Goal: Task Accomplishment & Management: Use online tool/utility

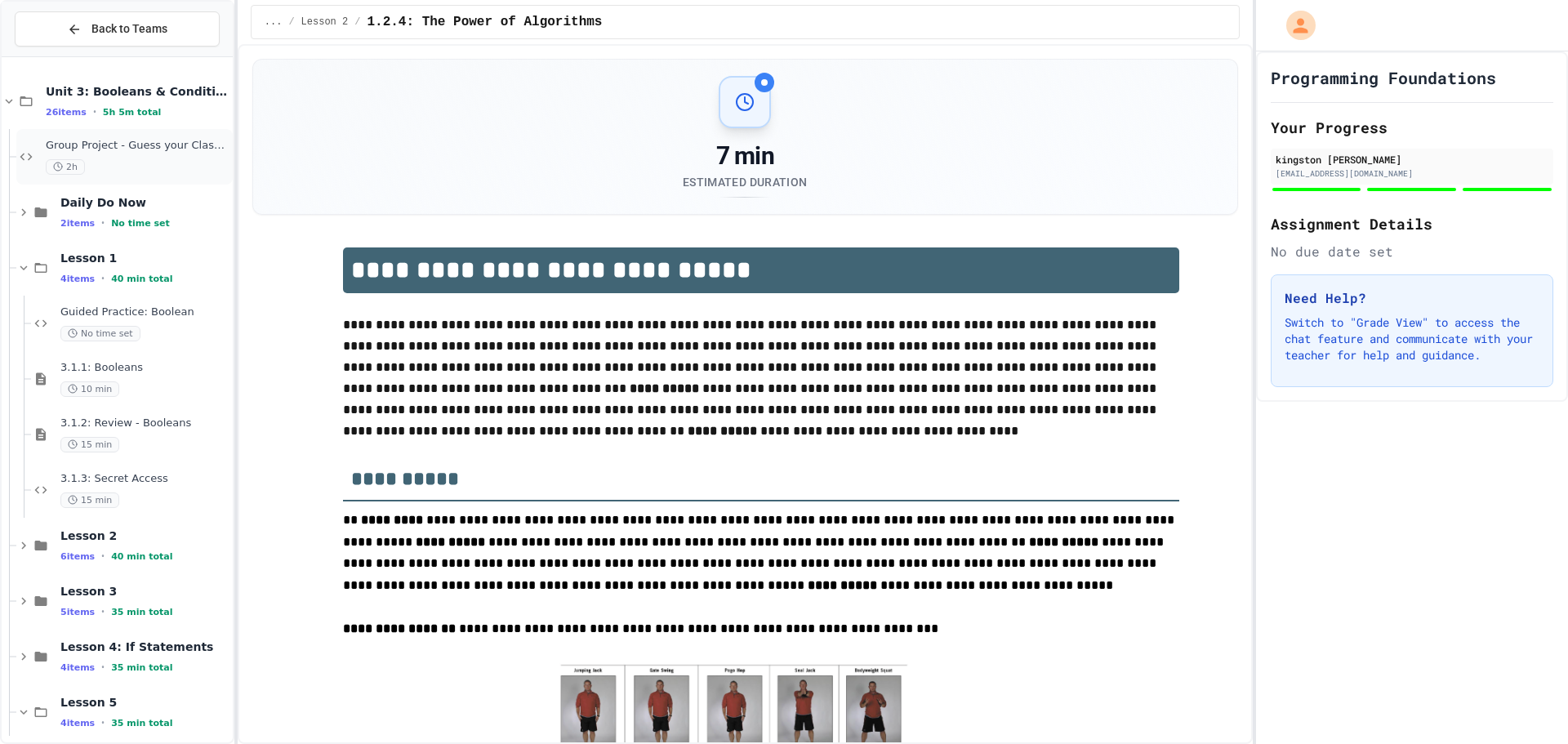
click at [144, 136] on div "Group Project - Guess your Classmates! 2h" at bounding box center [124, 156] width 217 height 55
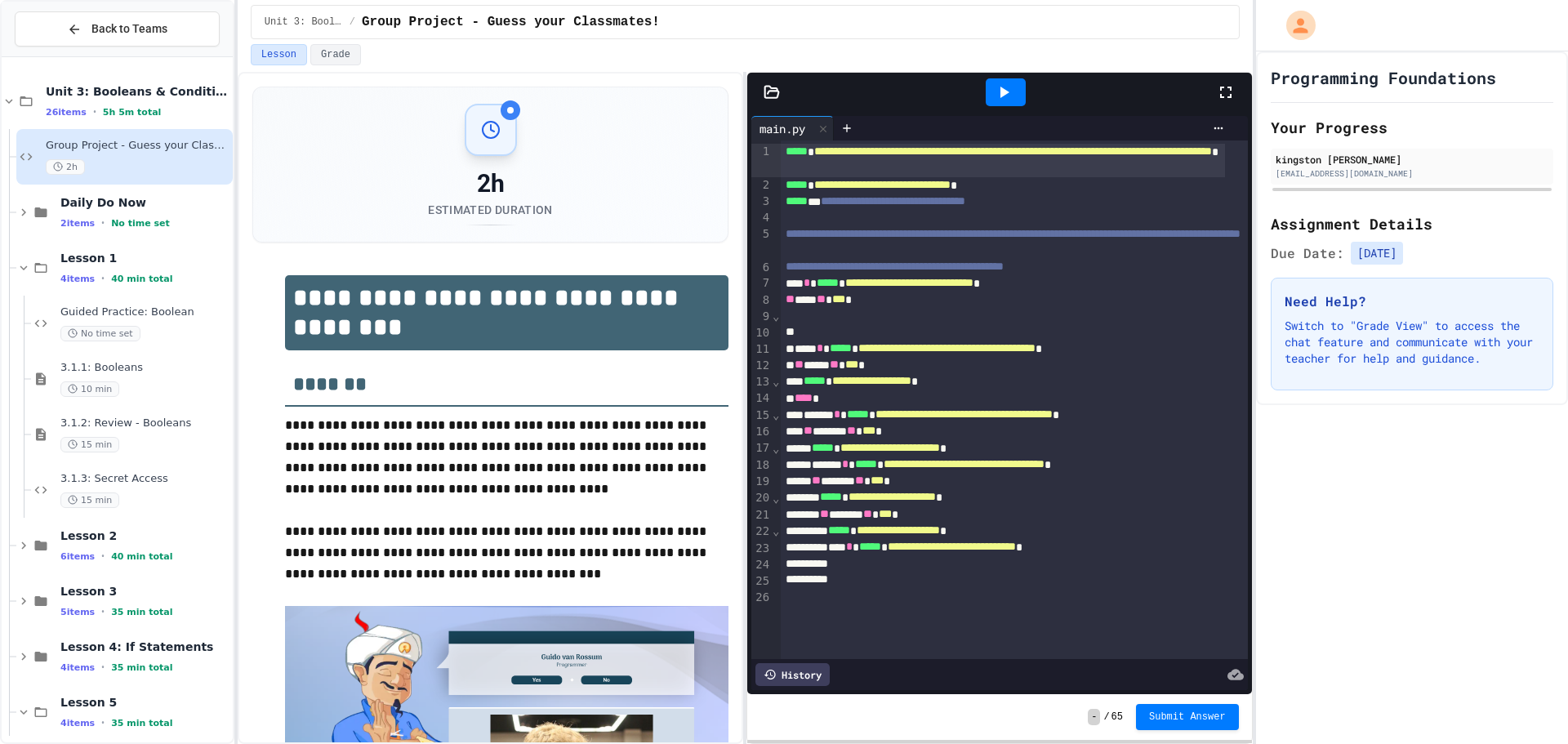
click at [1005, 88] on icon at bounding box center [1004, 92] width 20 height 20
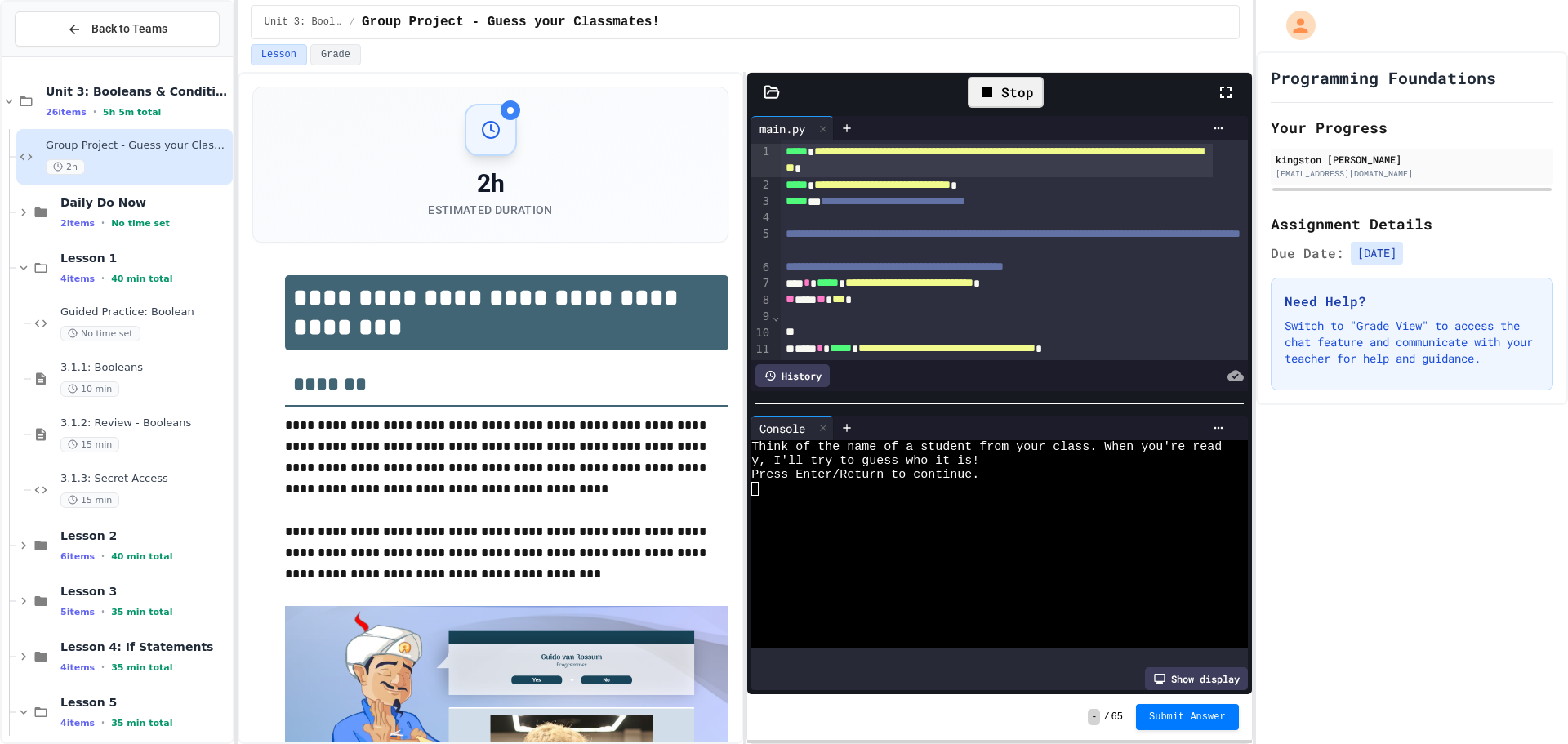
click at [1004, 89] on div "Stop" at bounding box center [1005, 92] width 76 height 31
click at [1230, 90] on icon at bounding box center [1226, 92] width 11 height 11
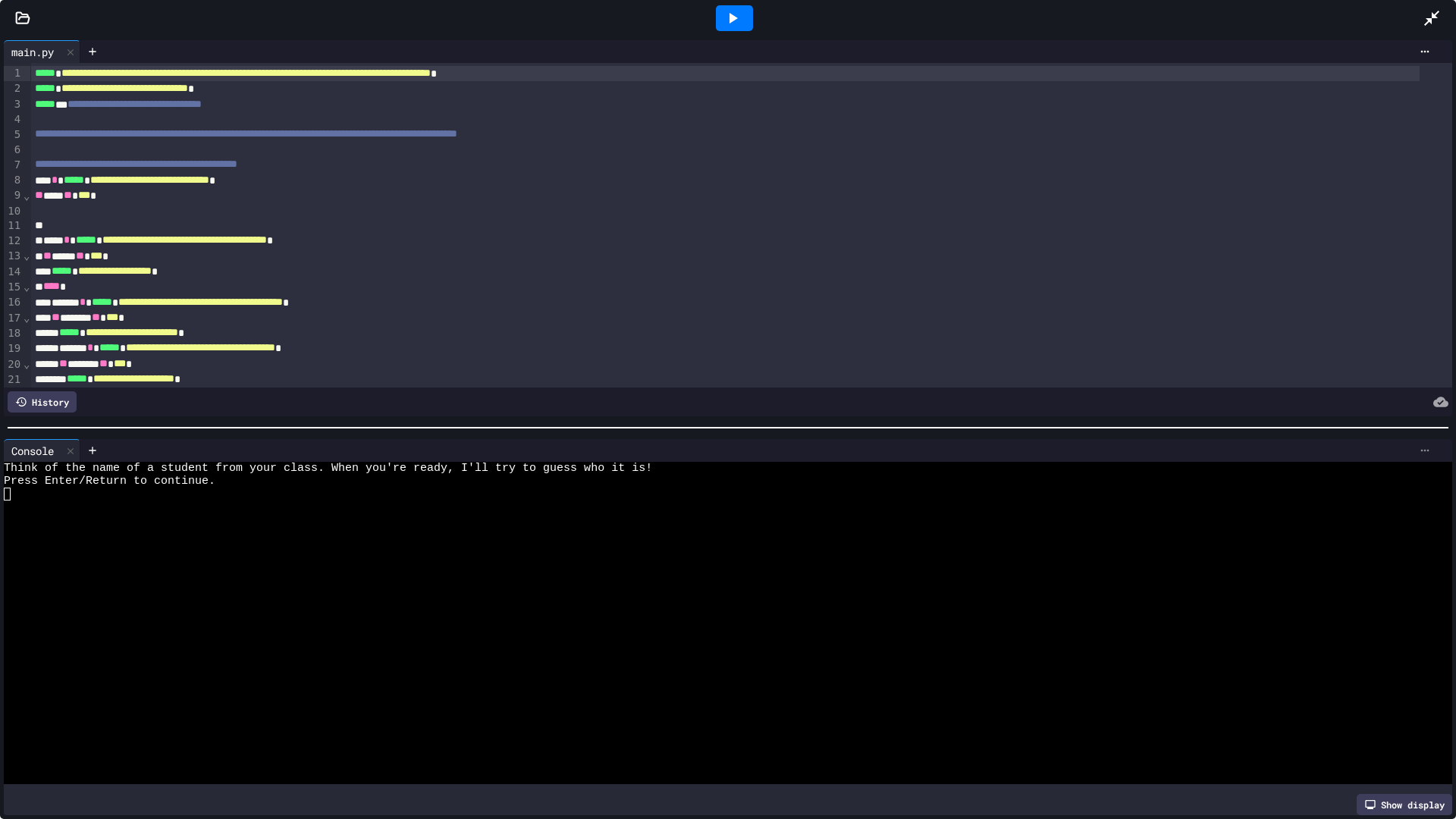
click at [1419, 449] on icon at bounding box center [1424, 450] width 12 height 12
drag, startPoint x: 1316, startPoint y: 358, endPoint x: 1307, endPoint y: 365, distance: 11.4
click at [1307, 365] on div at bounding box center [728, 410] width 1456 height 819
drag, startPoint x: 1300, startPoint y: 408, endPoint x: 1326, endPoint y: 442, distance: 42.8
click at [1302, 463] on div "**********" at bounding box center [728, 428] width 1456 height 783
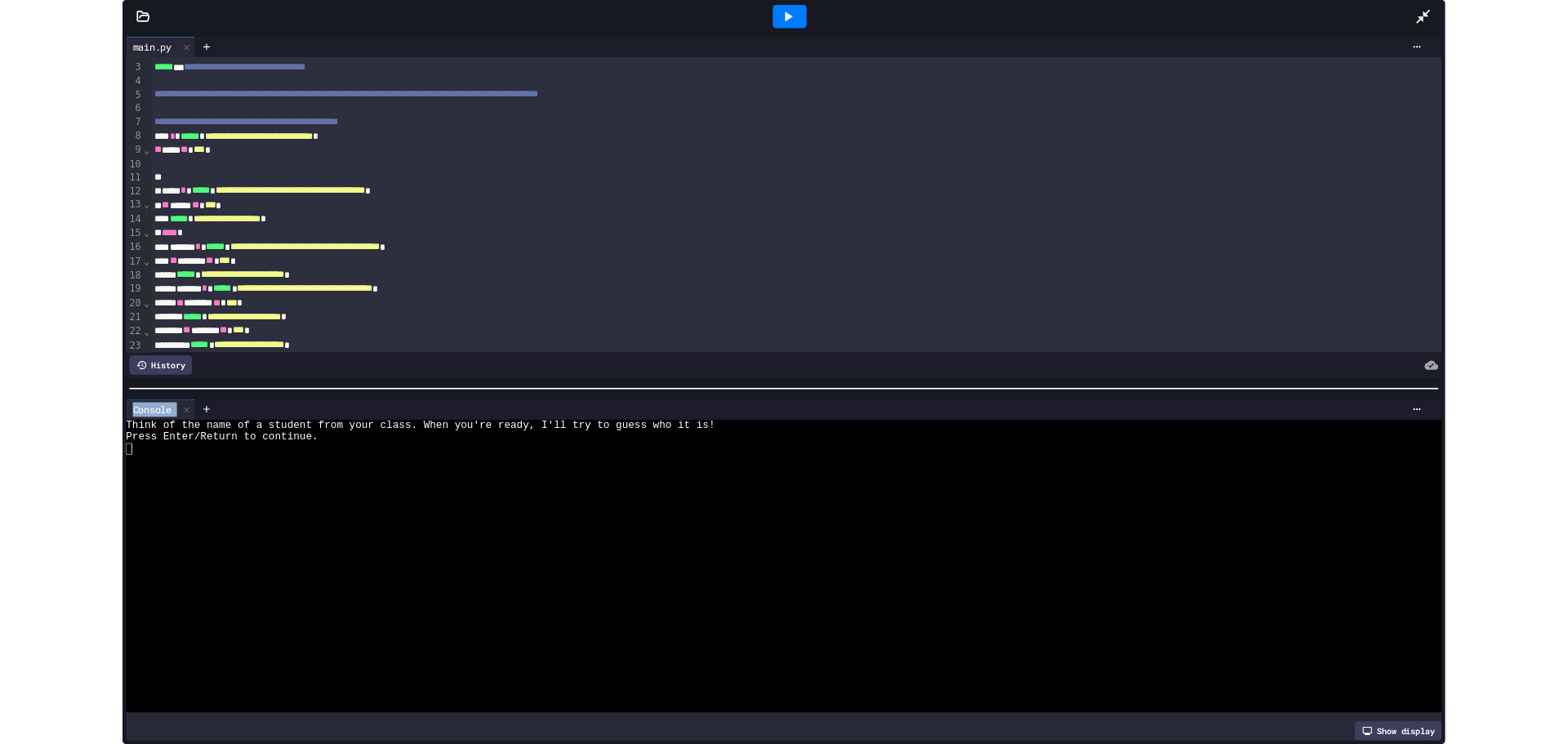
scroll to position [65, 0]
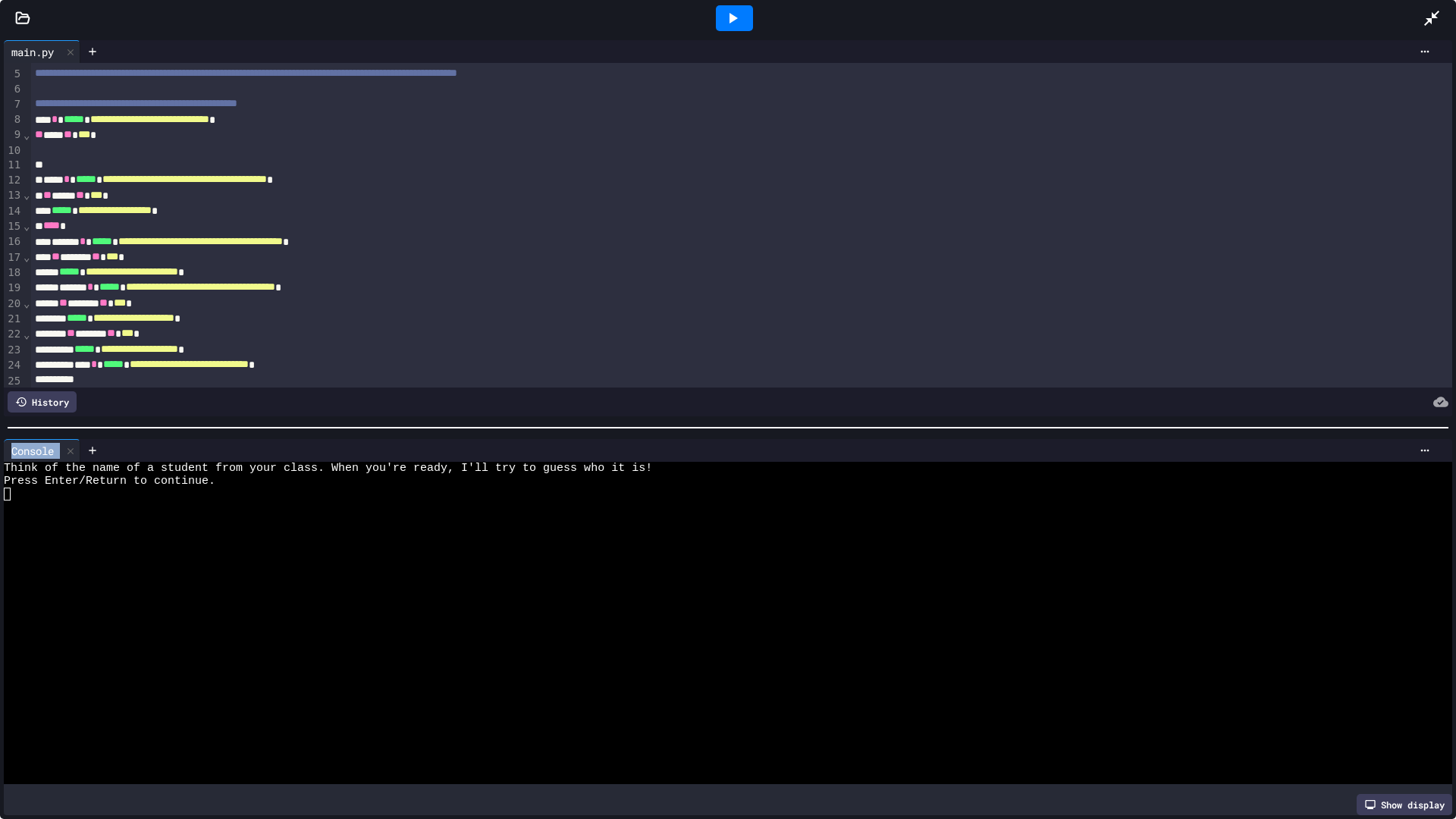
click at [1441, 458] on div "Console WWWWWWWWWWWWWWWWWWWWWWWWWWWWWWWW Think of the name of a student from yo…" at bounding box center [728, 627] width 1456 height 383
click at [1448, 9] on div at bounding box center [1439, 18] width 33 height 41
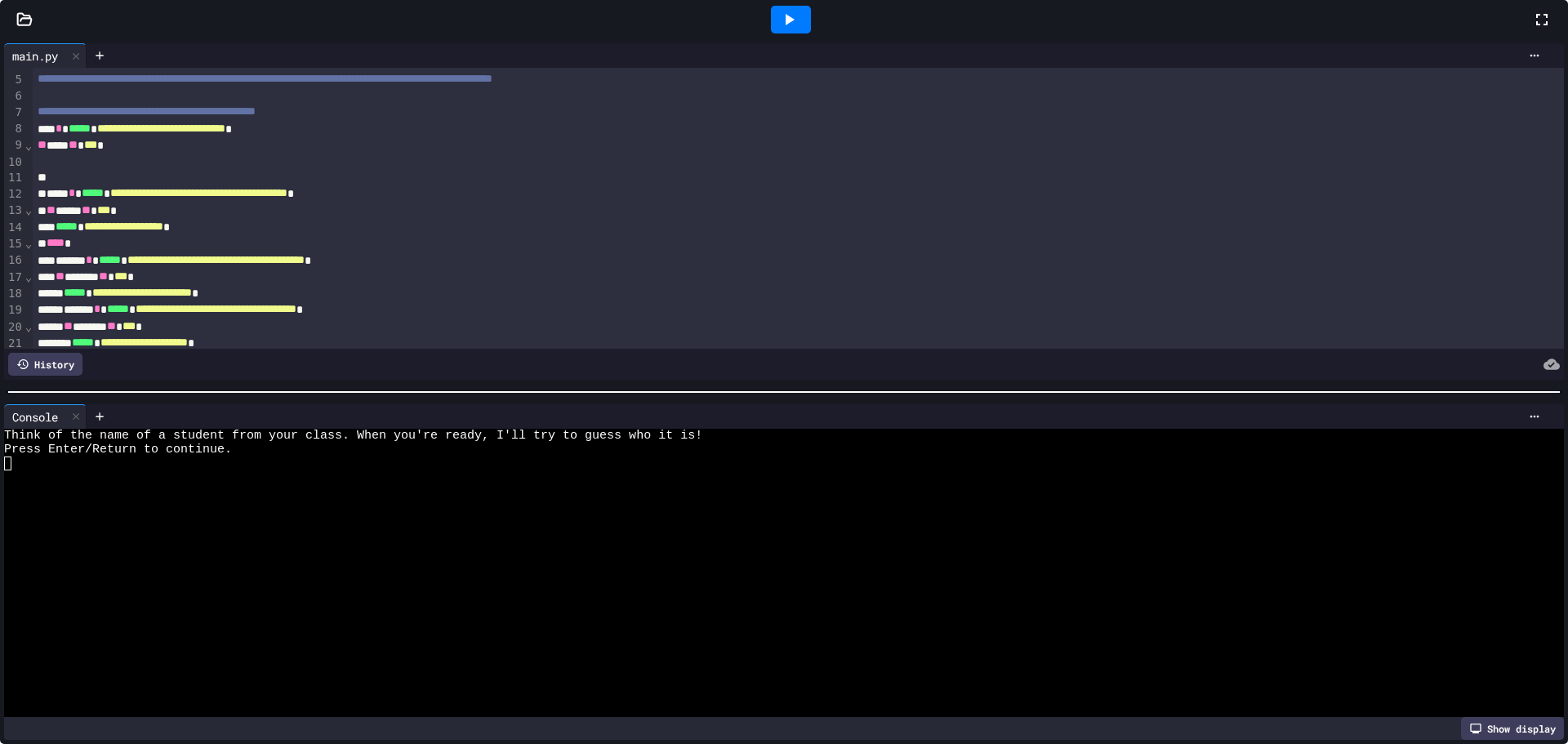
scroll to position [82, 0]
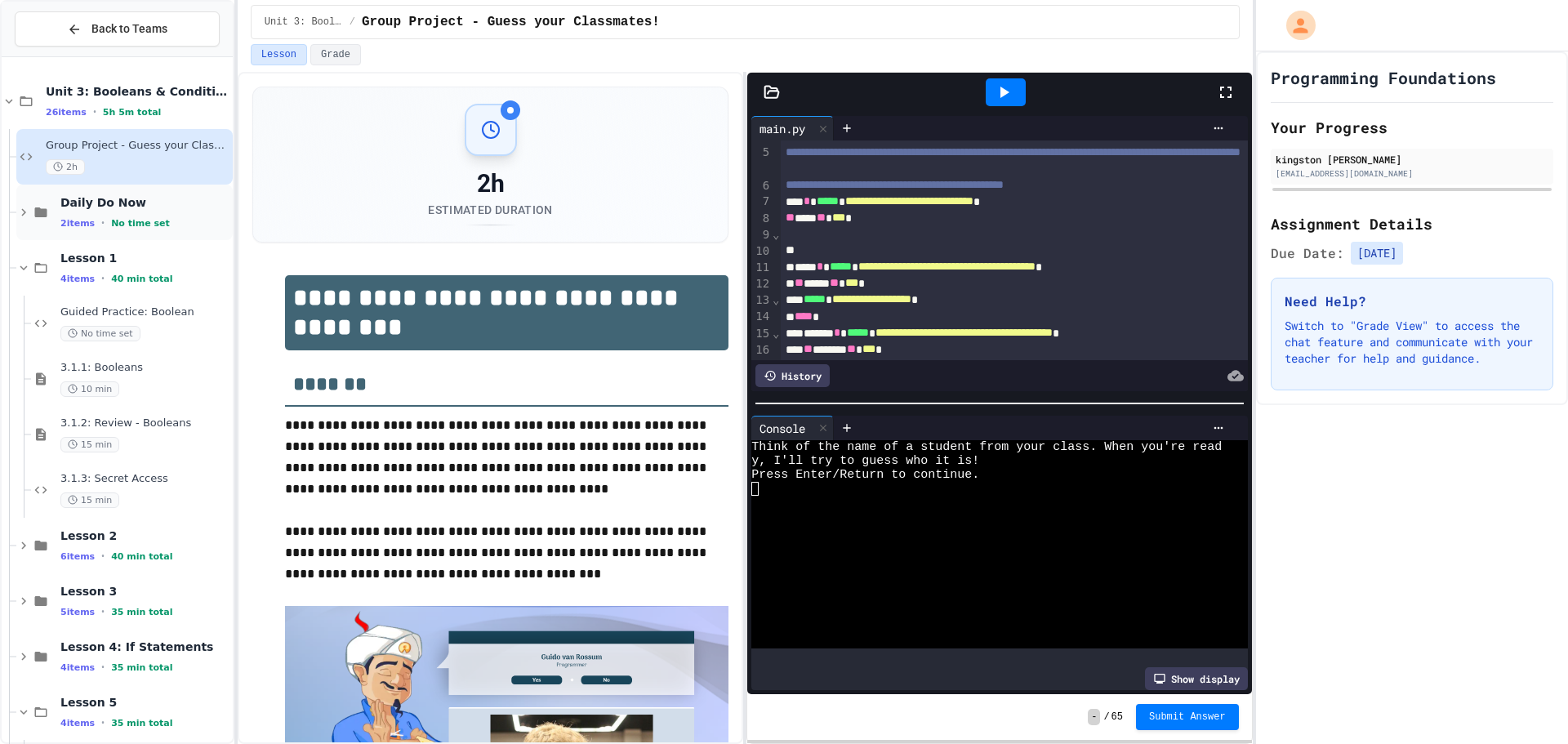
click at [150, 201] on span "Daily Do Now" at bounding box center [144, 202] width 169 height 14
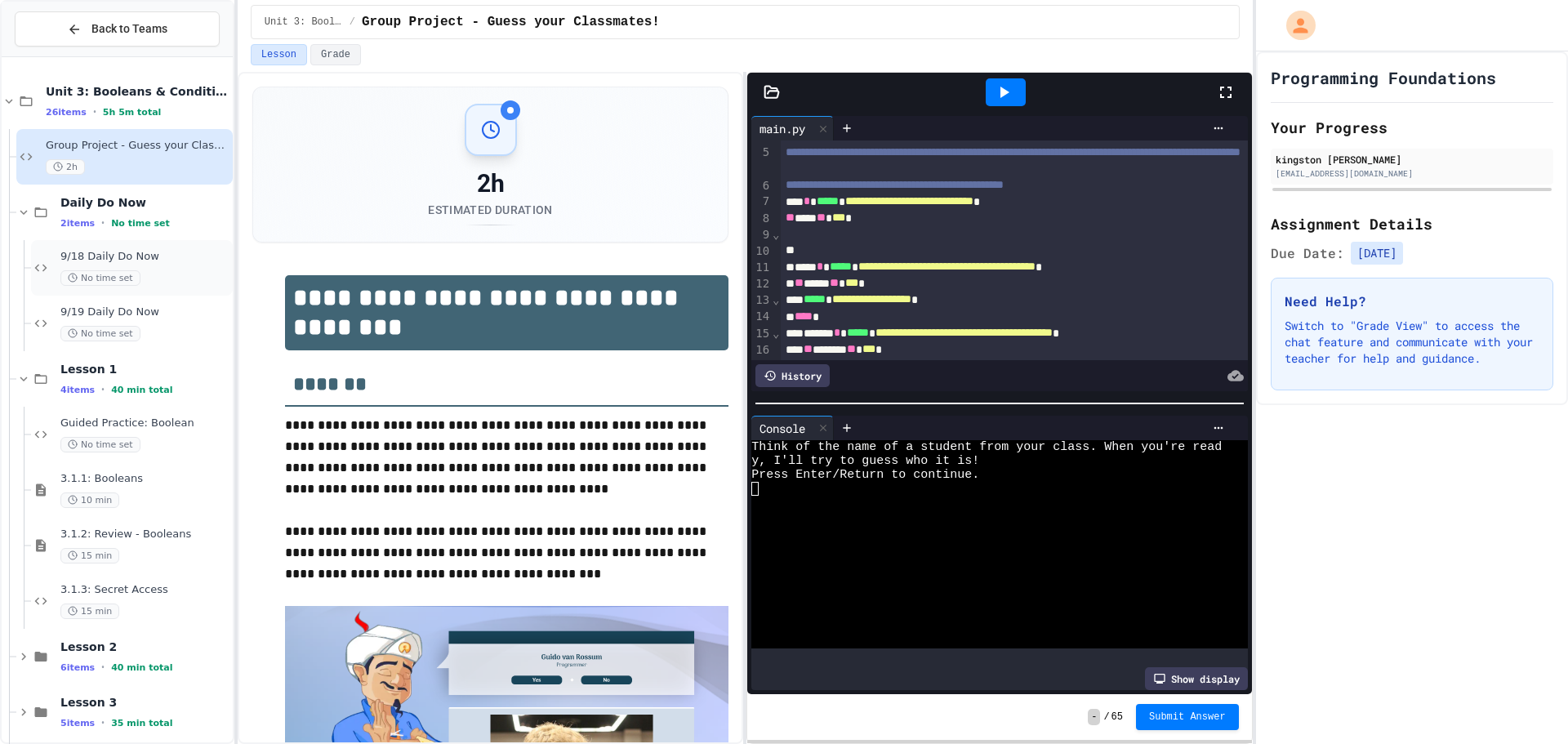
click at [191, 294] on div "9/18 Daily Do Now No time set" at bounding box center [132, 268] width 201 height 55
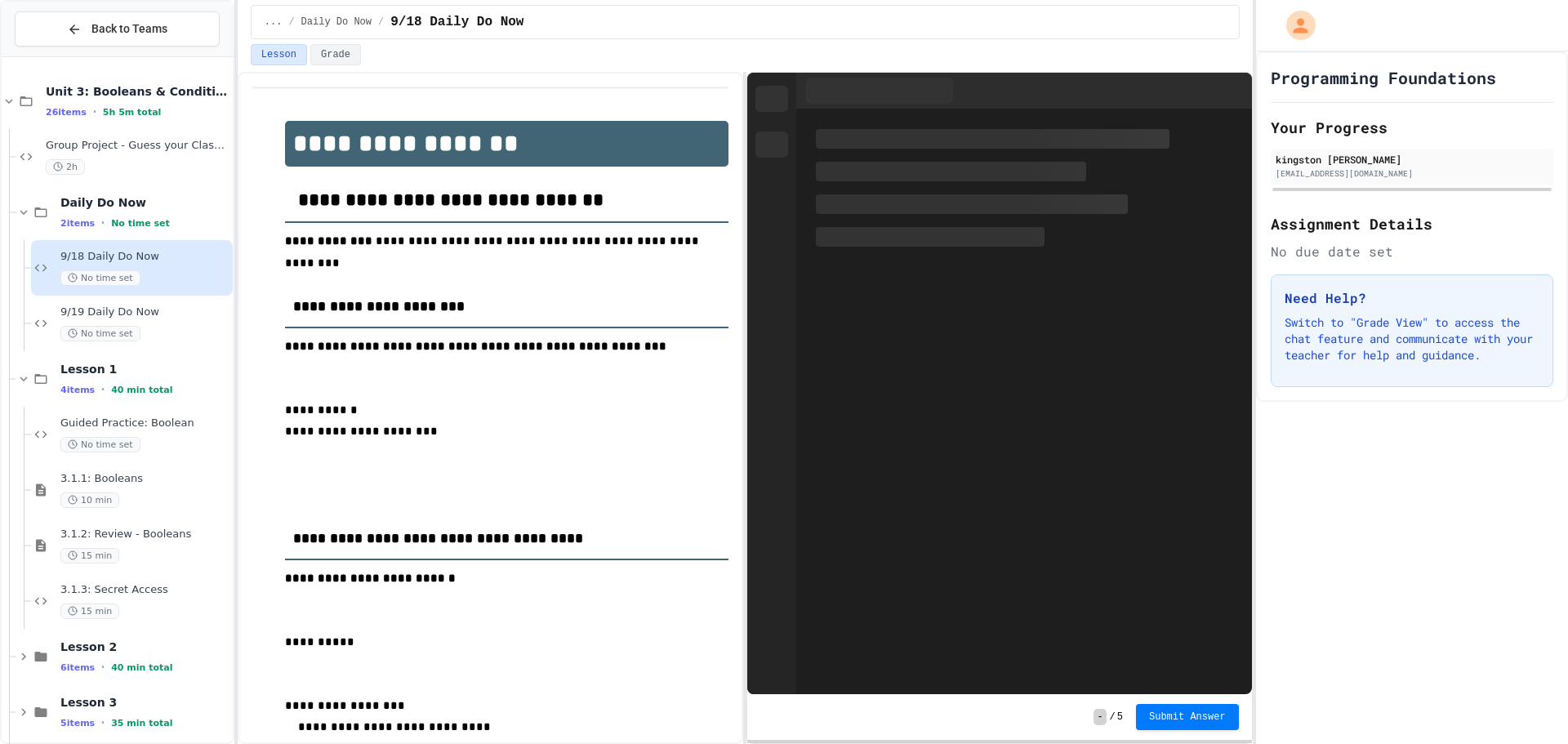
click at [176, 159] on div "2h" at bounding box center [138, 166] width 184 height 15
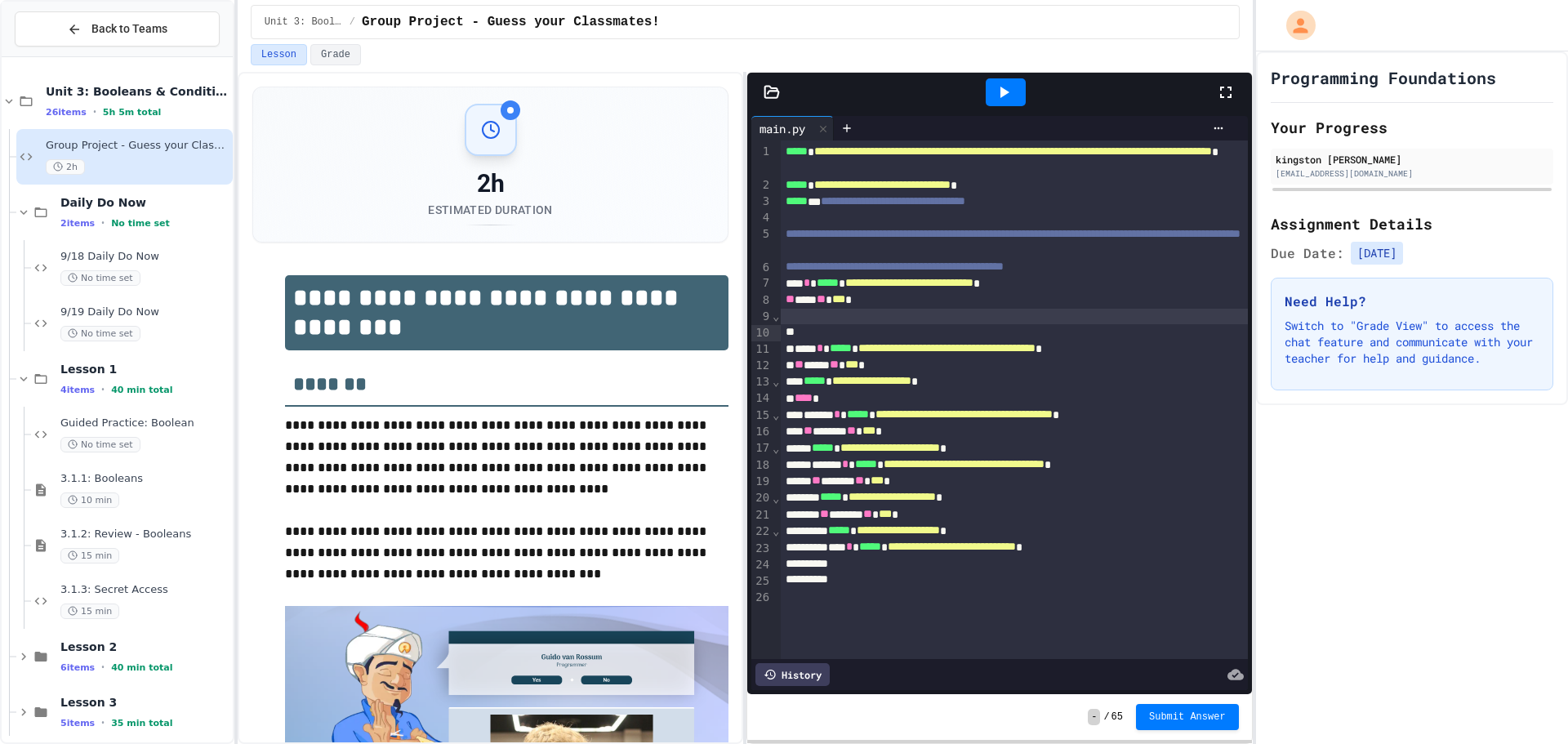
click at [828, 324] on div at bounding box center [1015, 316] width 467 height 16
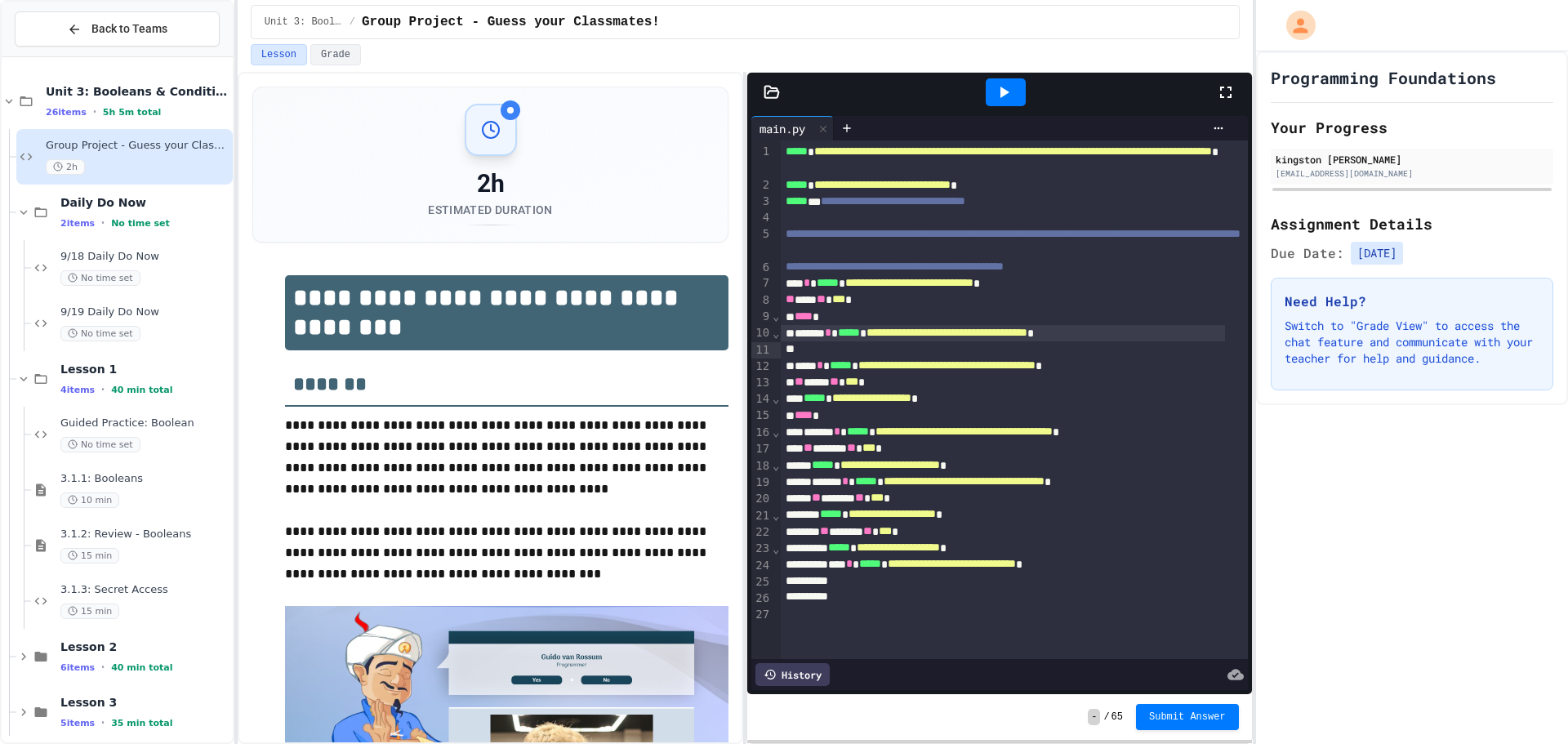
click at [1012, 90] on icon at bounding box center [1004, 92] width 20 height 20
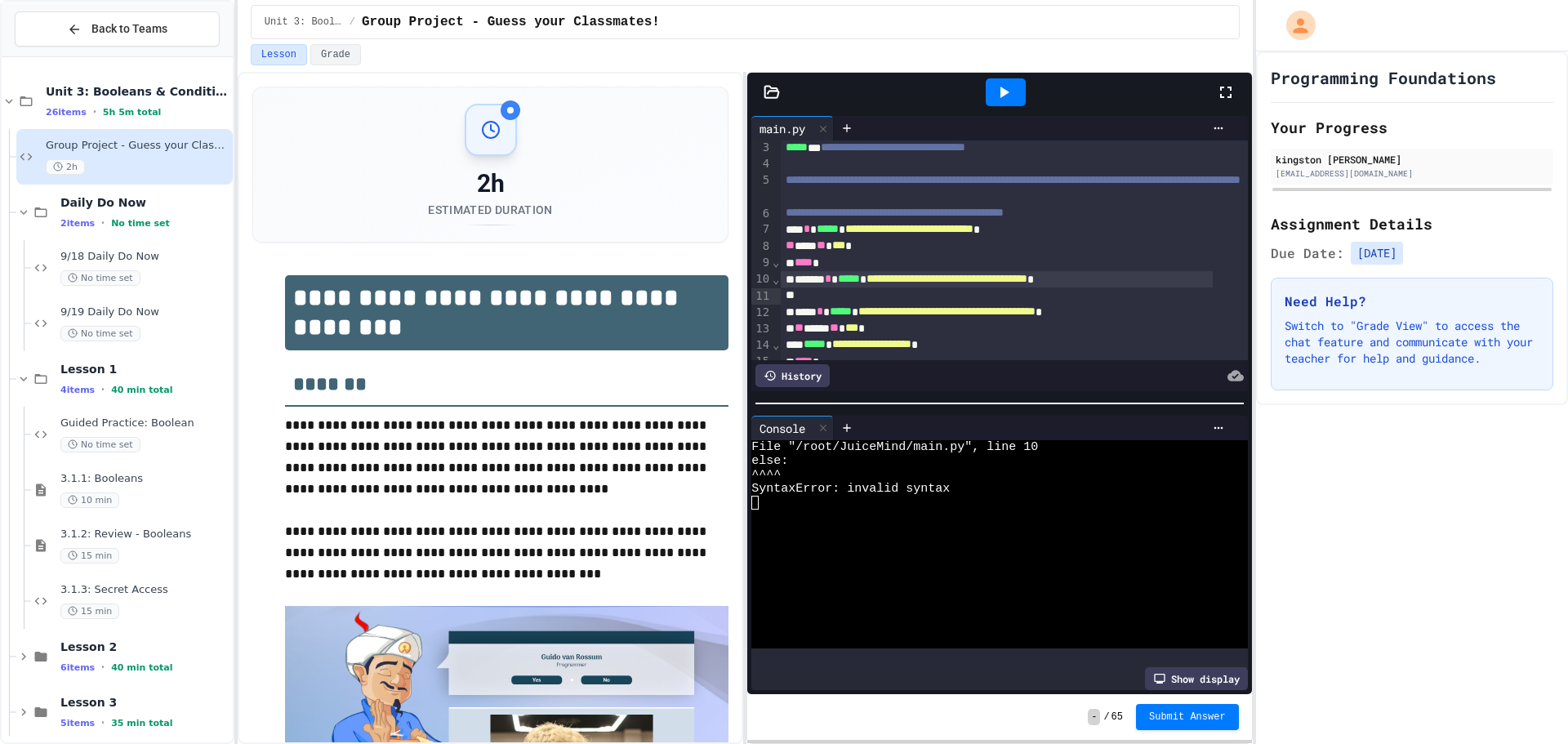
scroll to position [82, 0]
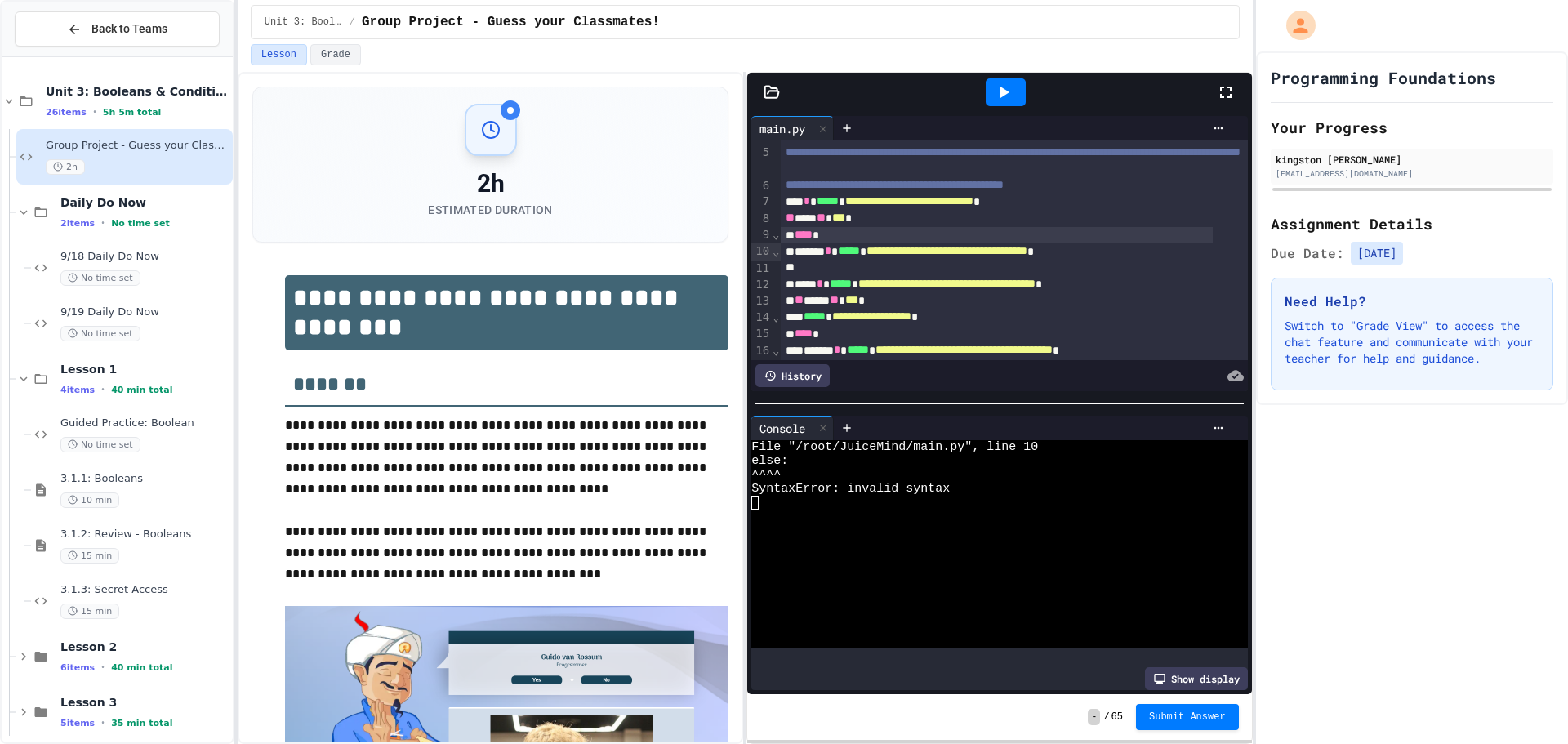
click at [866, 243] on div "**** *" at bounding box center [997, 234] width 432 height 16
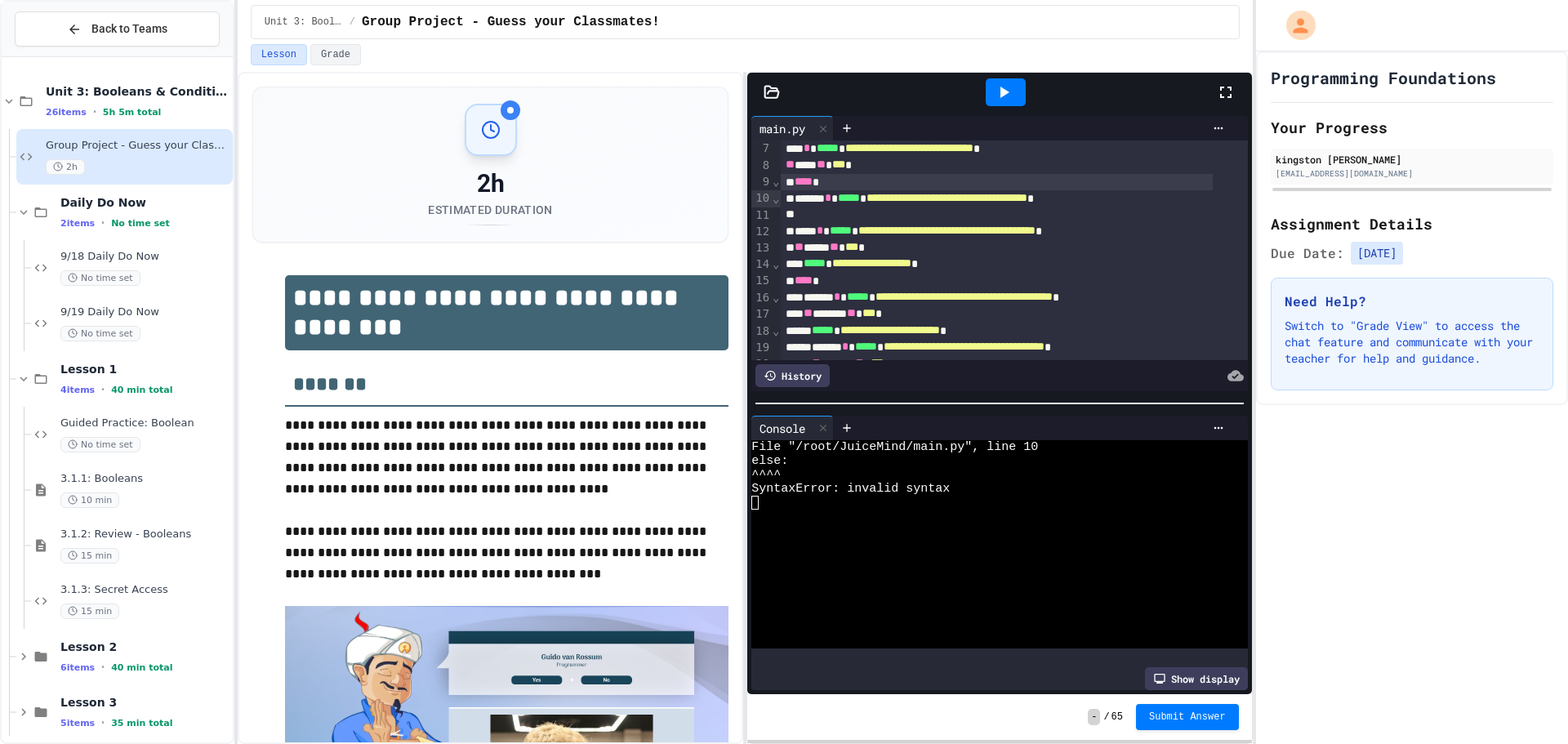
scroll to position [163, 0]
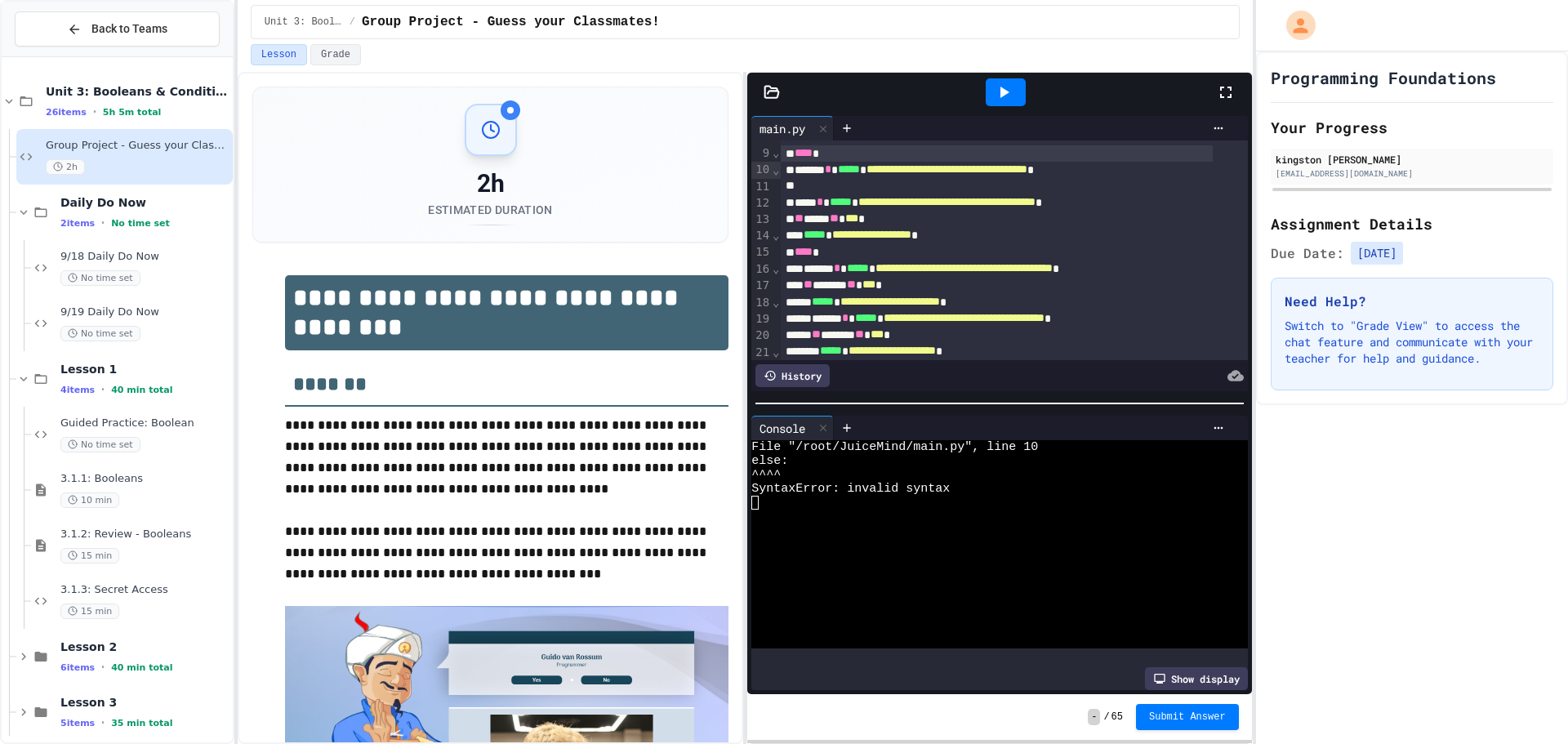
click at [828, 261] on div "**** *" at bounding box center [997, 251] width 432 height 16
click at [869, 194] on div at bounding box center [997, 186] width 432 height 16
click at [862, 510] on div at bounding box center [987, 516] width 471 height 14
click at [882, 161] on div "**** *" at bounding box center [997, 153] width 432 height 16
click at [1006, 87] on icon at bounding box center [1004, 92] width 20 height 20
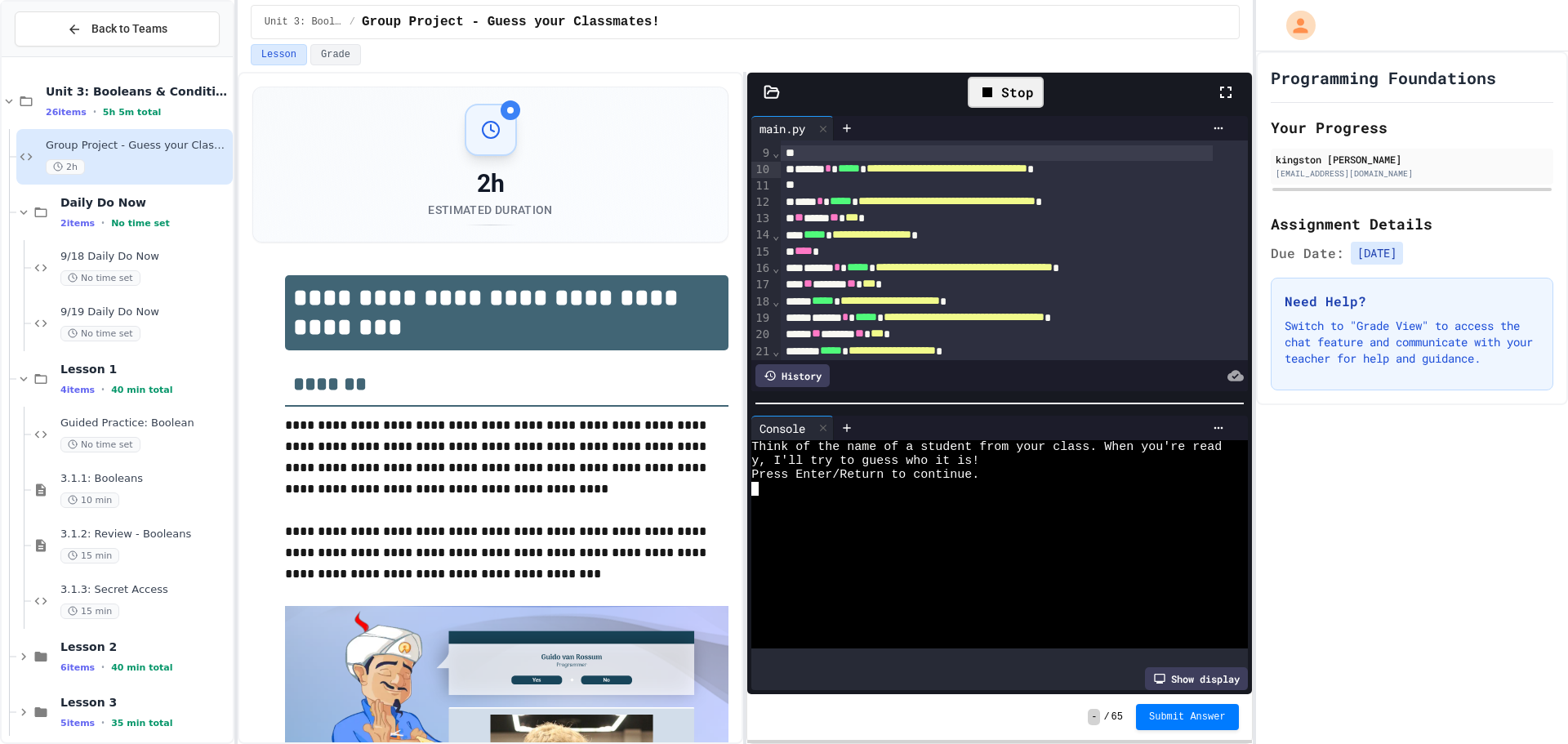
click at [824, 496] on div at bounding box center [987, 502] width 471 height 14
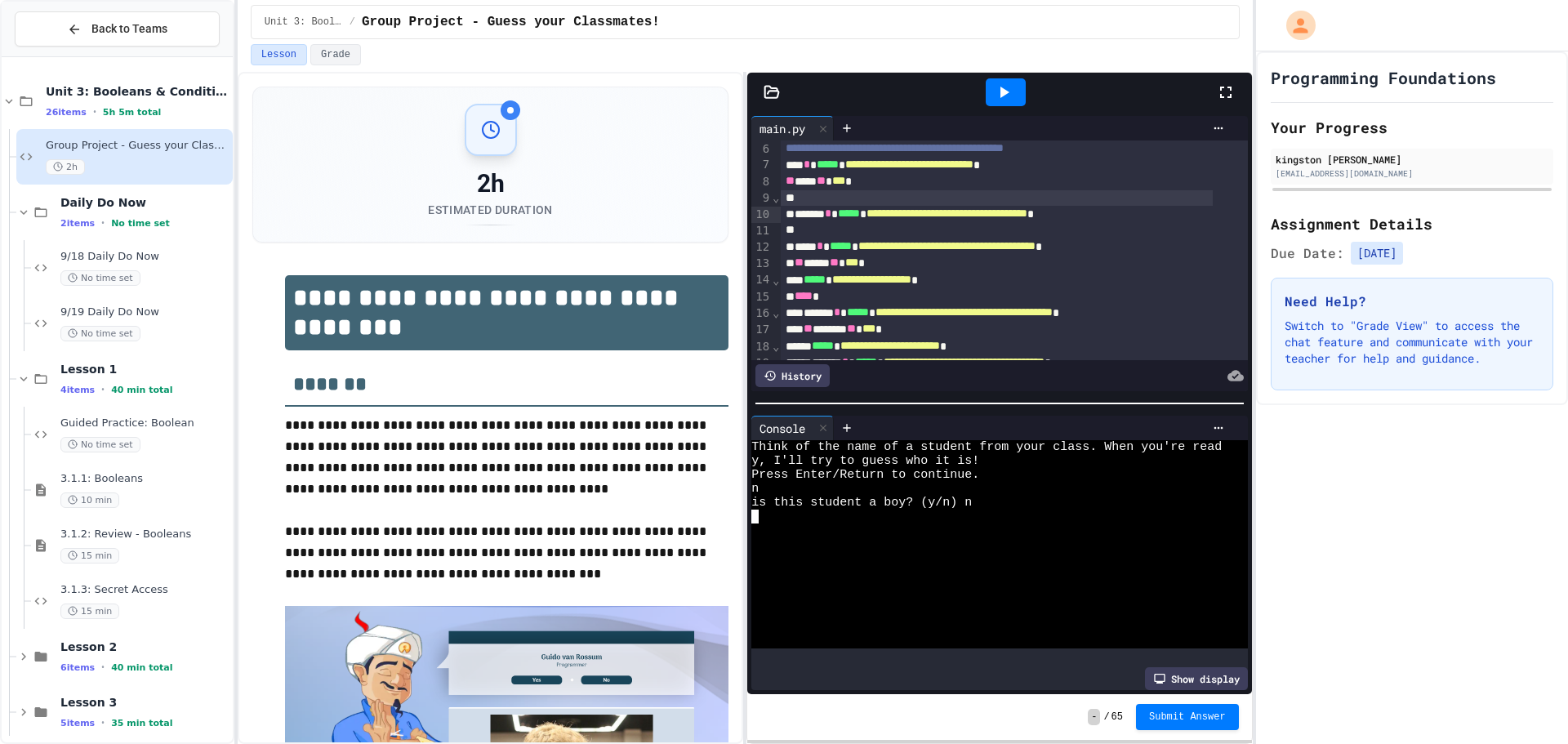
scroll to position [82, 0]
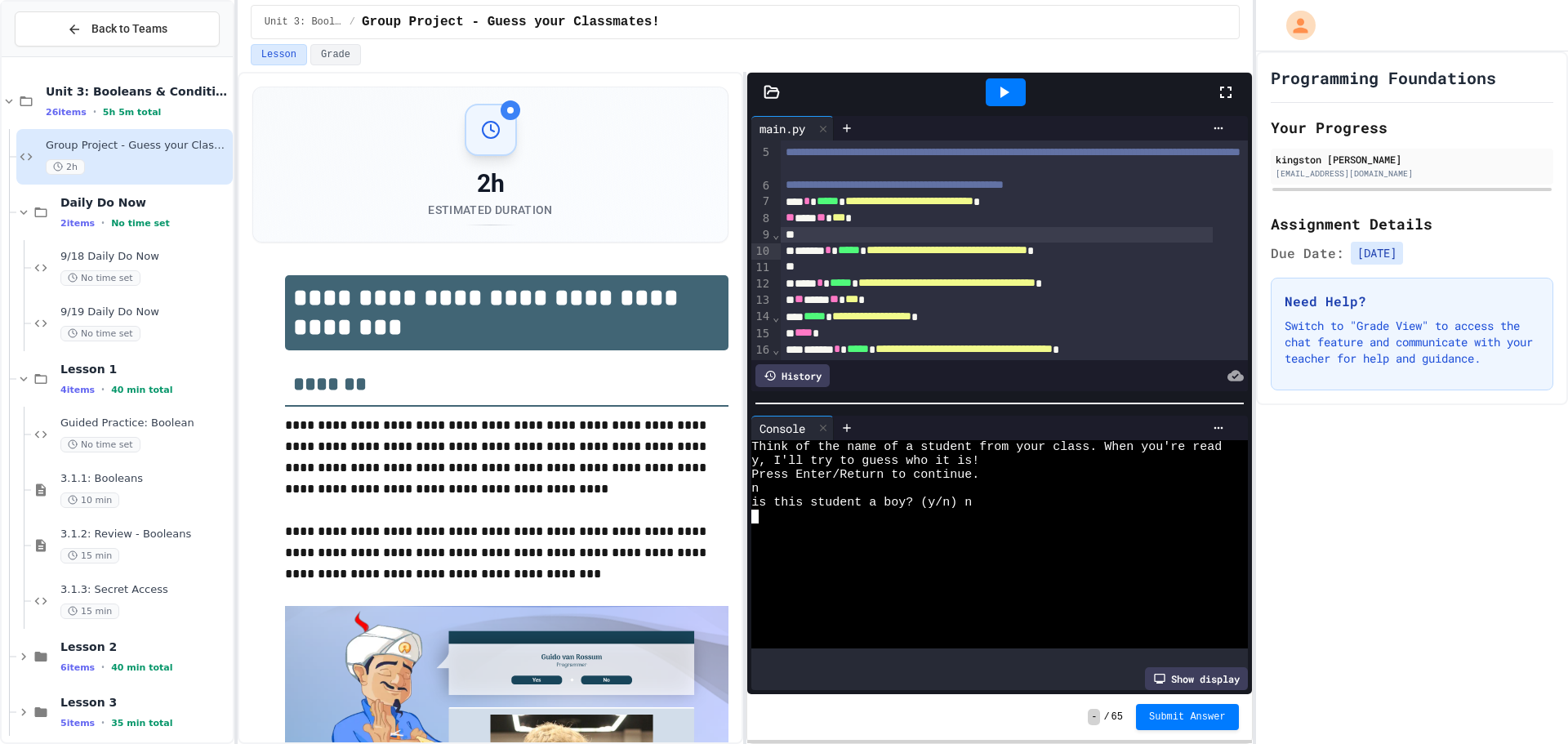
click at [916, 226] on div "** *** ** *** *" at bounding box center [997, 217] width 432 height 16
click at [916, 243] on div at bounding box center [997, 234] width 432 height 16
click at [163, 213] on div "Daily Do Now 2 items • No time set" at bounding box center [144, 212] width 169 height 34
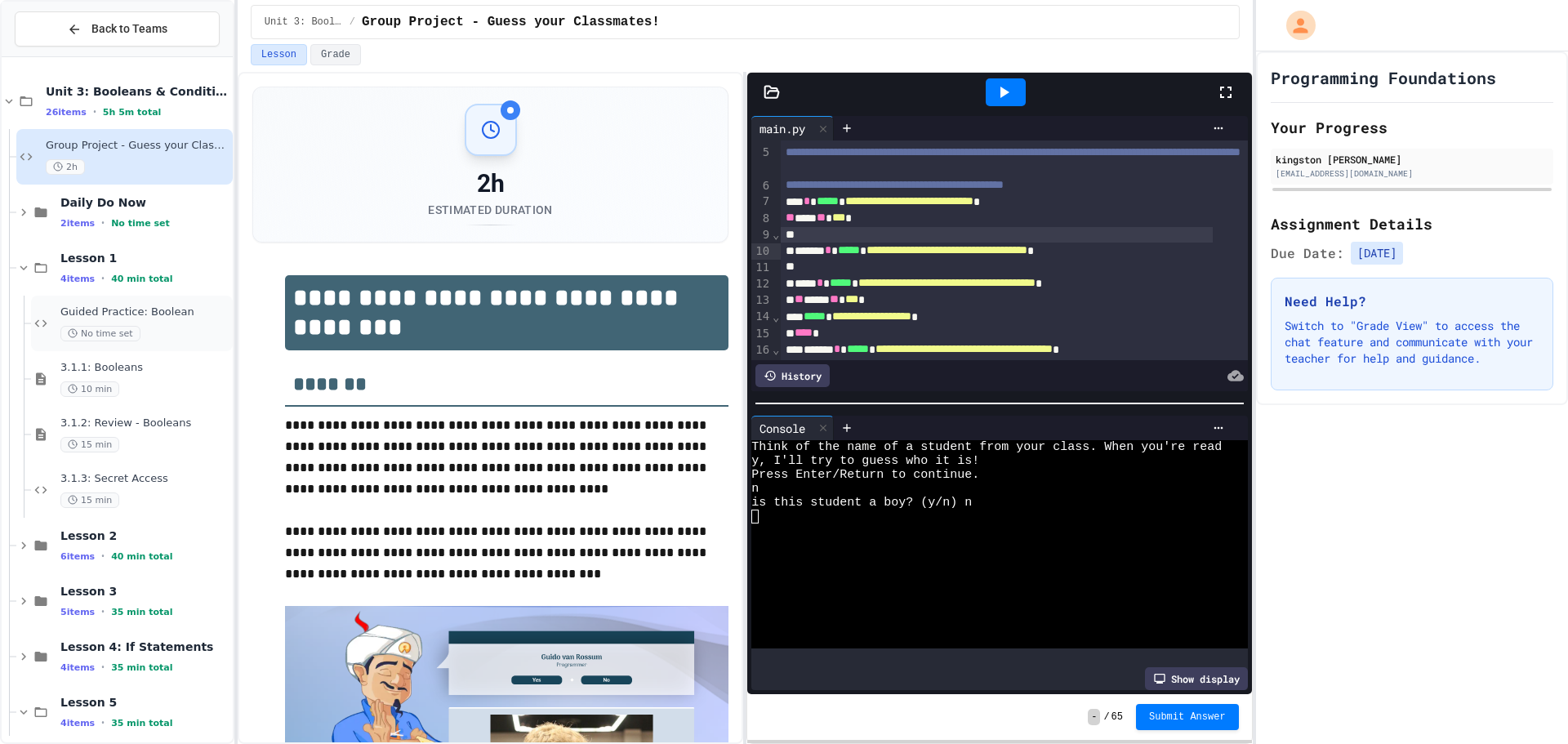
click at [144, 305] on span "Guided Practice: Boolean" at bounding box center [144, 312] width 169 height 14
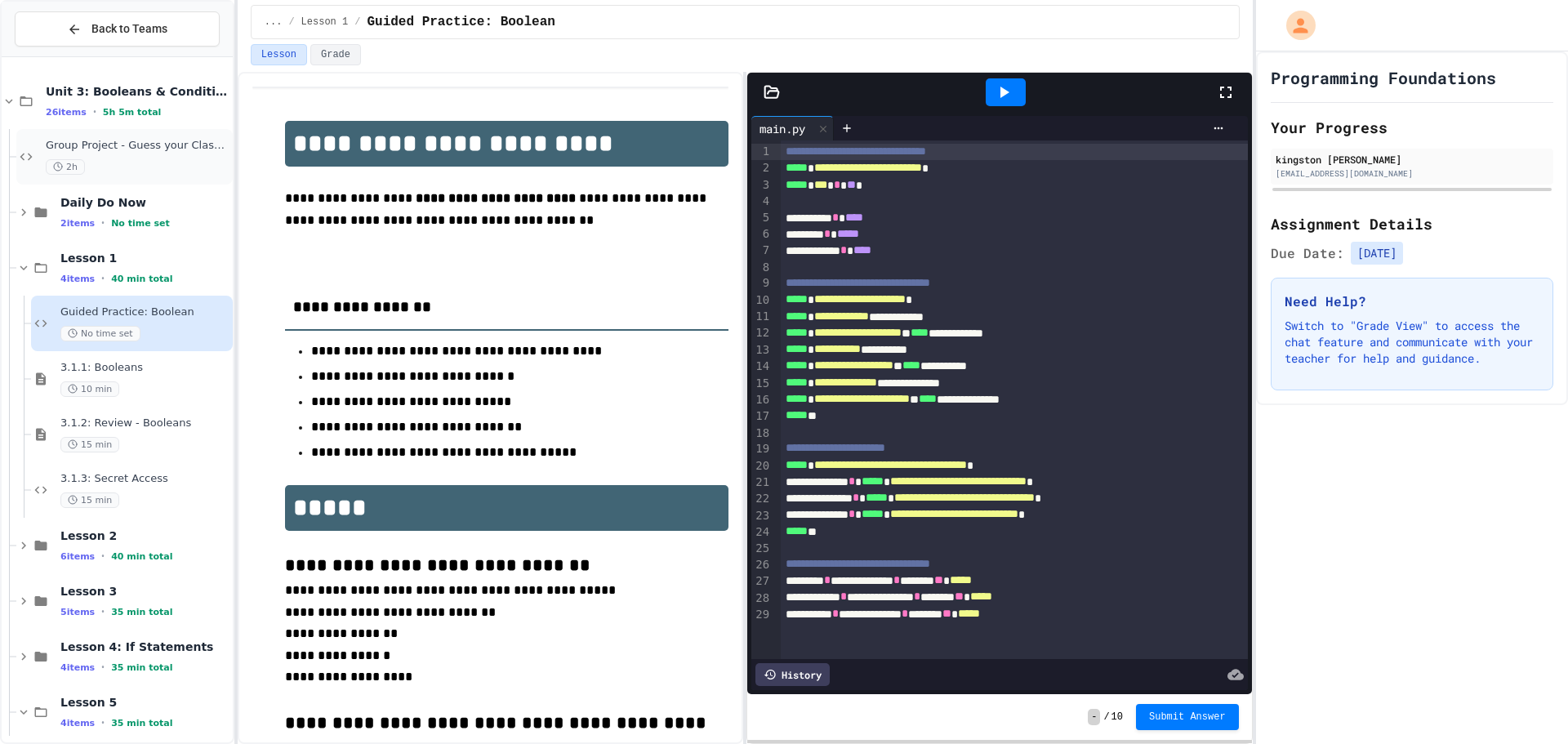
click at [172, 159] on div "2h" at bounding box center [138, 166] width 184 height 15
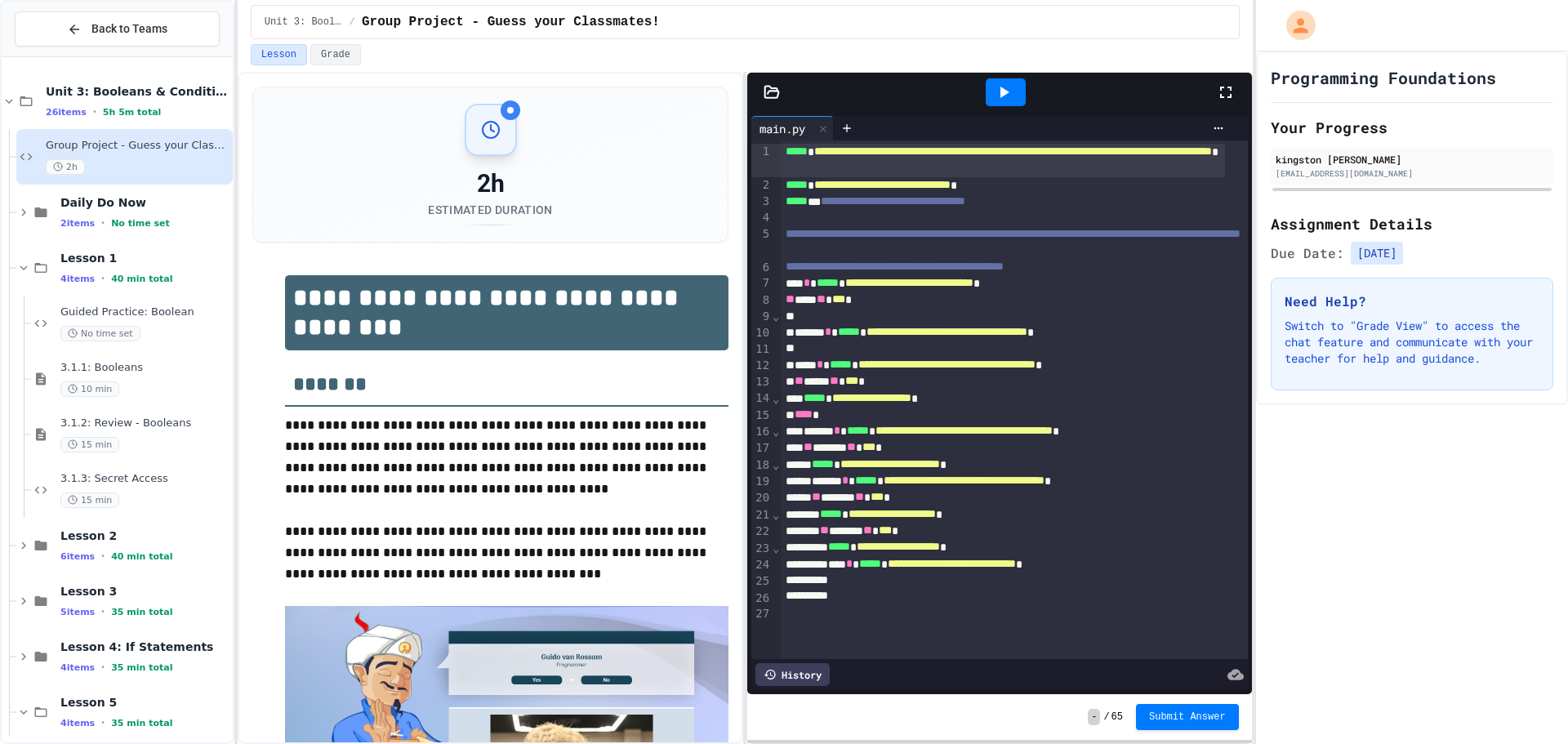
click at [1143, 341] on div "**********" at bounding box center [1003, 332] width 444 height 16
click at [1004, 88] on icon at bounding box center [1004, 92] width 20 height 20
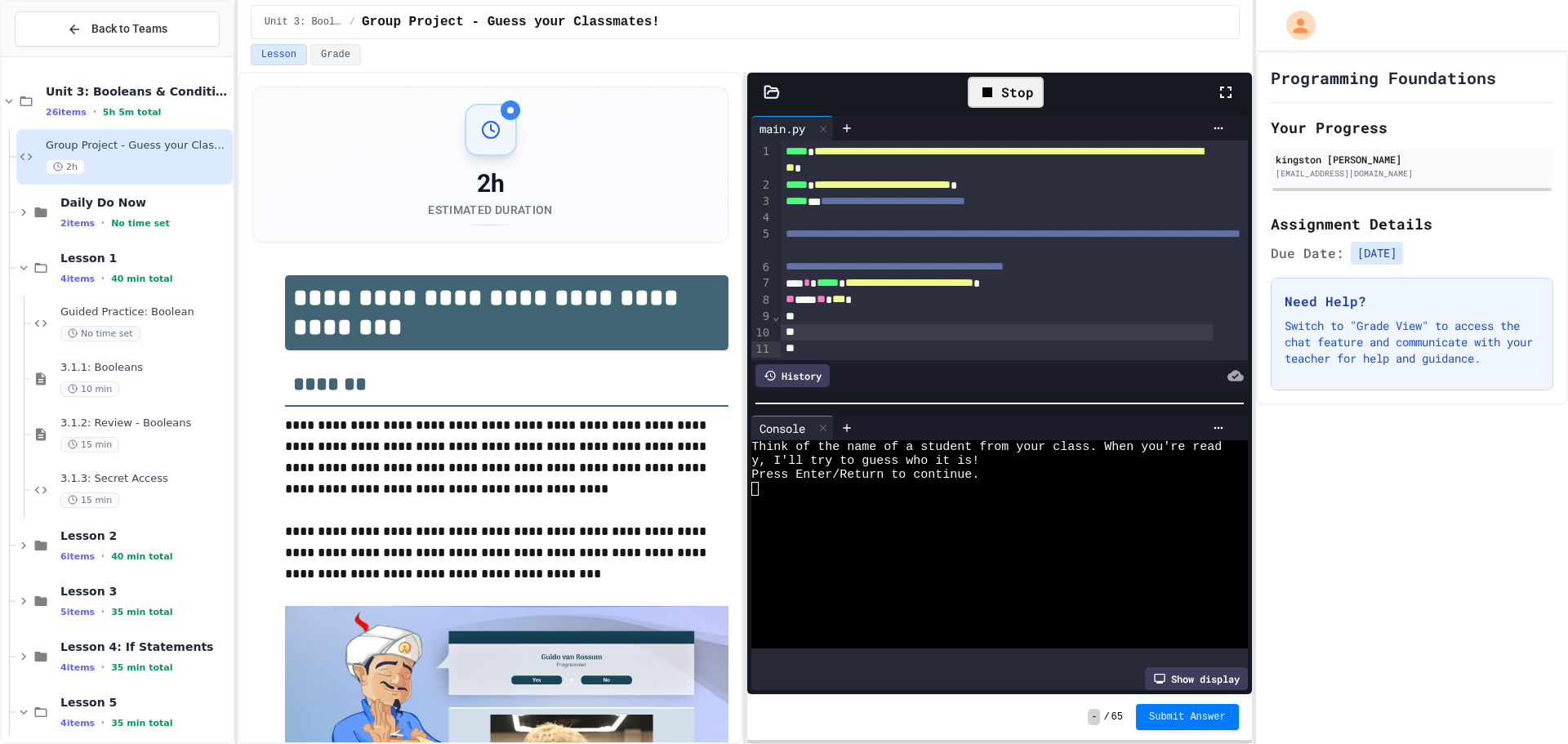
click at [1005, 87] on div "Stop" at bounding box center [1005, 92] width 76 height 31
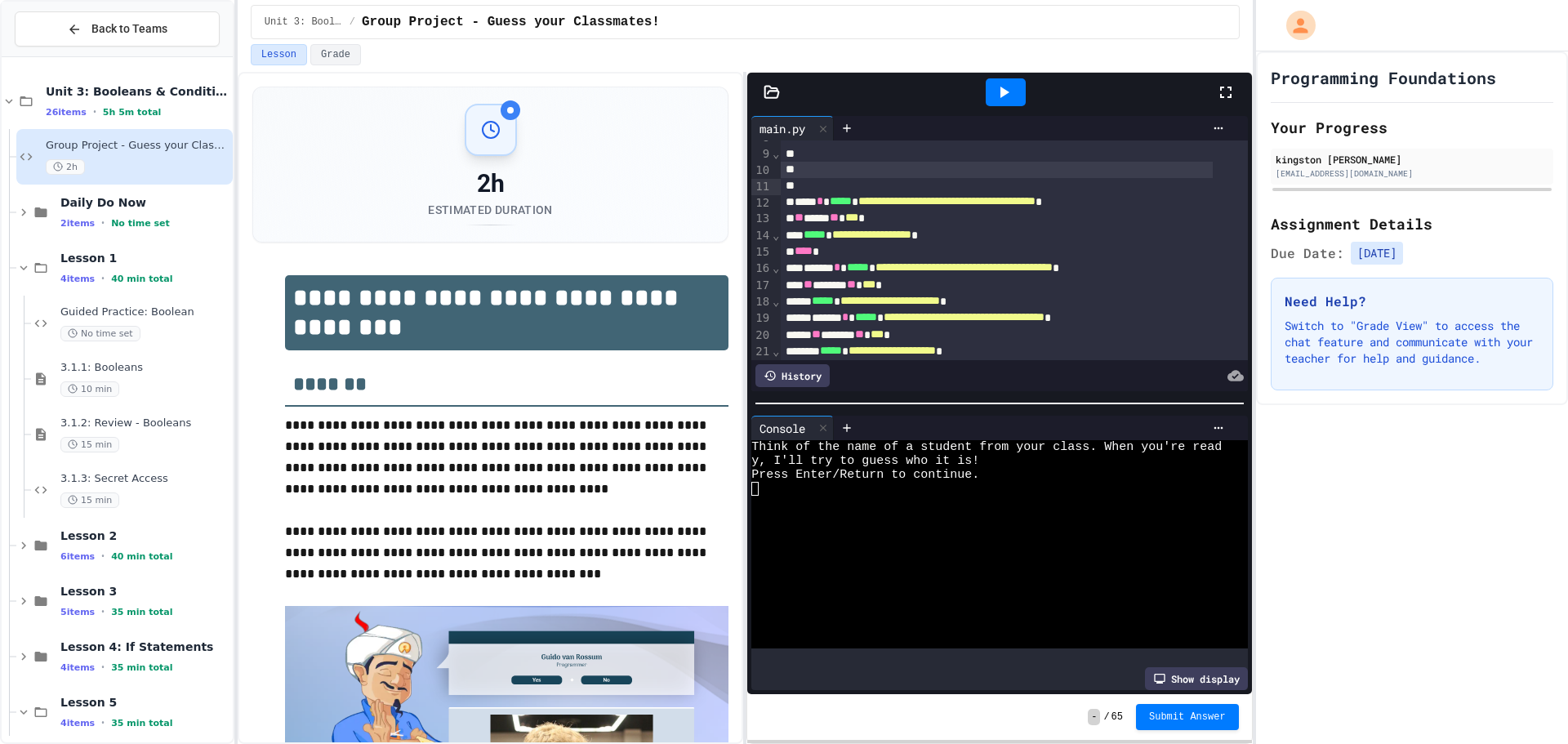
scroll to position [163, 0]
click at [925, 178] on div at bounding box center [997, 168] width 432 height 16
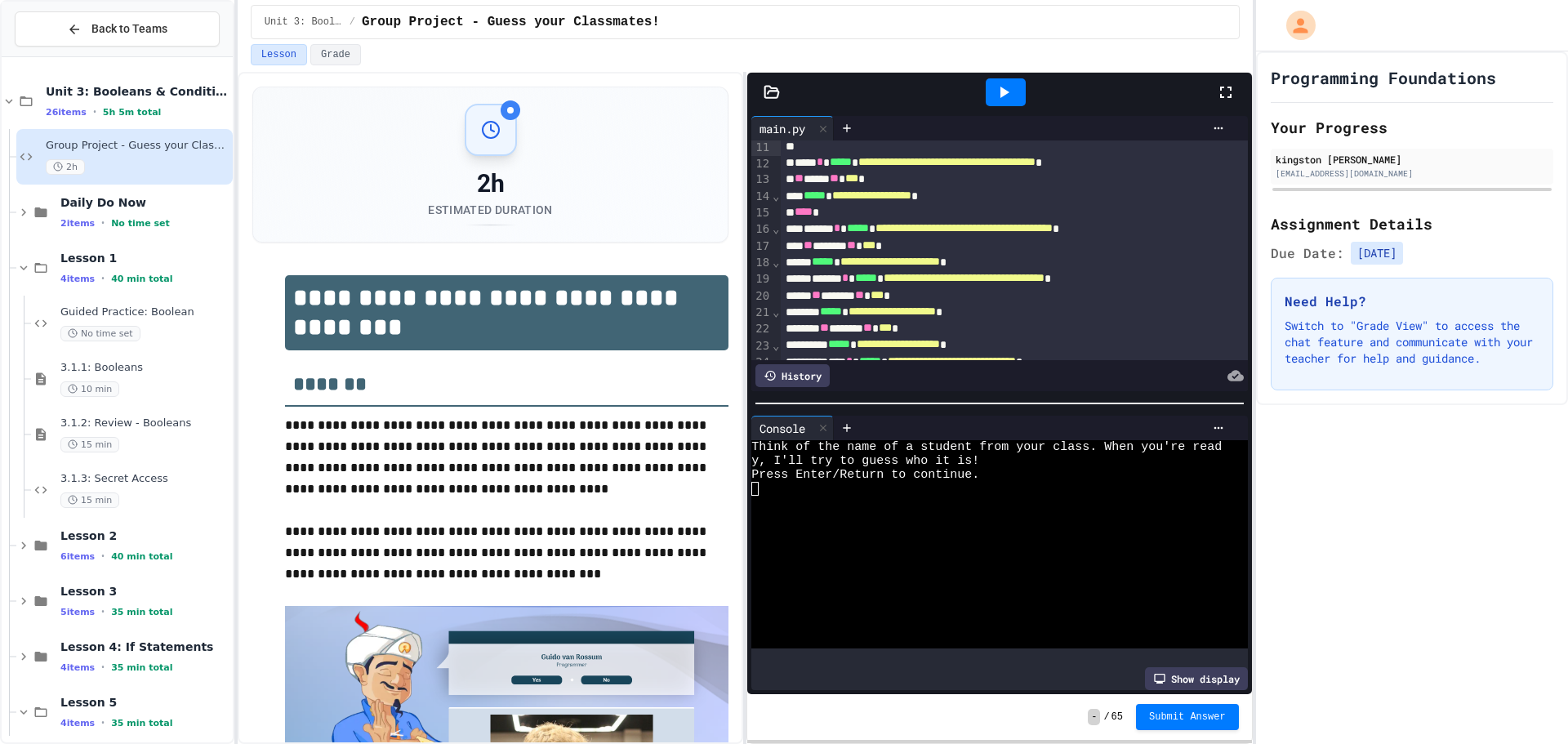
scroll to position [283, 0]
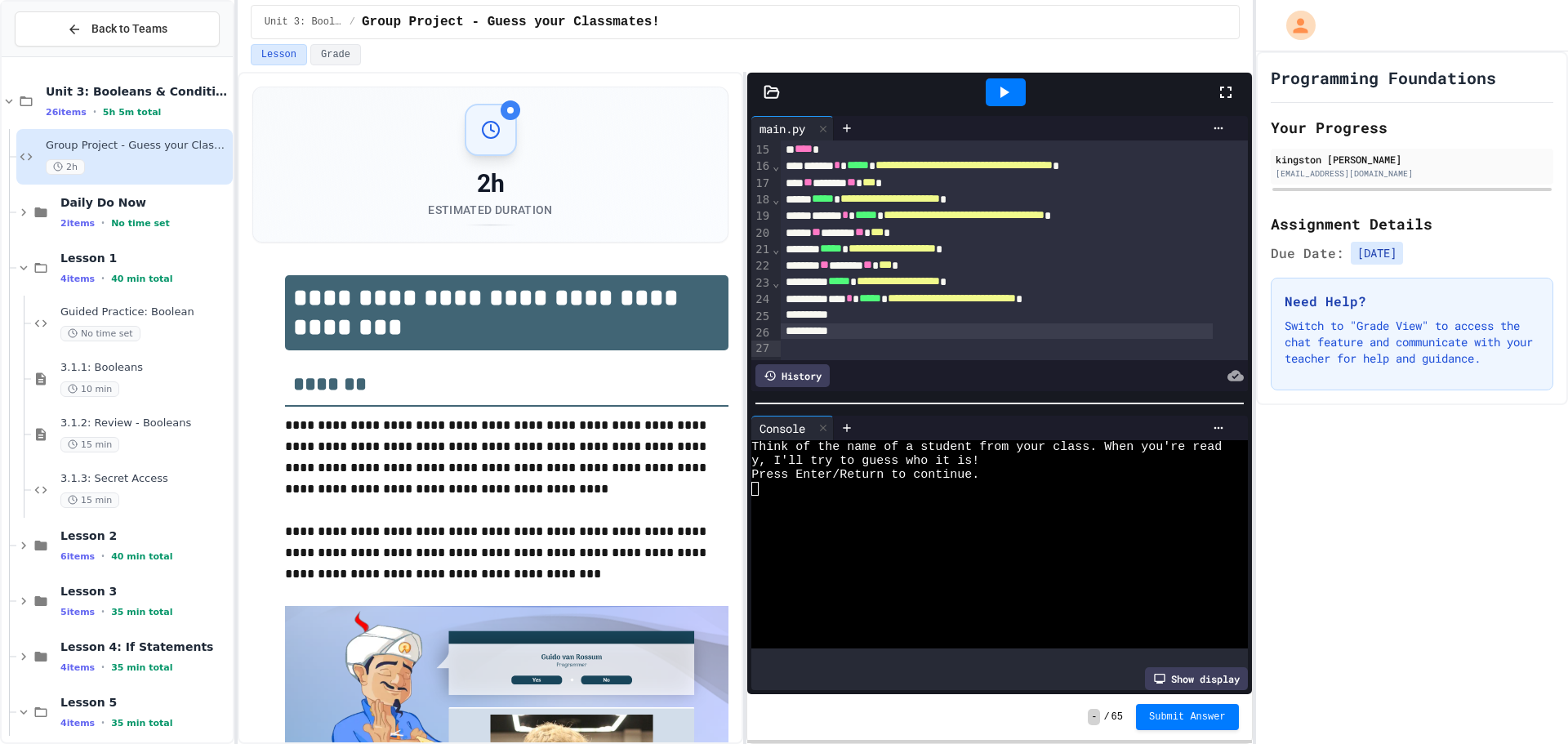
click at [859, 330] on div at bounding box center [997, 331] width 432 height 16
click at [892, 314] on div at bounding box center [997, 314] width 432 height 16
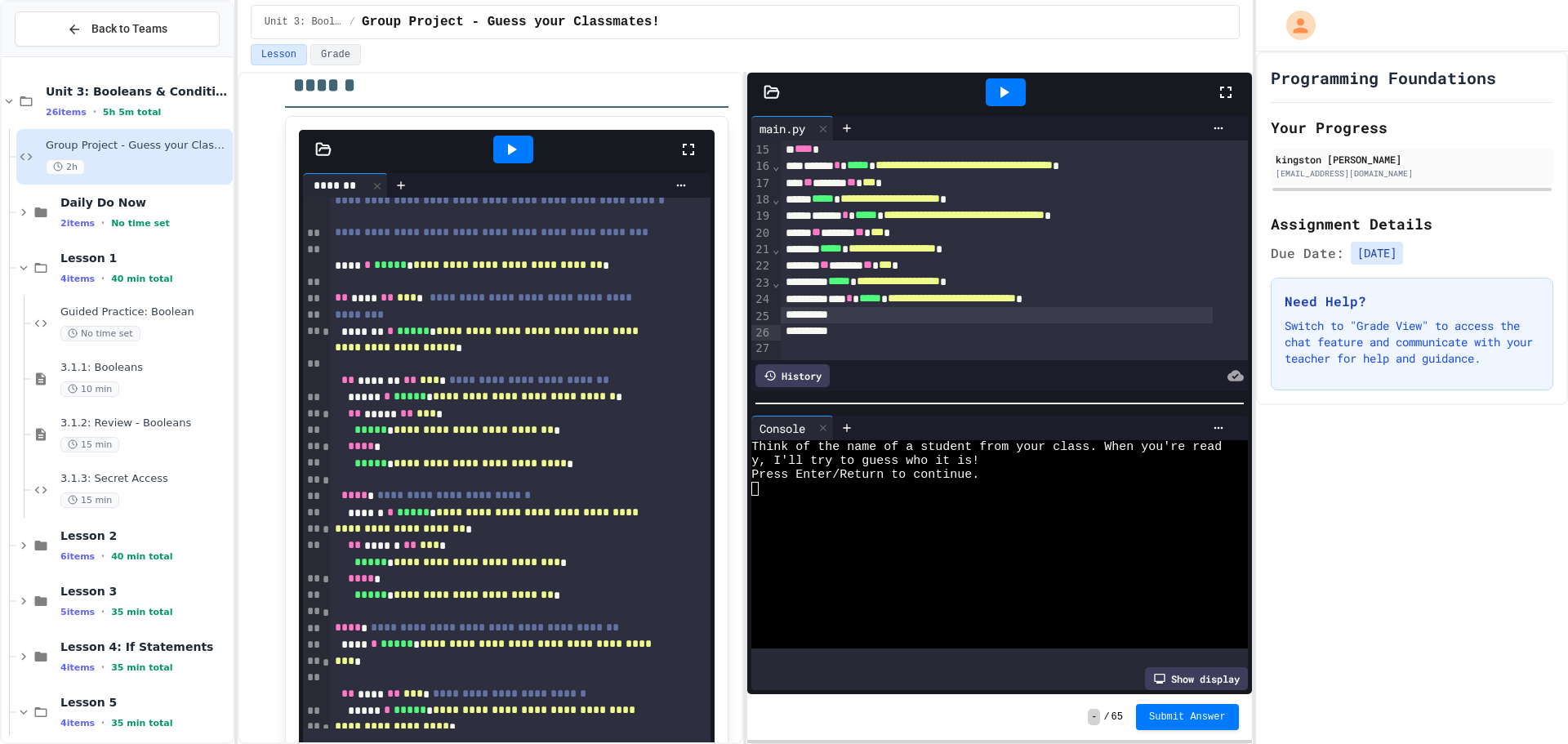
scroll to position [172, 0]
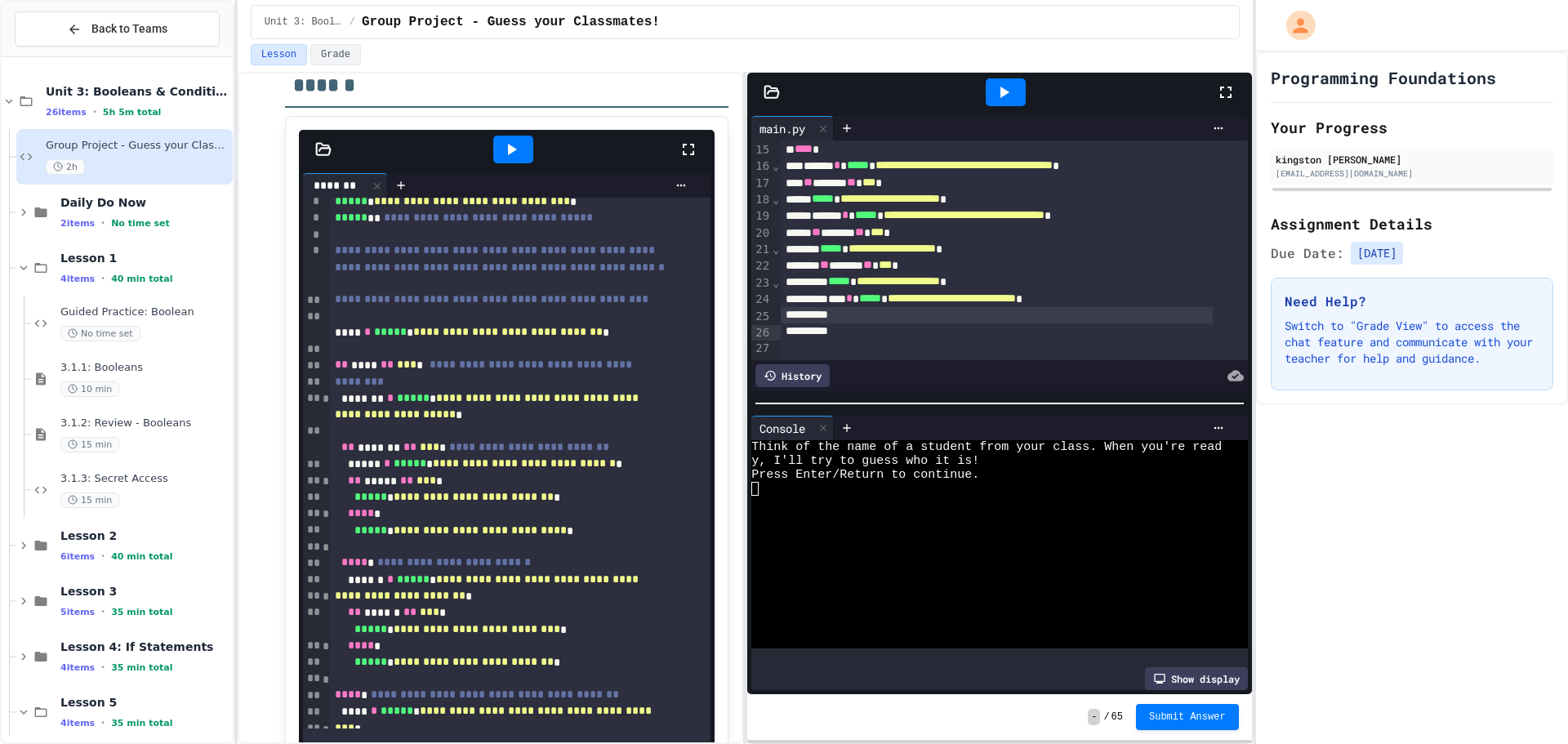
click at [1004, 88] on icon at bounding box center [1004, 92] width 20 height 20
click at [911, 510] on div at bounding box center [987, 516] width 471 height 14
click at [506, 139] on icon at bounding box center [511, 149] width 20 height 20
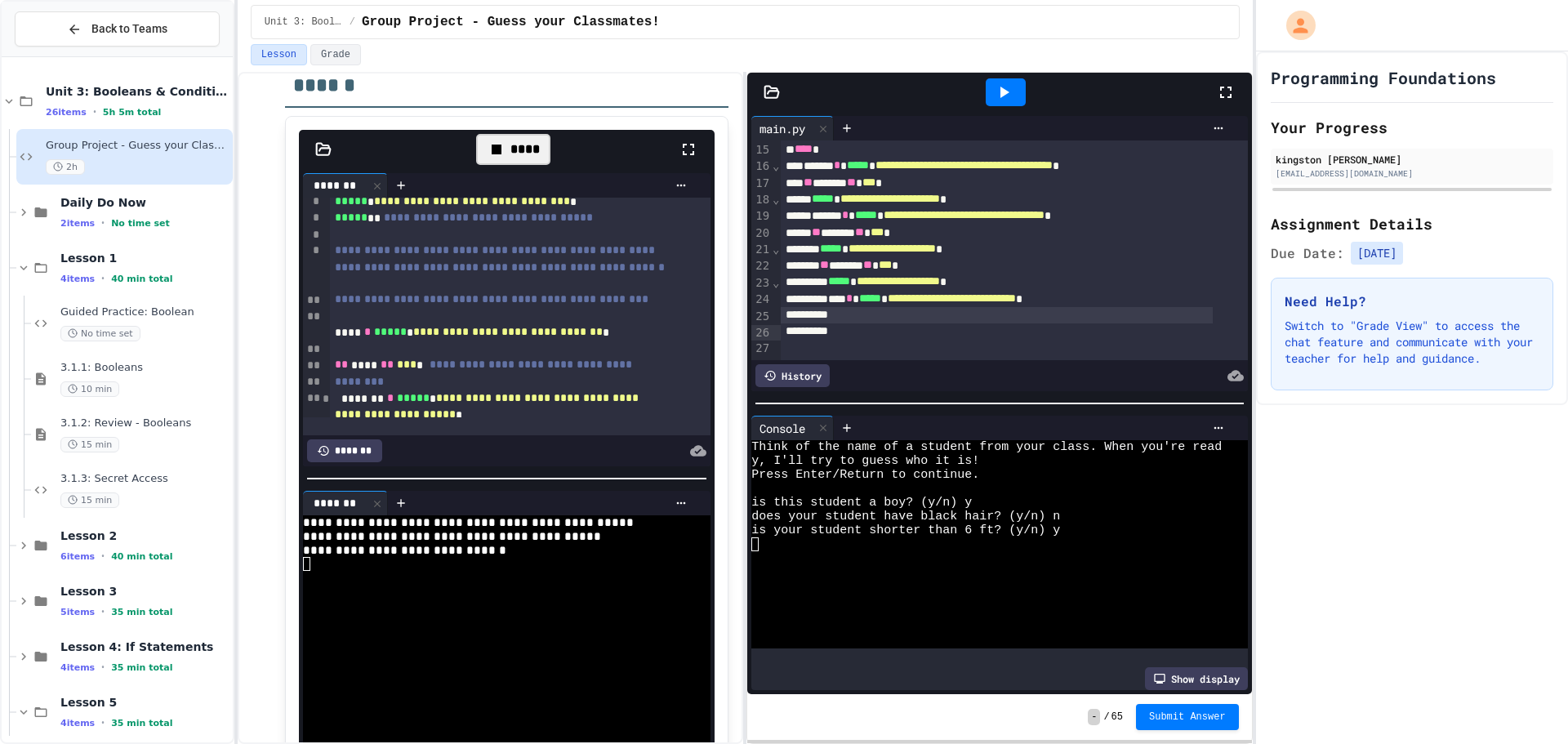
click at [474, 571] on div at bounding box center [487, 578] width 367 height 14
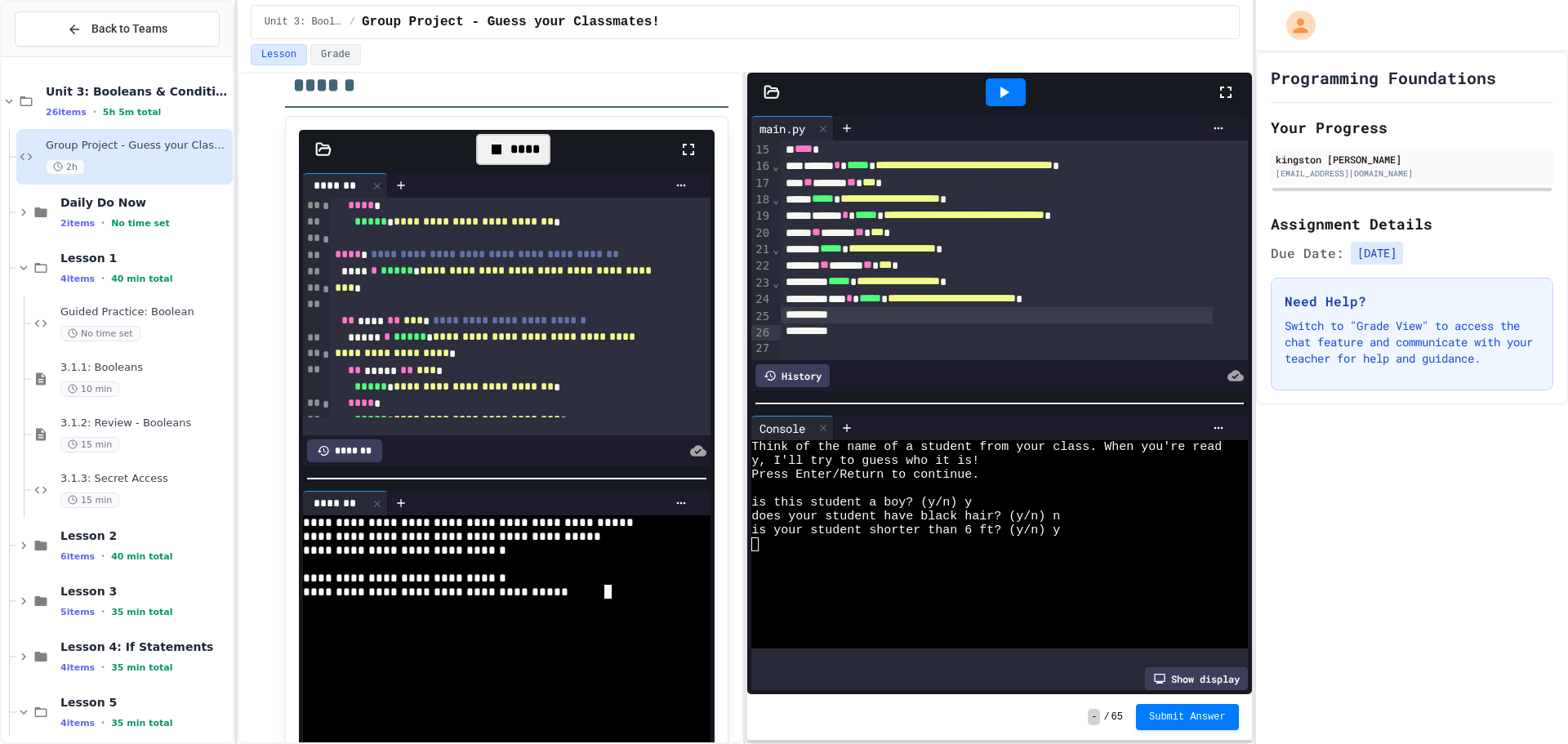
scroll to position [662, 0]
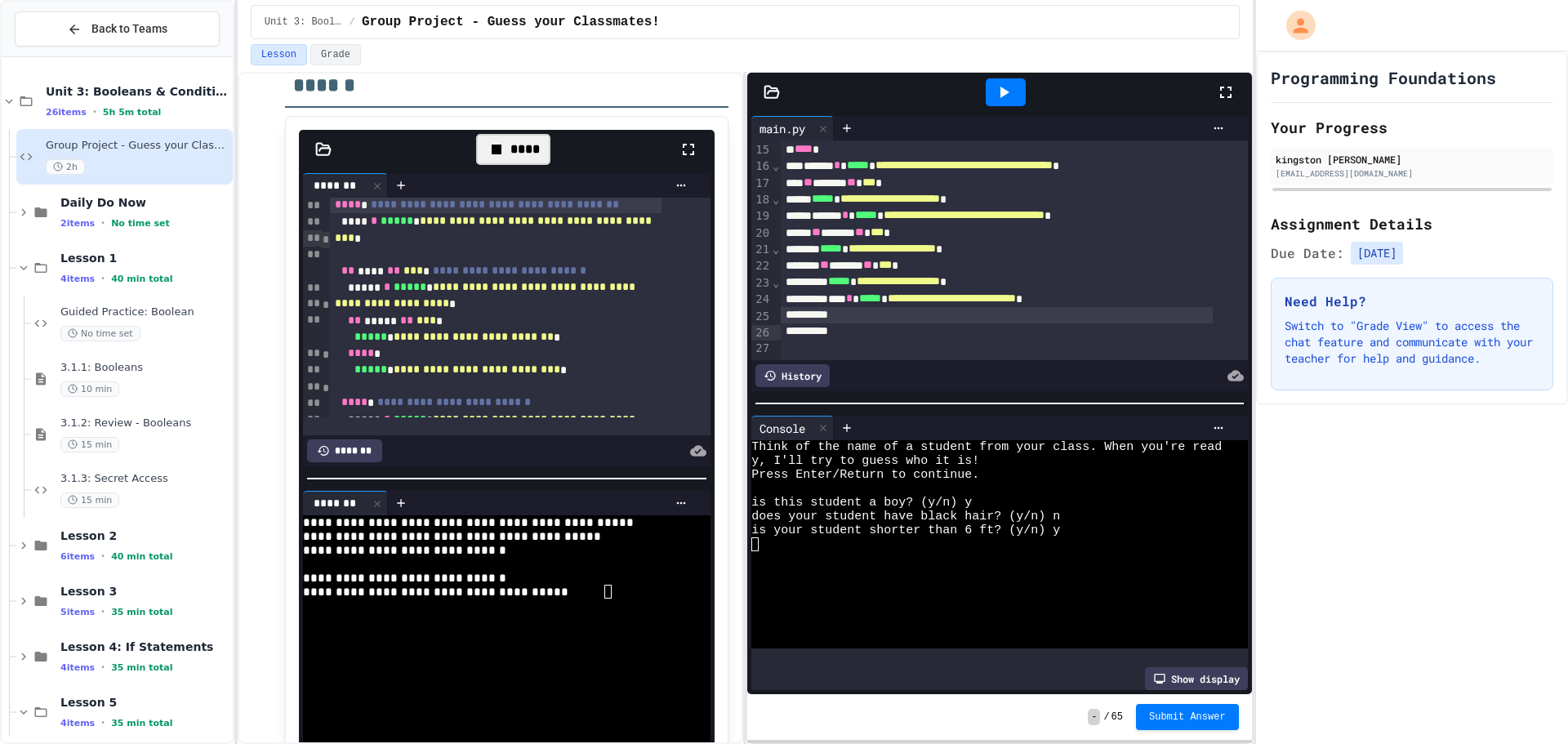
click at [342, 213] on div "**********" at bounding box center [495, 205] width 331 height 16
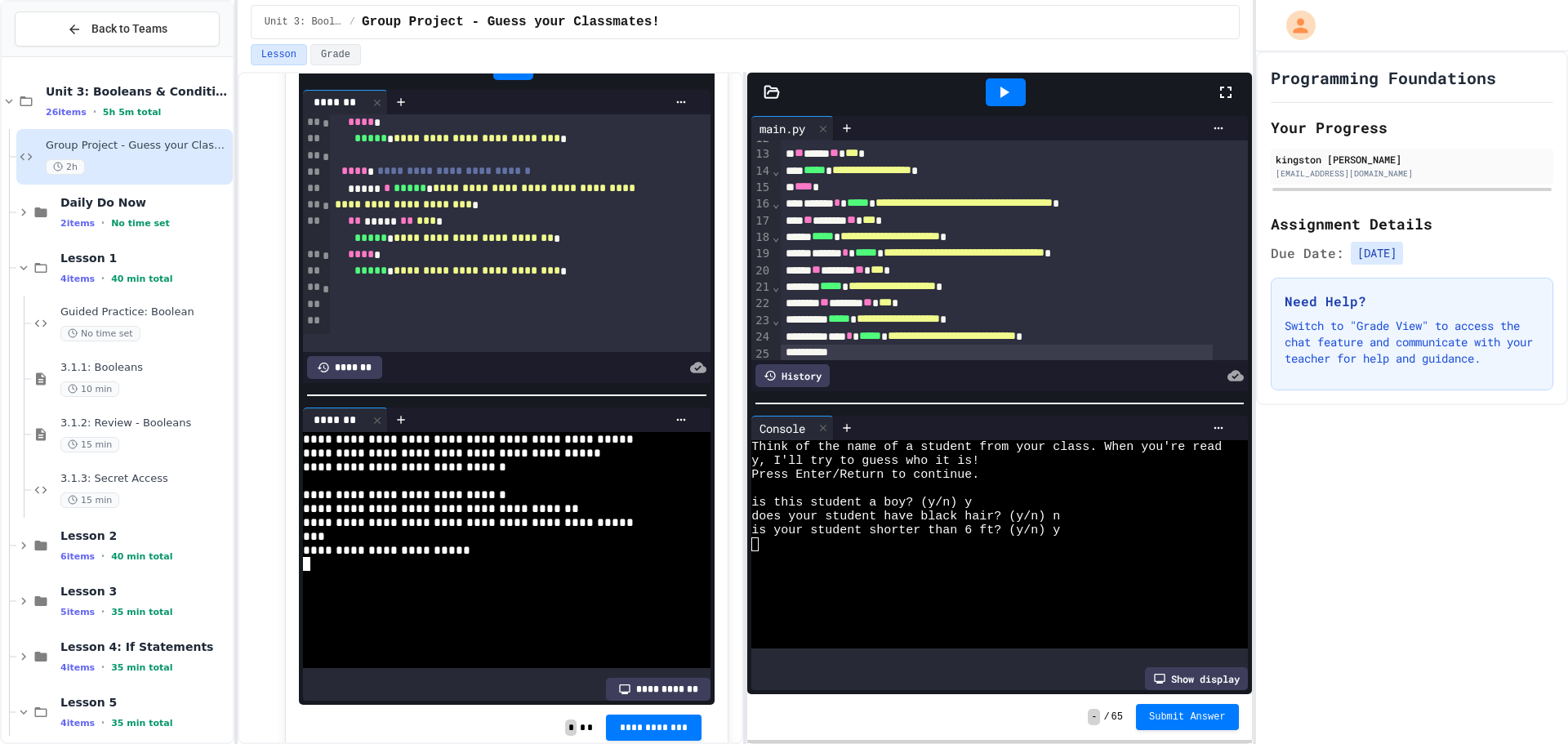
scroll to position [201, 0]
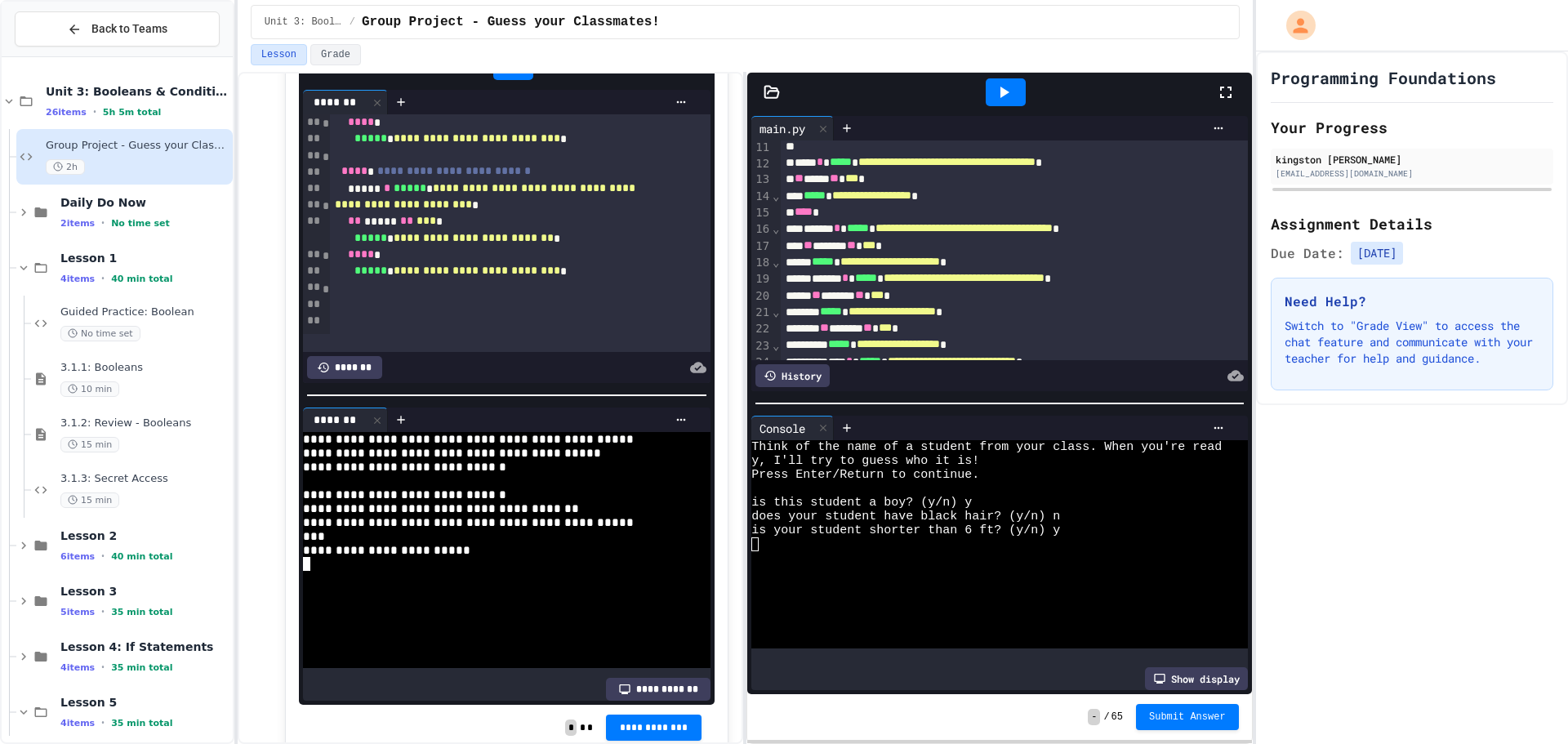
click at [1012, 86] on icon at bounding box center [1004, 92] width 20 height 20
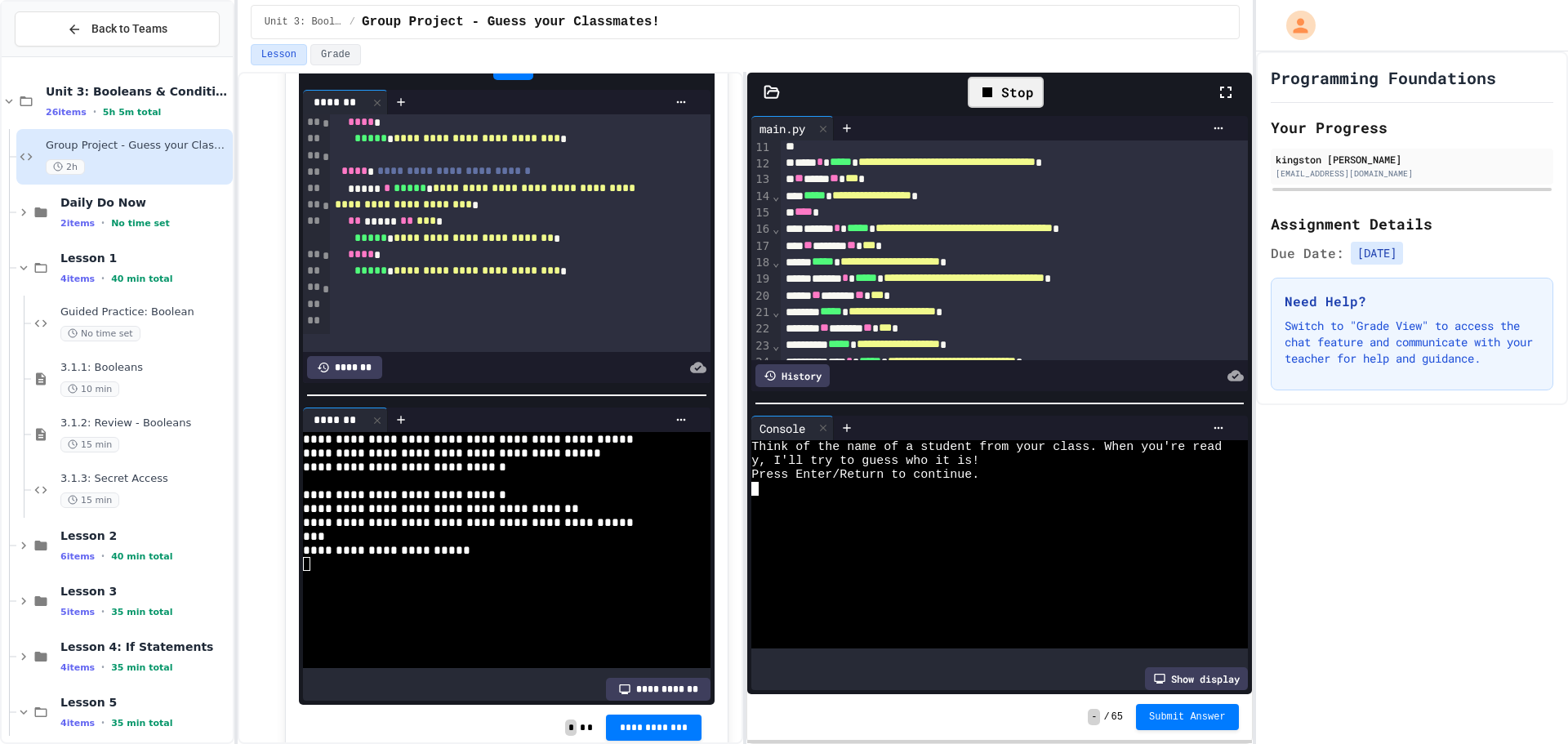
click at [937, 482] on div at bounding box center [987, 488] width 471 height 14
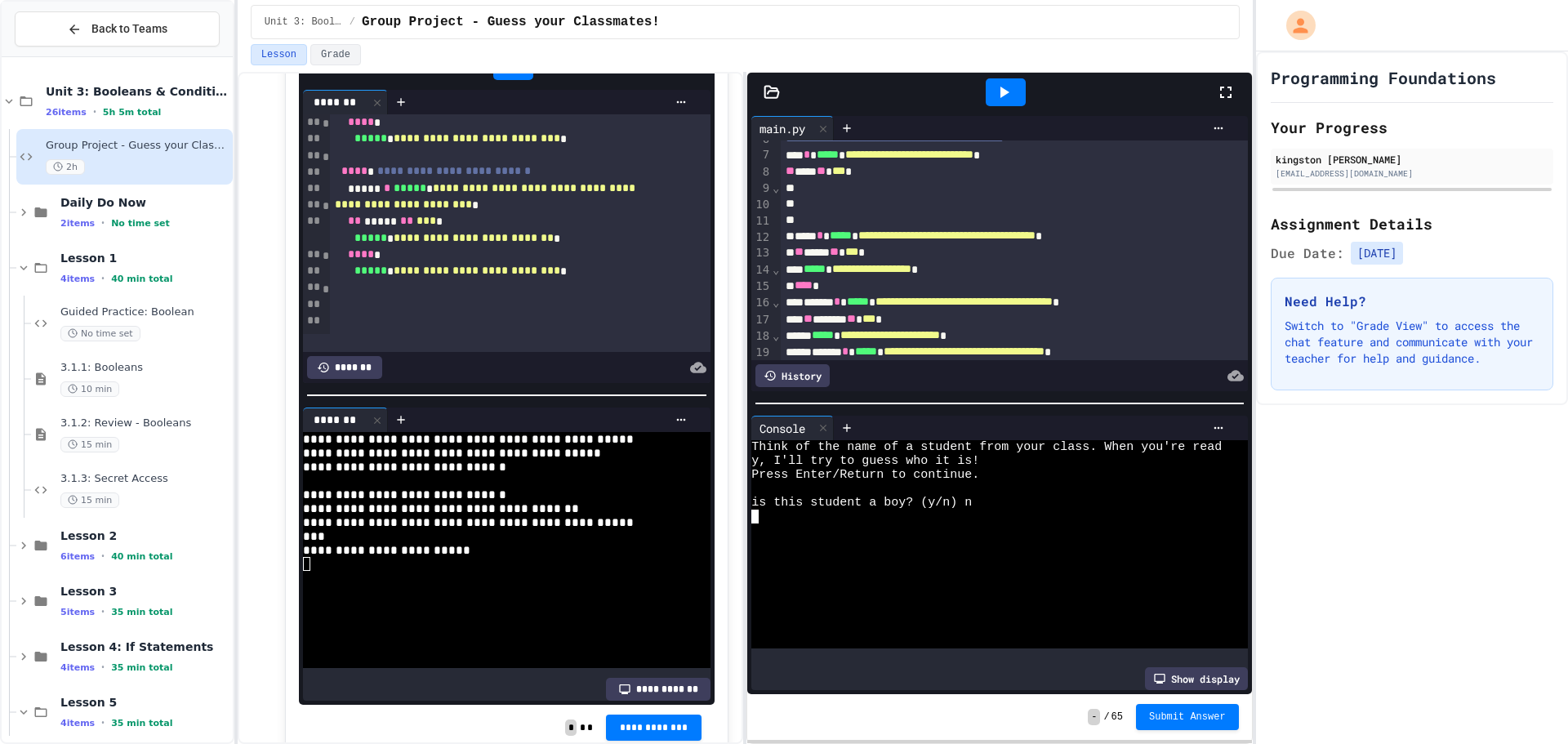
scroll to position [38, 0]
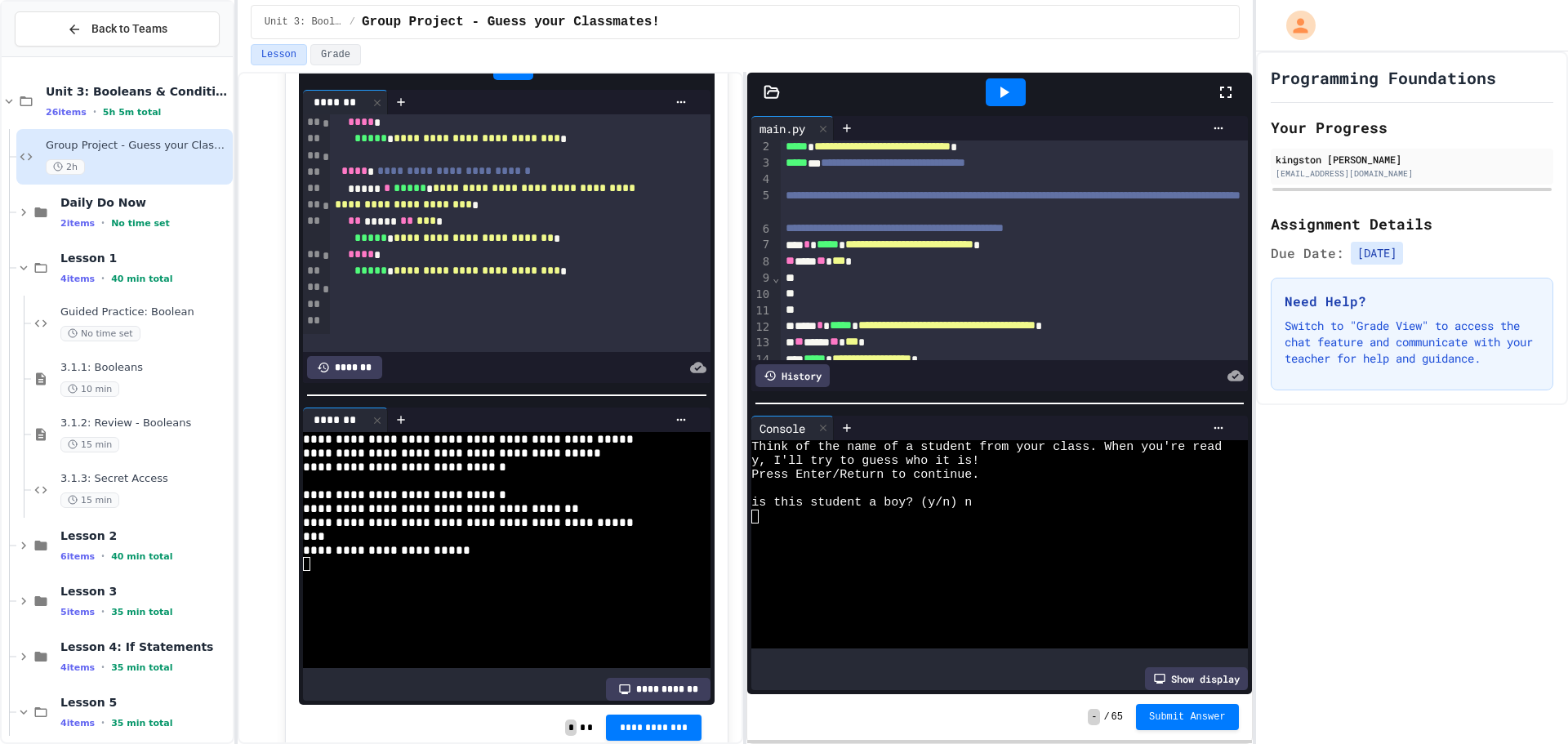
click at [776, 281] on span "⌄" at bounding box center [776, 277] width 8 height 13
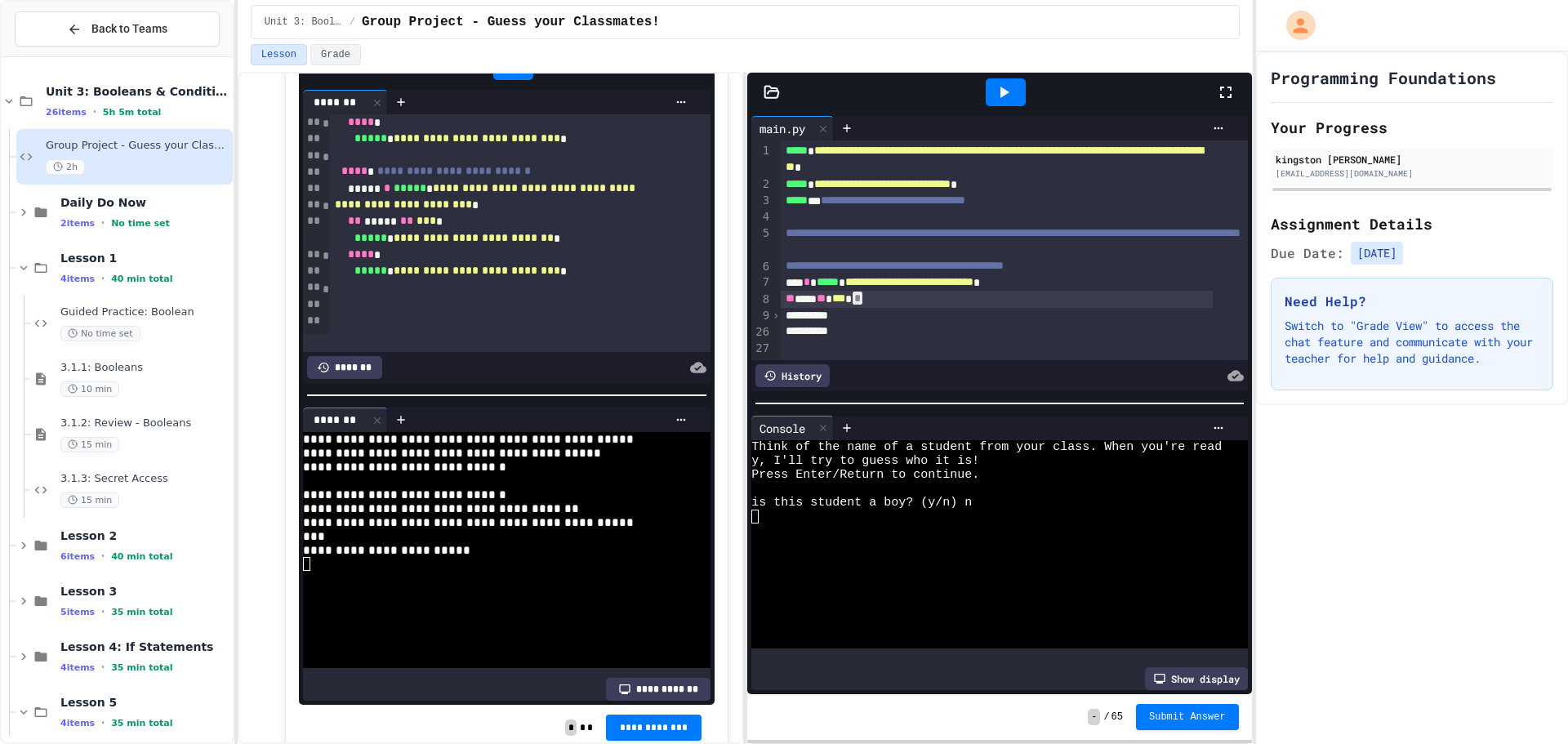
click at [863, 304] on span "*" at bounding box center [858, 297] width 10 height 13
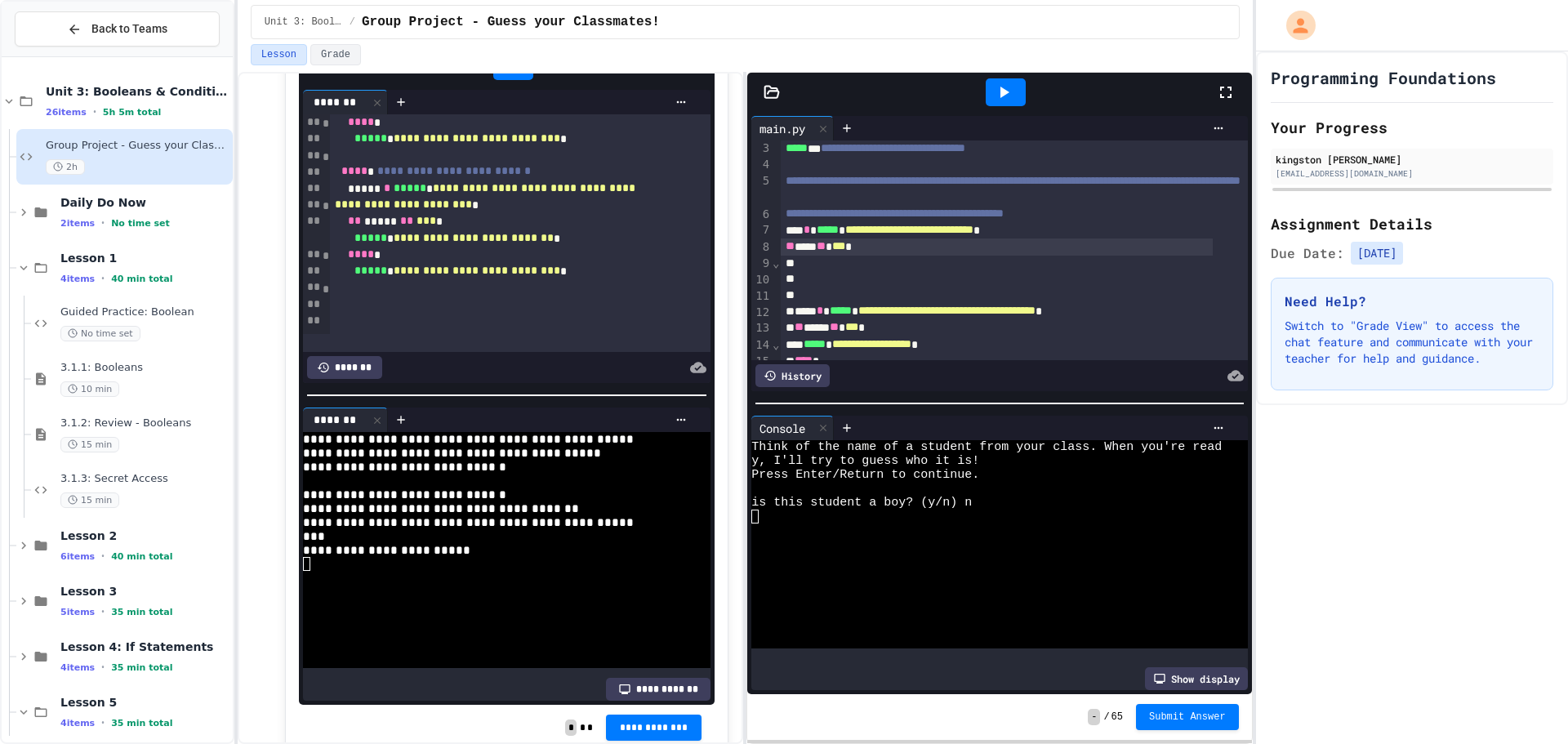
scroll to position [82, 0]
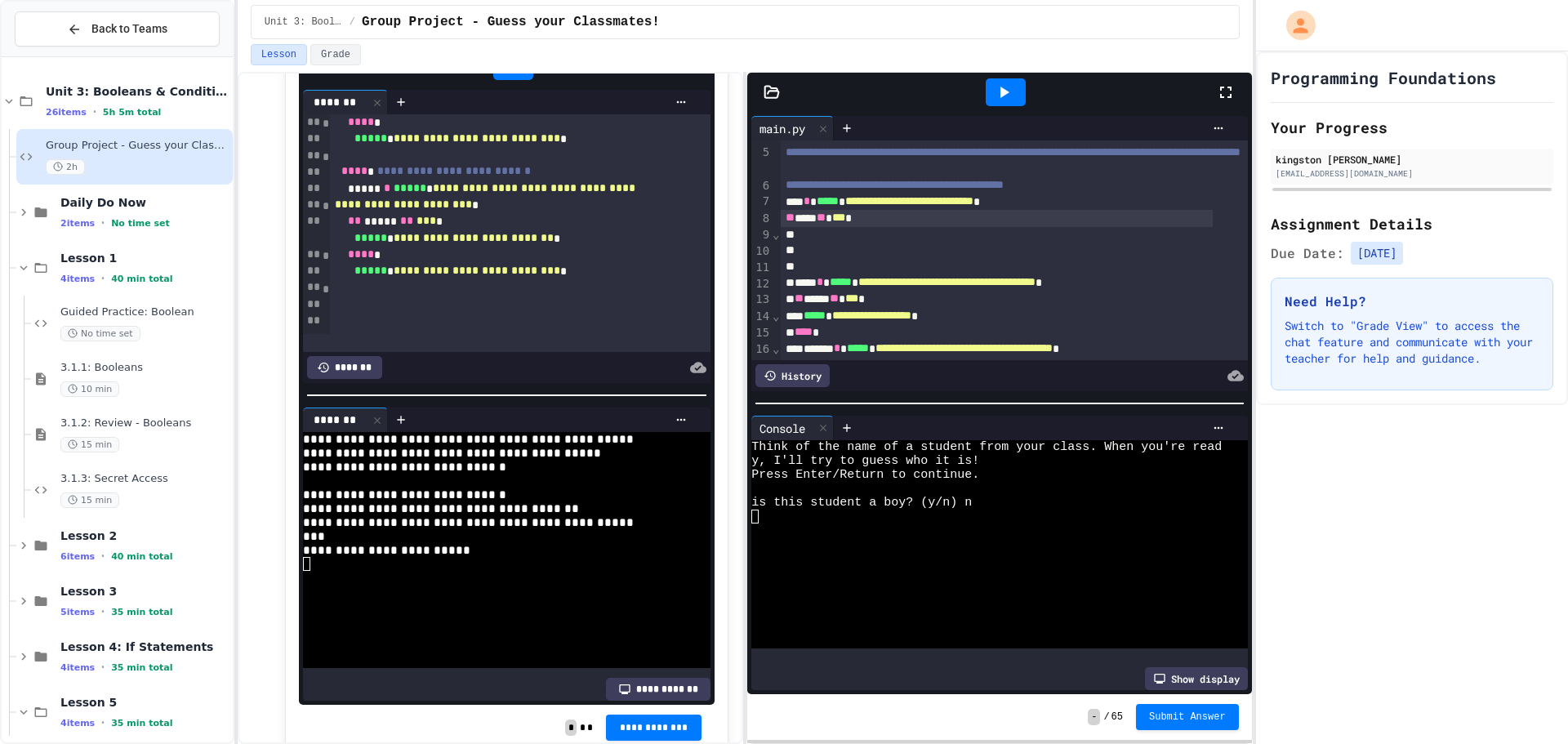
click at [772, 241] on span "⌄" at bounding box center [776, 234] width 8 height 13
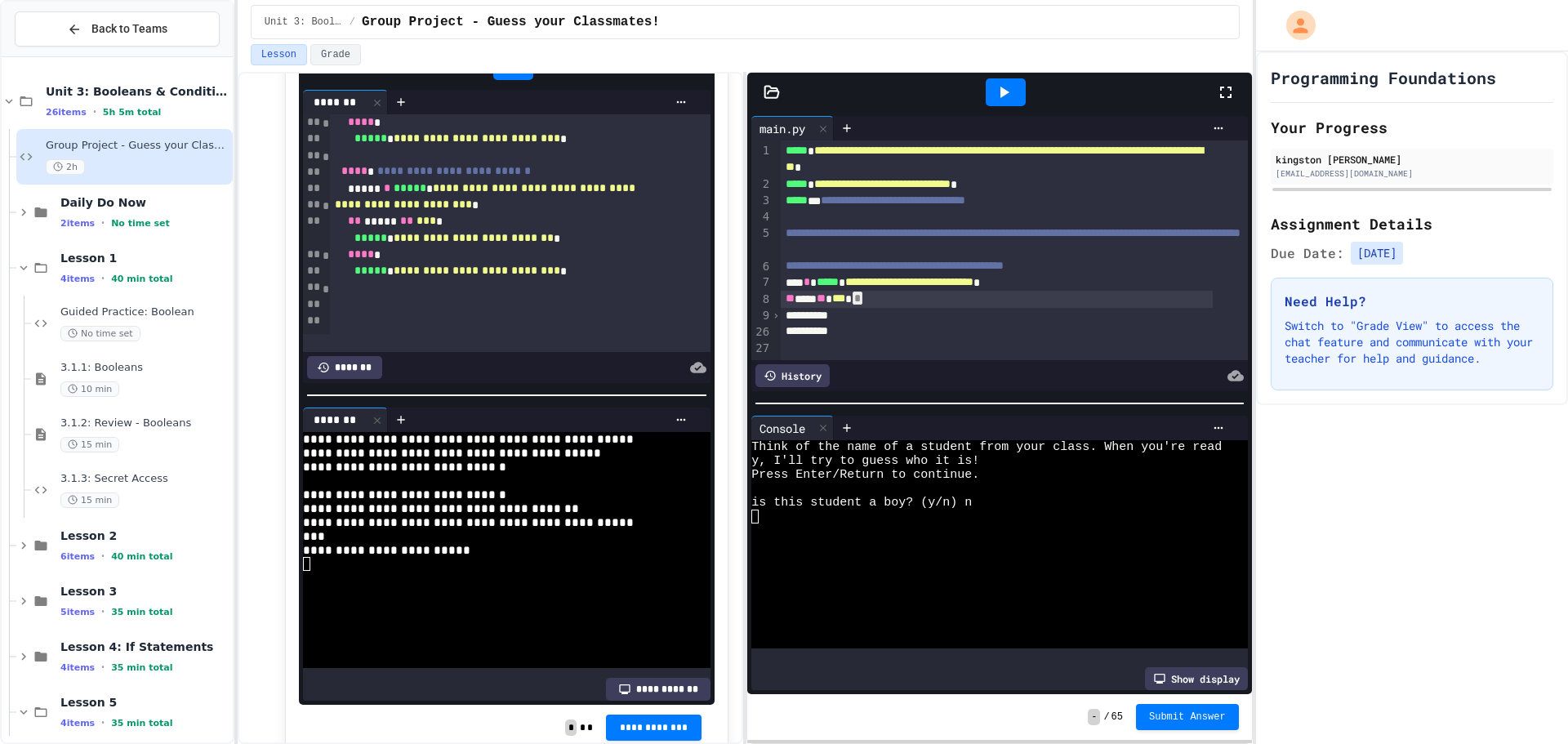
click at [775, 308] on span "›" at bounding box center [776, 314] width 8 height 13
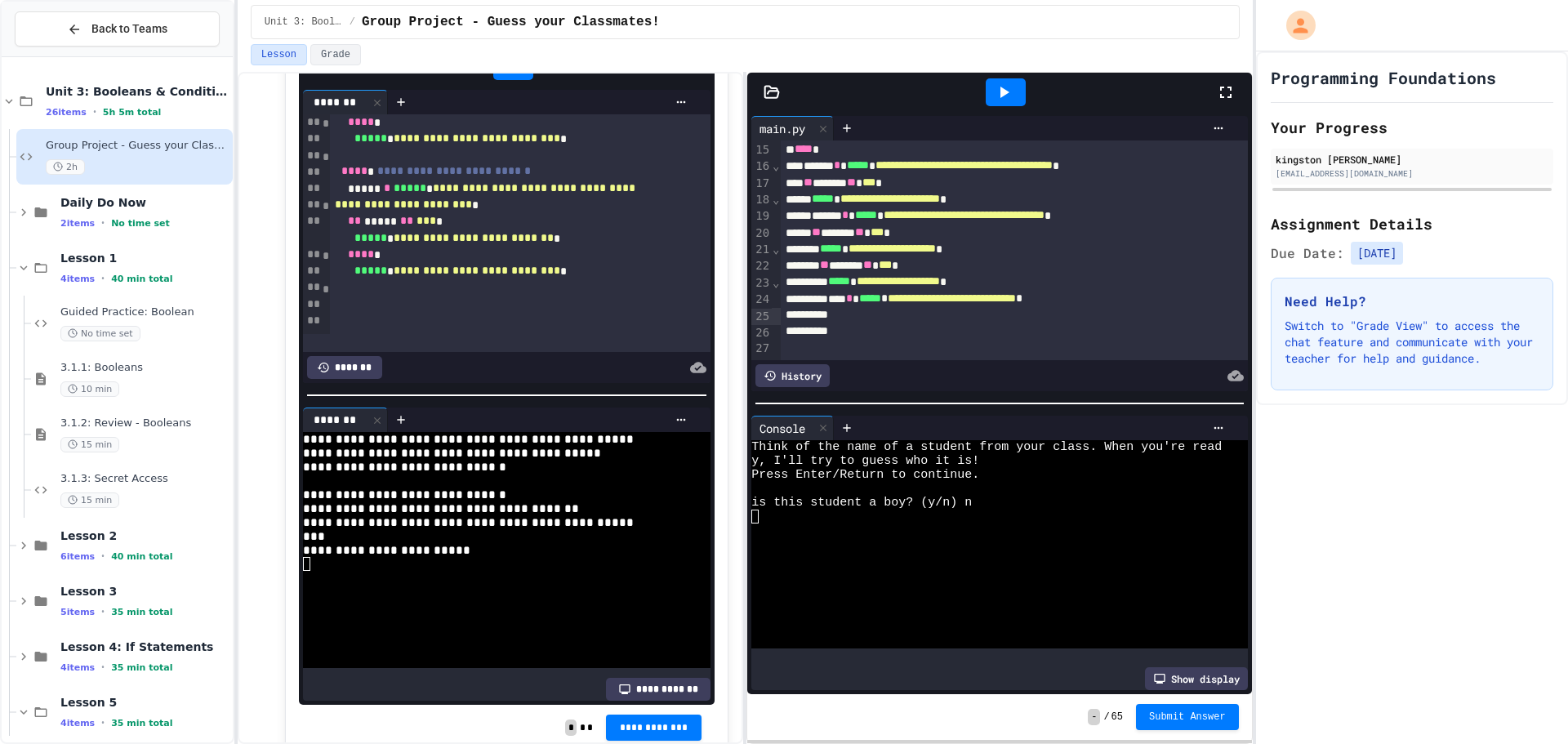
click at [1008, 86] on icon at bounding box center [1004, 92] width 20 height 20
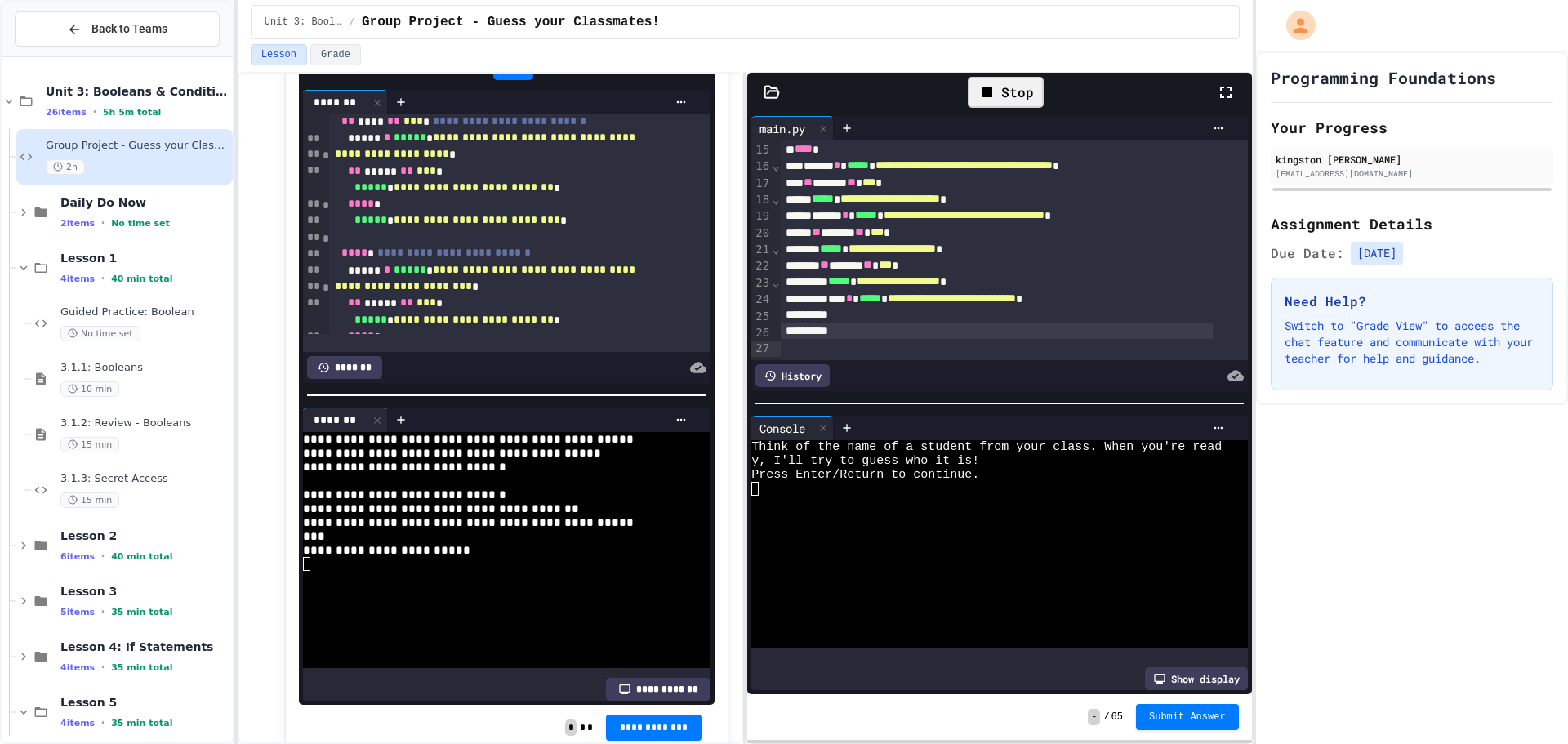
click at [1023, 329] on div at bounding box center [997, 331] width 432 height 16
click at [1008, 316] on div at bounding box center [997, 314] width 432 height 16
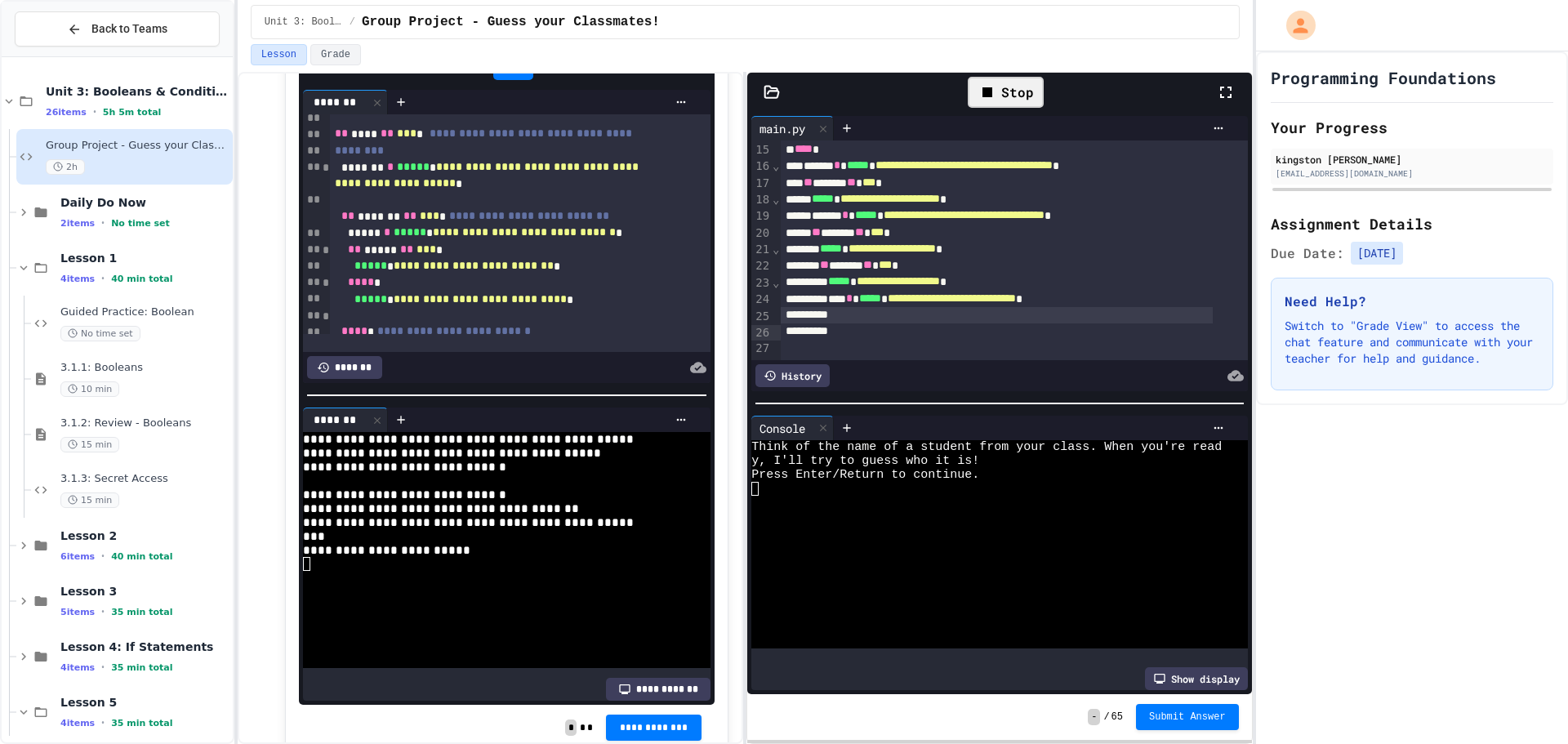
scroll to position [239, 0]
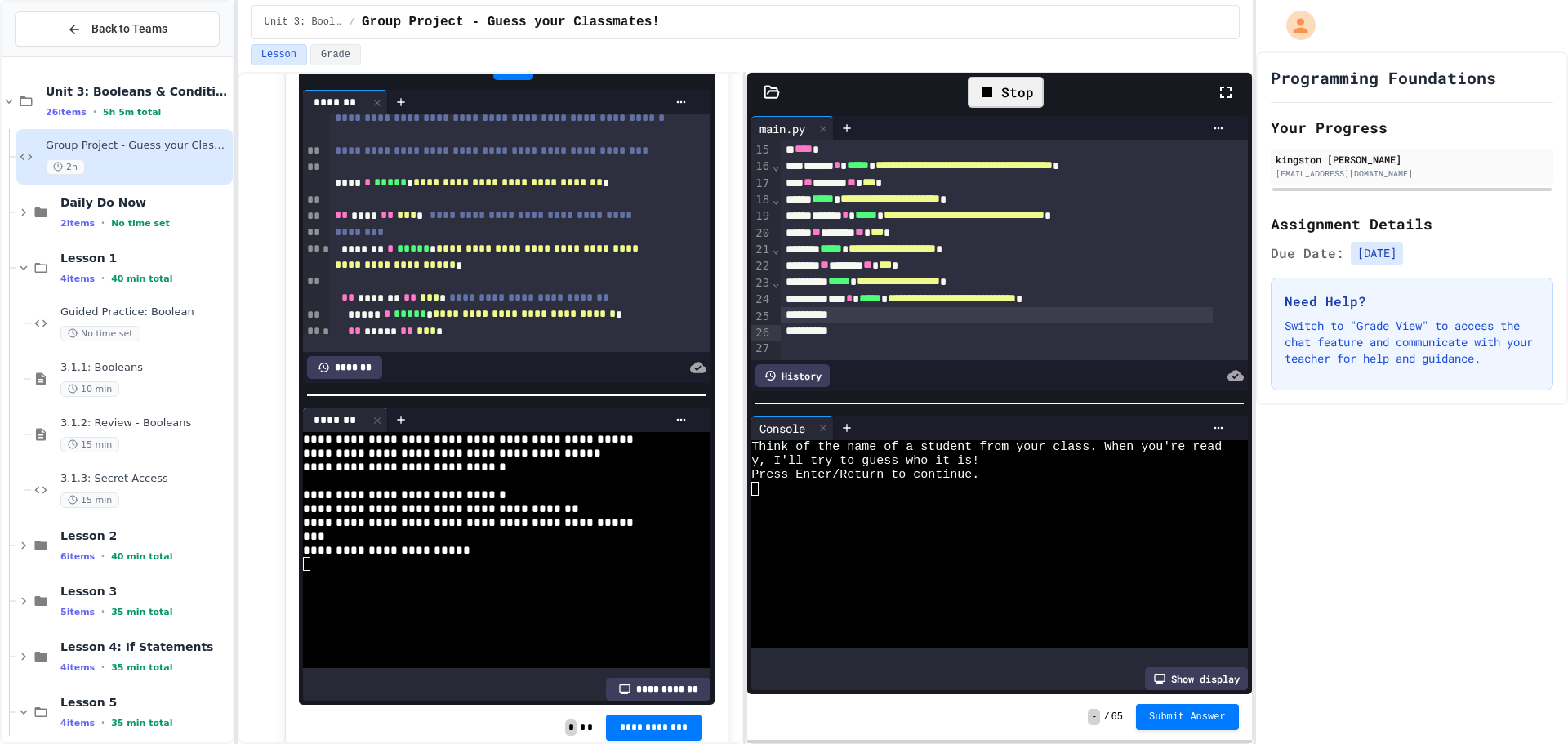
click at [948, 271] on div "** ****** ** *** *" at bounding box center [997, 265] width 432 height 16
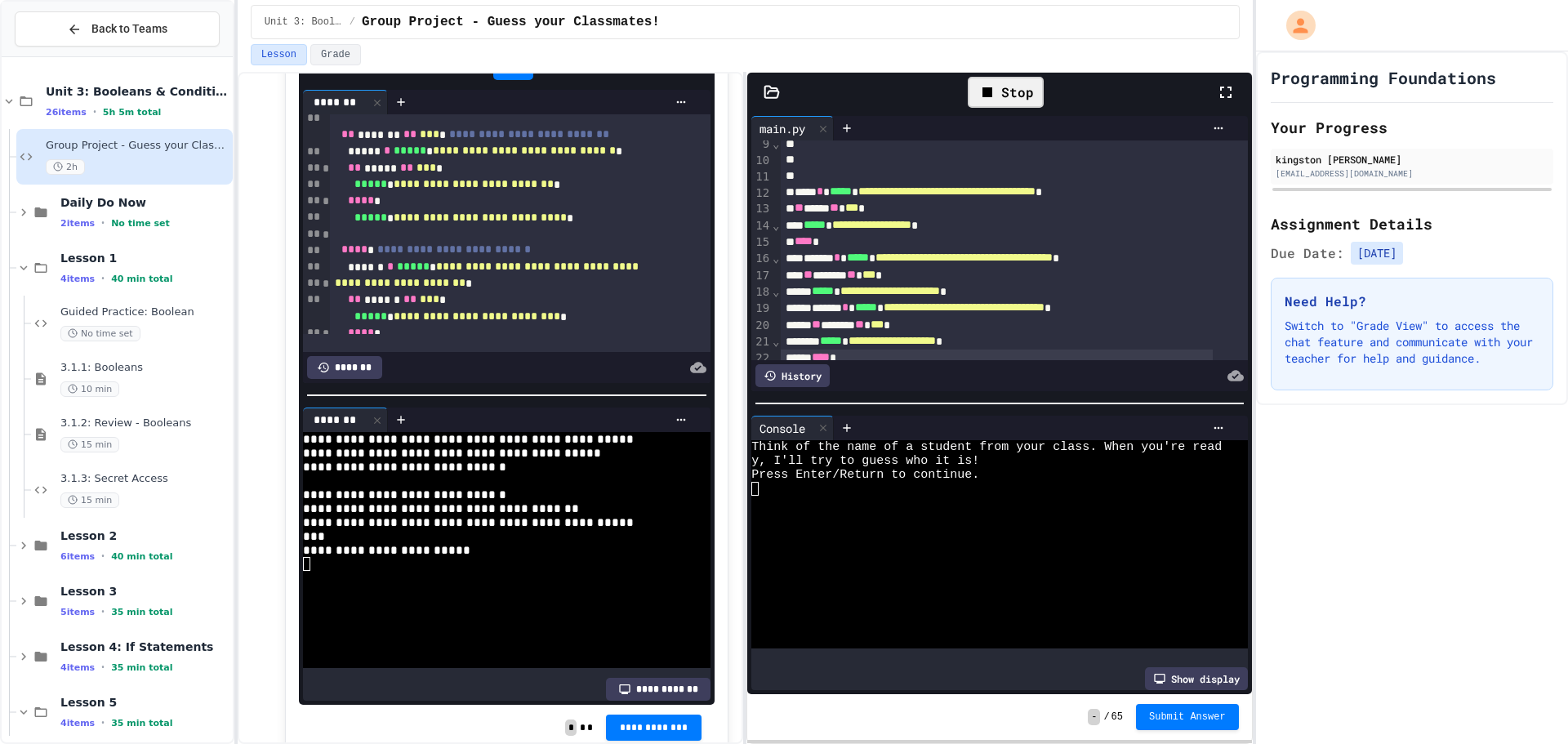
scroll to position [200, 0]
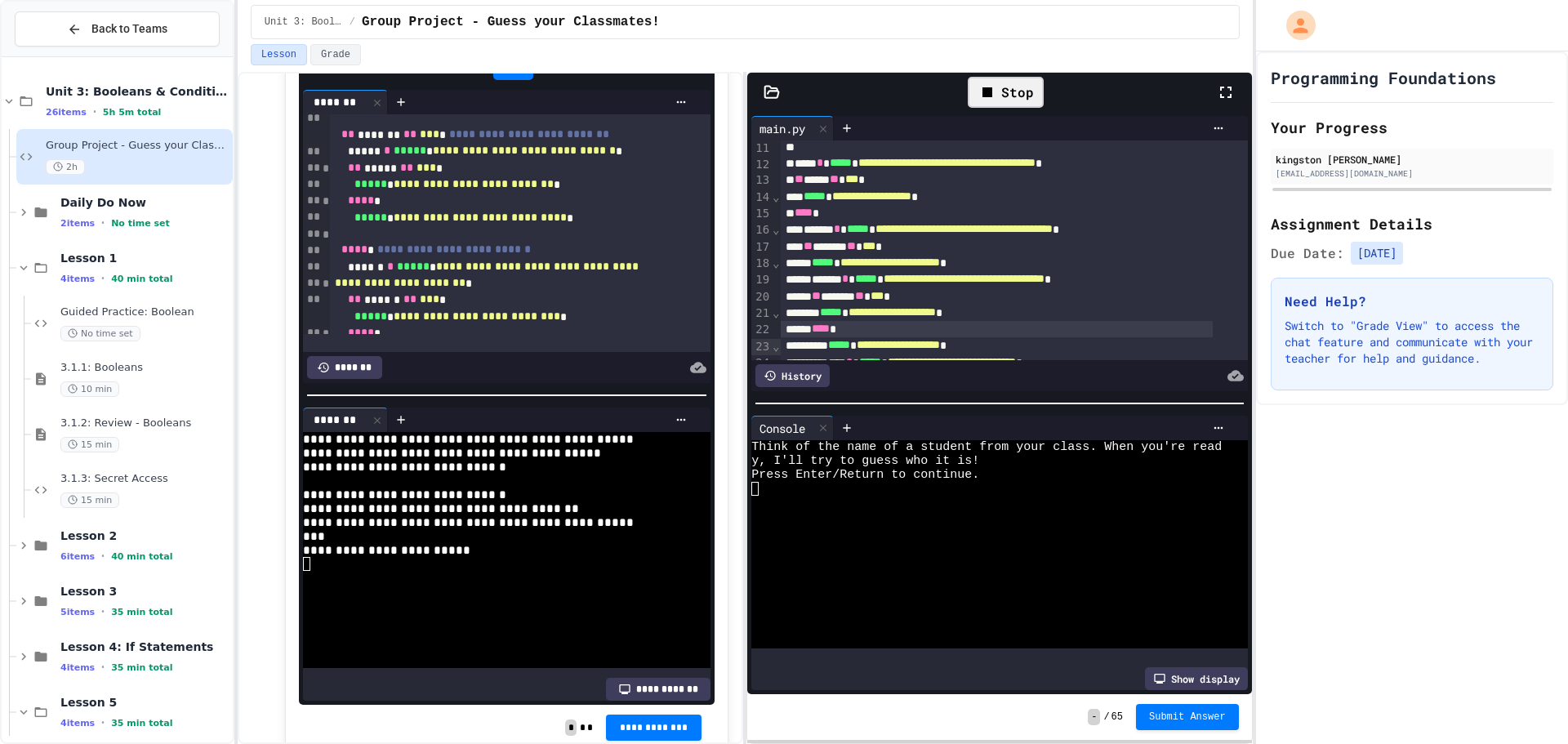
click at [996, 106] on div "Stop" at bounding box center [1005, 92] width 76 height 31
click at [1008, 76] on div at bounding box center [1005, 93] width 56 height 44
click at [1007, 87] on icon at bounding box center [1004, 92] width 20 height 20
click at [1126, 510] on div "does your student have black hair? (y/n) n" at bounding box center [987, 516] width 471 height 14
click at [1129, 538] on div at bounding box center [987, 544] width 471 height 14
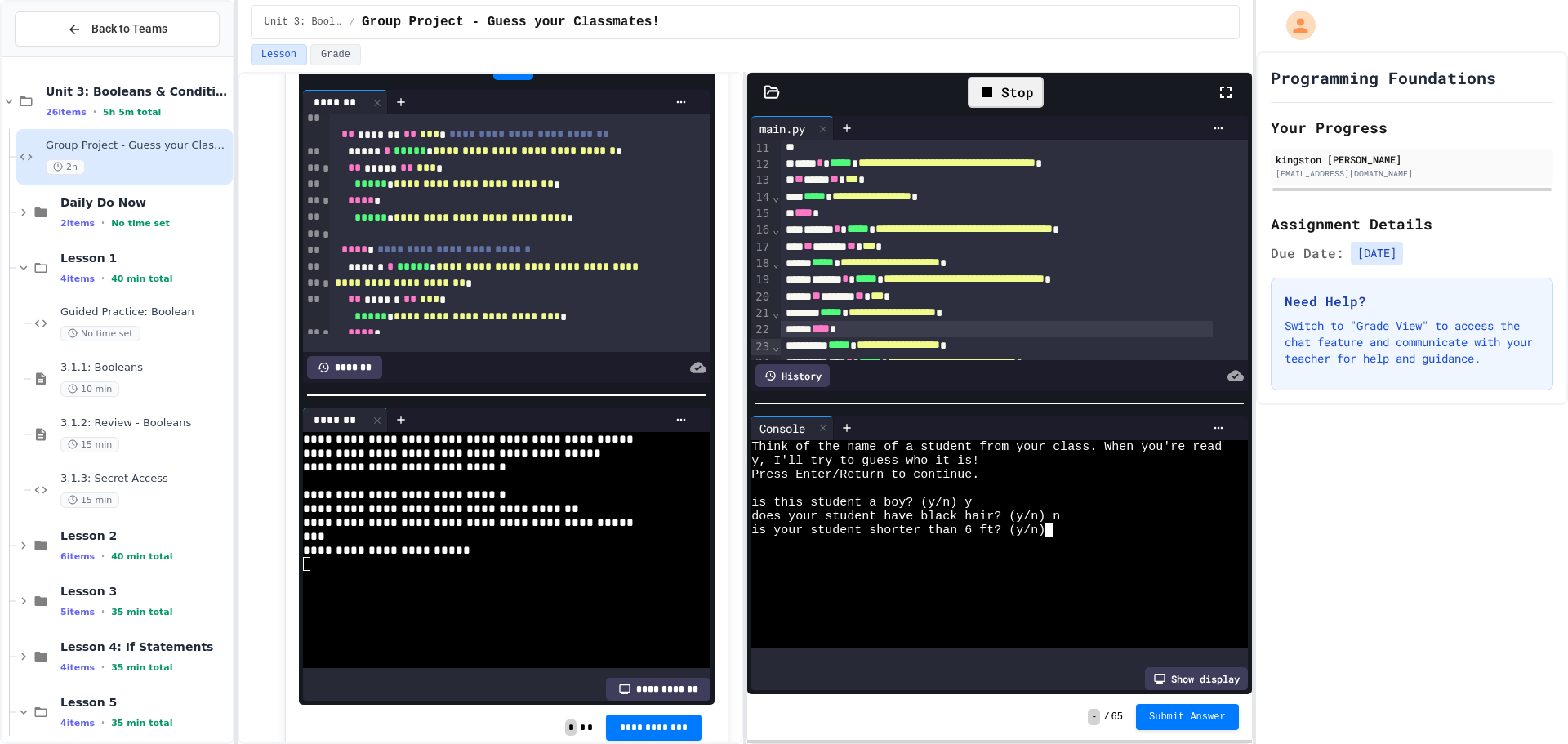
click at [1089, 529] on div "is your student shorter than 6 ft? (y/n)" at bounding box center [987, 530] width 471 height 14
click at [1072, 525] on div "is your student shorter than 6 ft? (y/n)" at bounding box center [987, 530] width 471 height 14
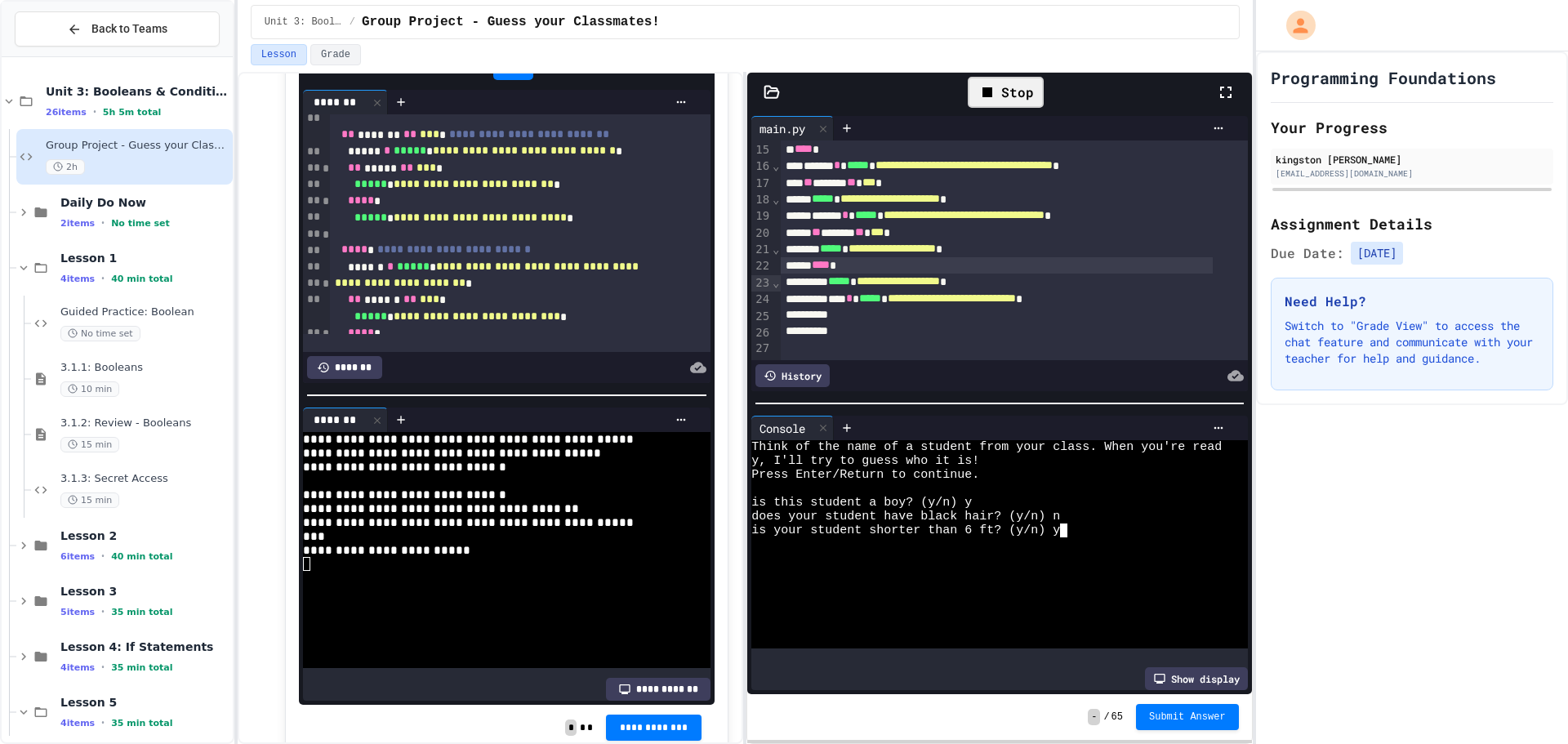
scroll to position [283, 0]
click at [1101, 543] on div at bounding box center [987, 544] width 471 height 14
click at [1081, 537] on div at bounding box center [987, 544] width 471 height 14
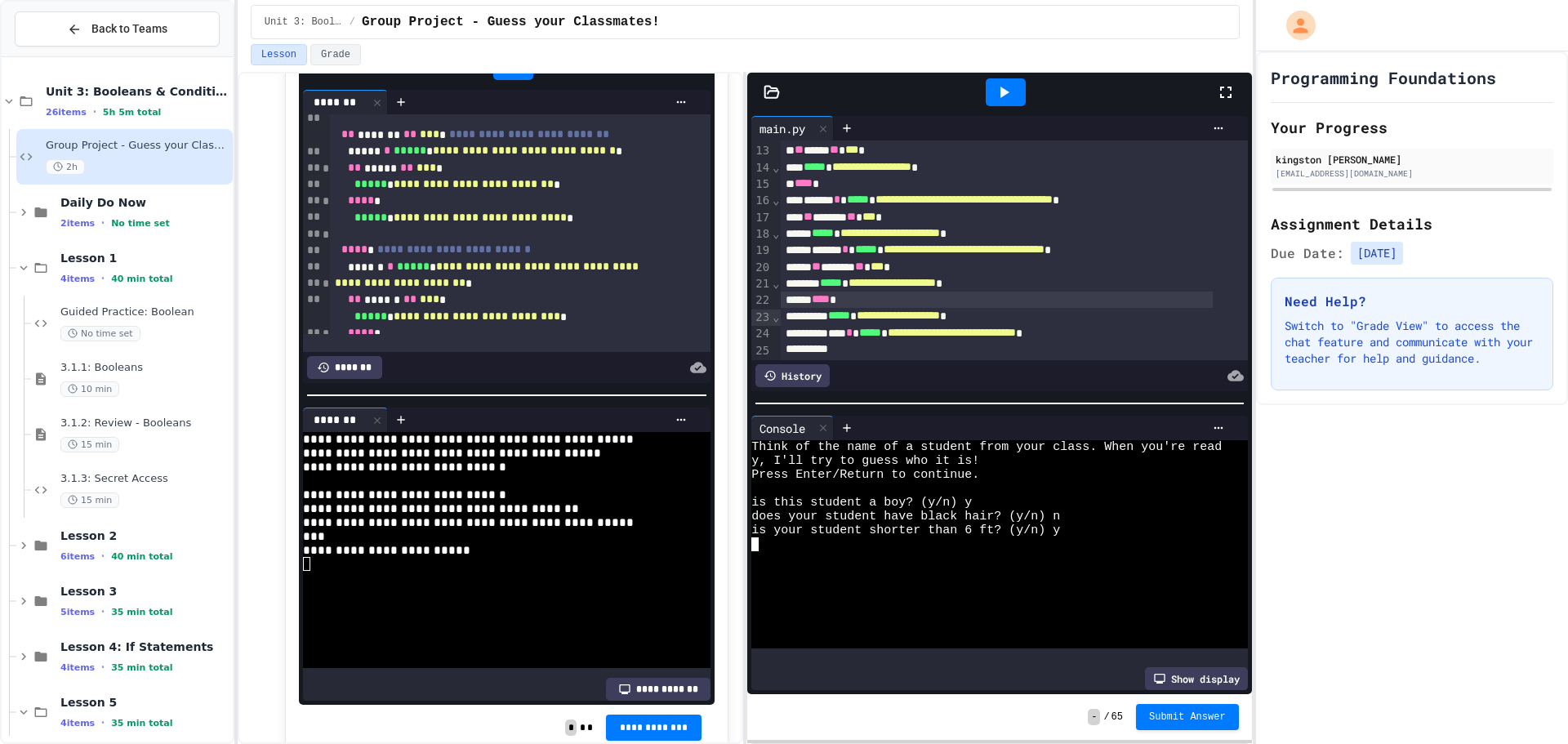
scroll to position [201, 0]
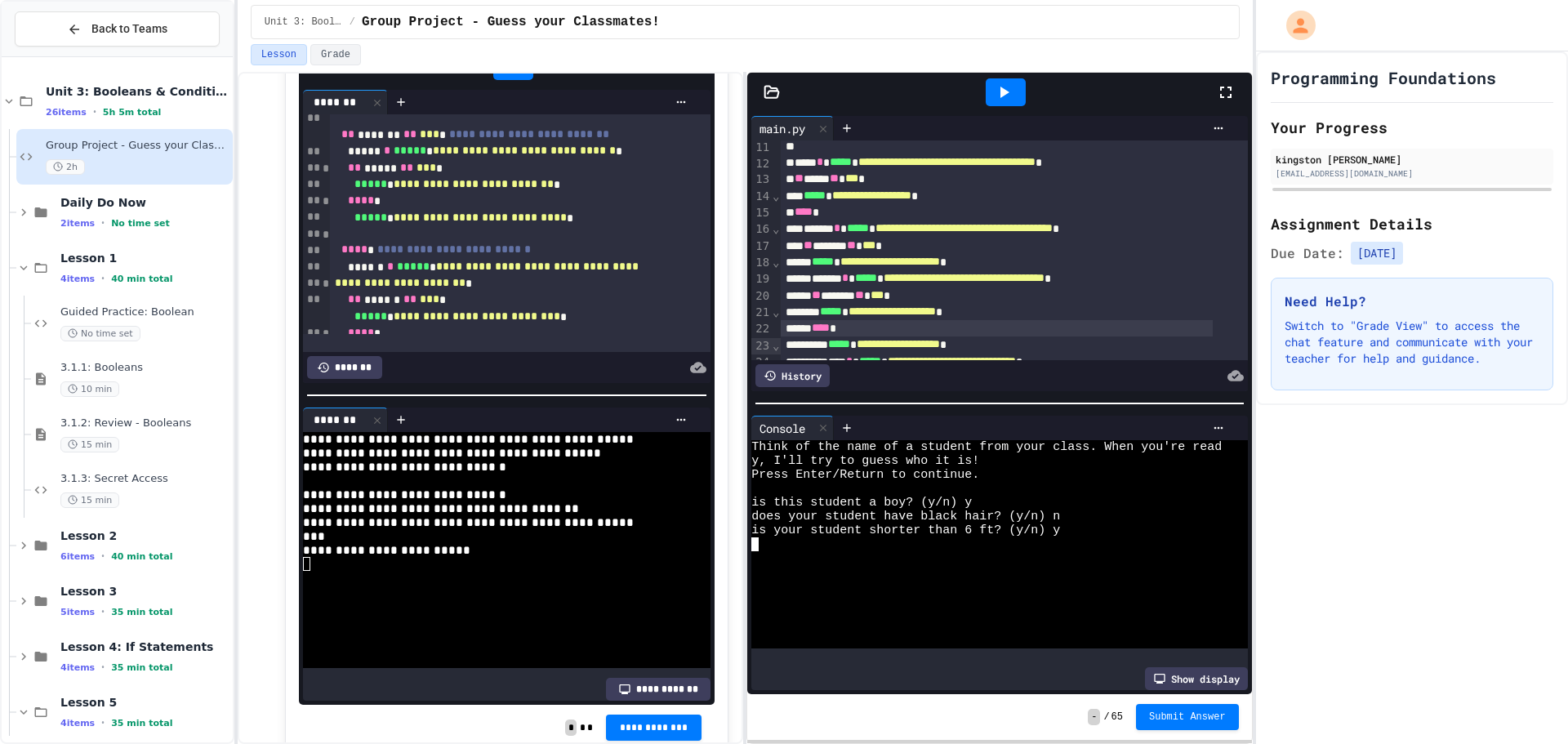
click at [940, 267] on span "**********" at bounding box center [890, 261] width 99 height 11
click at [1028, 270] on div "**********" at bounding box center [997, 262] width 432 height 16
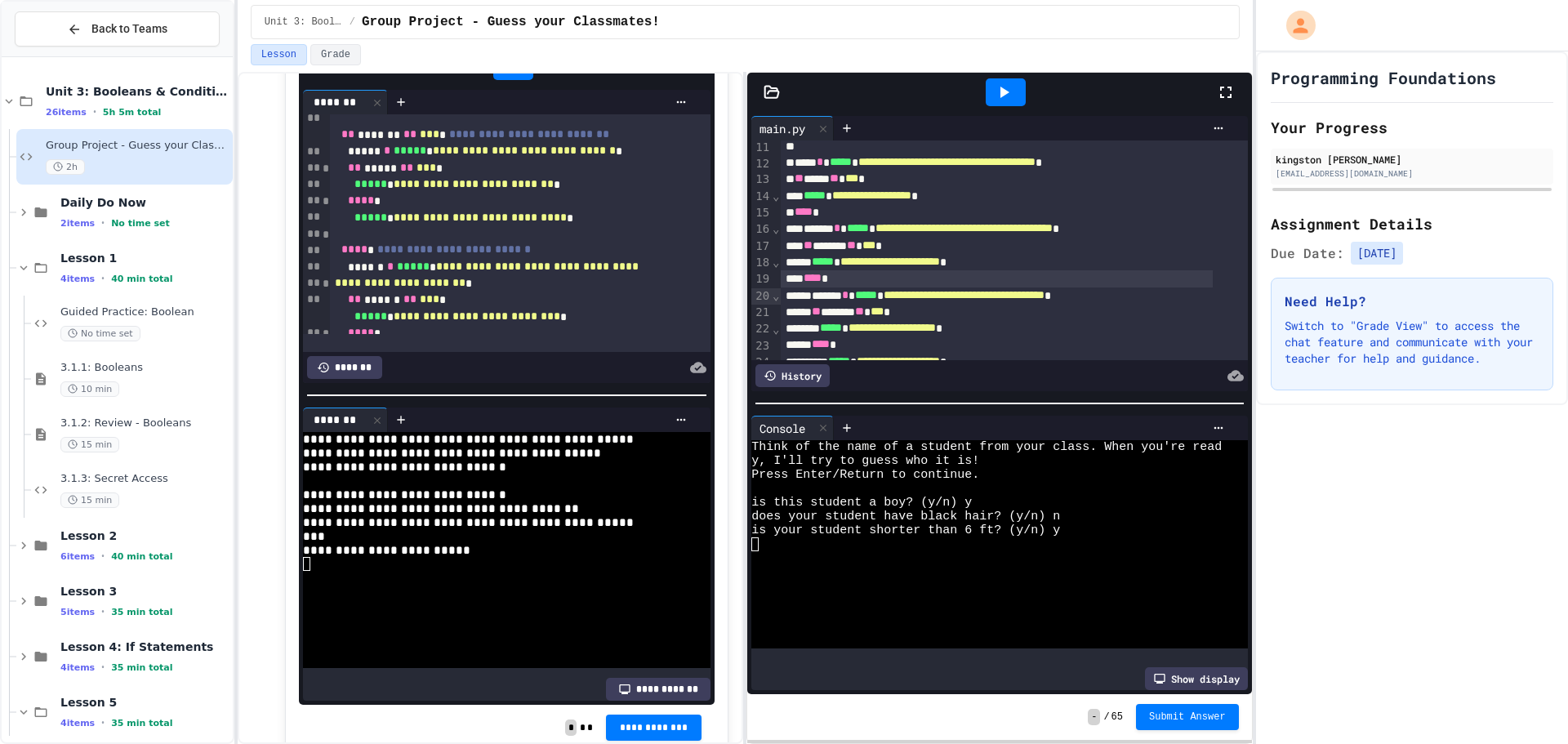
click at [993, 97] on div at bounding box center [1005, 92] width 40 height 28
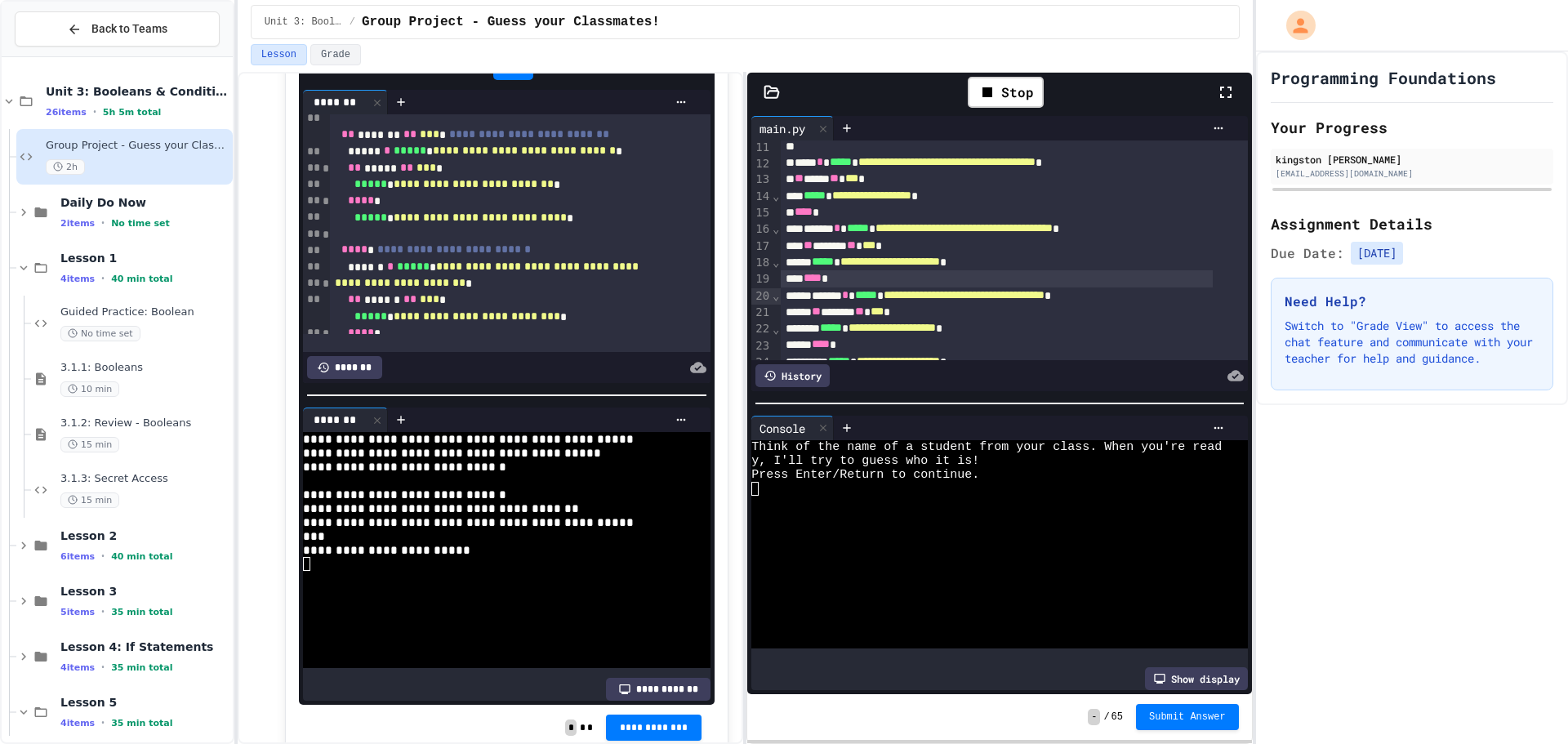
click at [917, 482] on div at bounding box center [987, 488] width 471 height 14
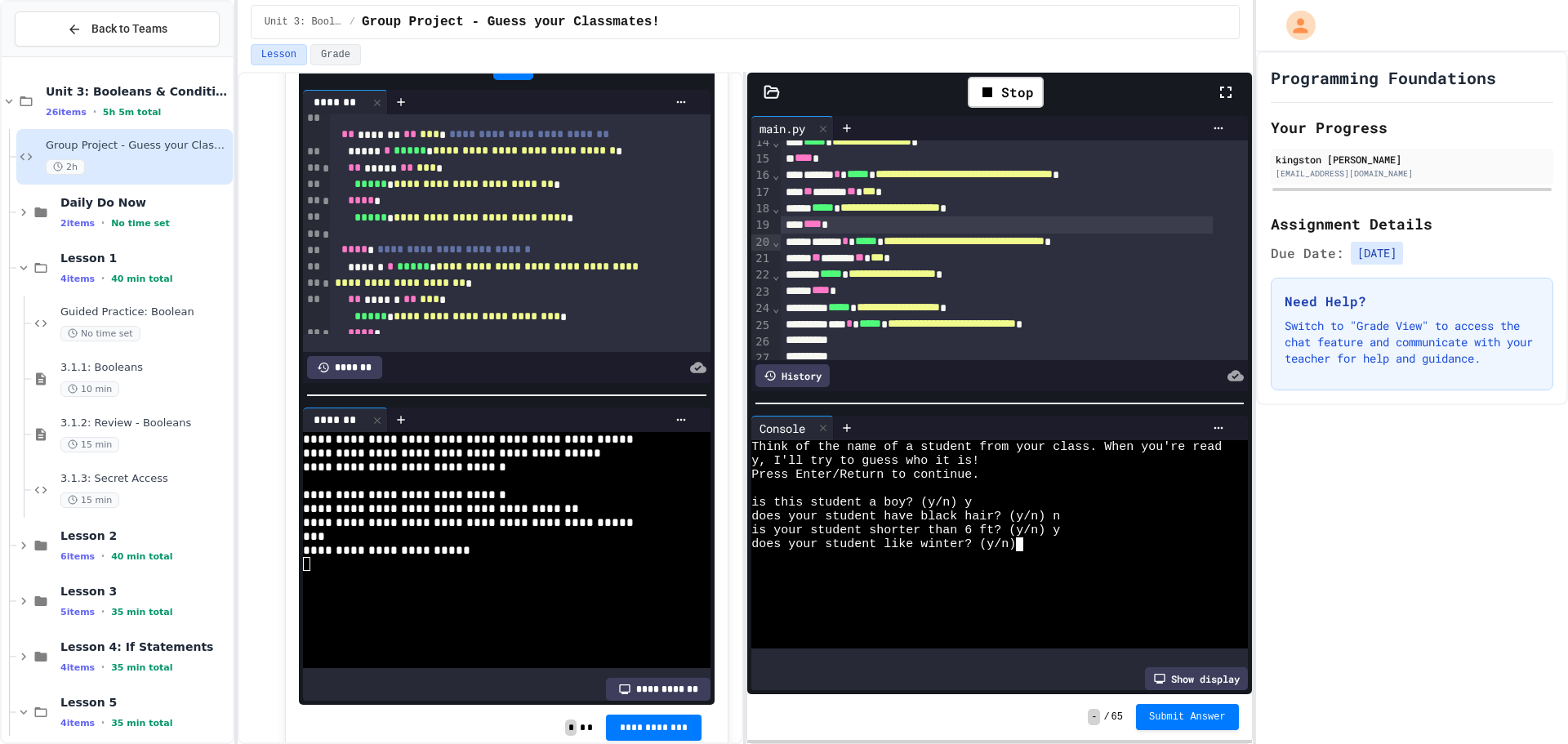
scroll to position [283, 0]
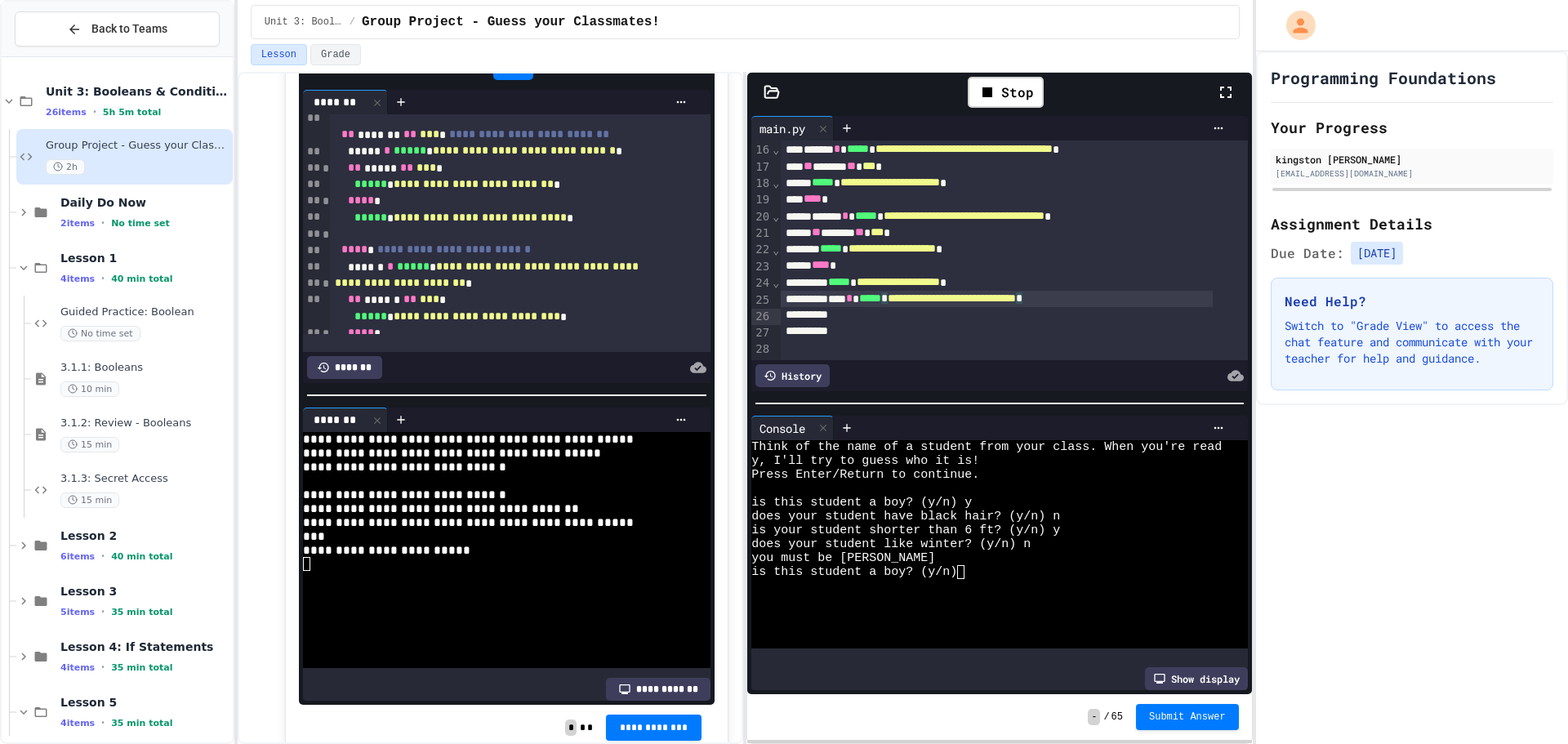
click at [1137, 307] on div "**********" at bounding box center [997, 298] width 432 height 16
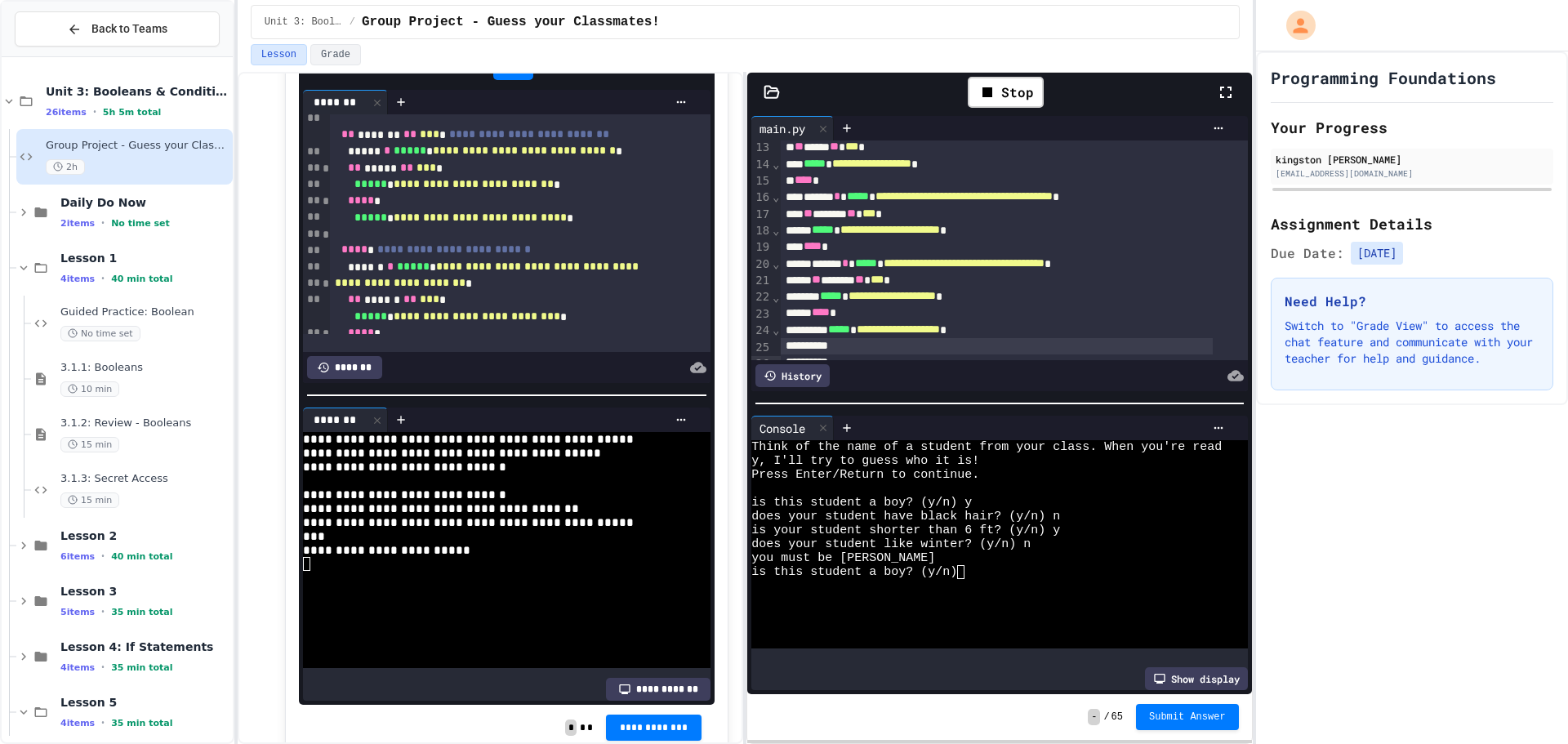
scroll to position [120, 0]
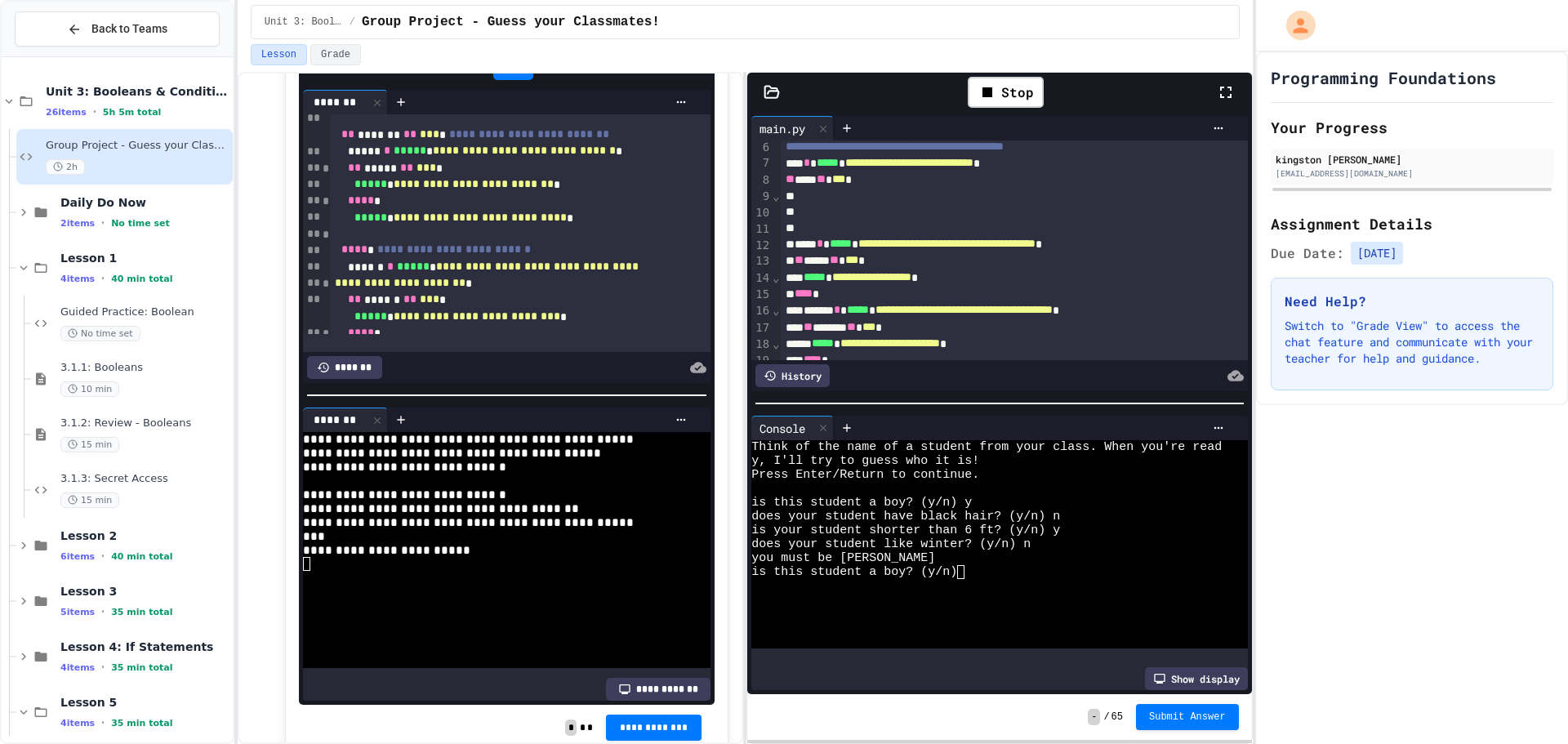
click at [853, 220] on div at bounding box center [997, 211] width 432 height 16
click at [856, 237] on div at bounding box center [997, 228] width 432 height 16
click at [1017, 237] on div at bounding box center [997, 228] width 432 height 16
click at [774, 199] on span "⌄" at bounding box center [776, 195] width 8 height 13
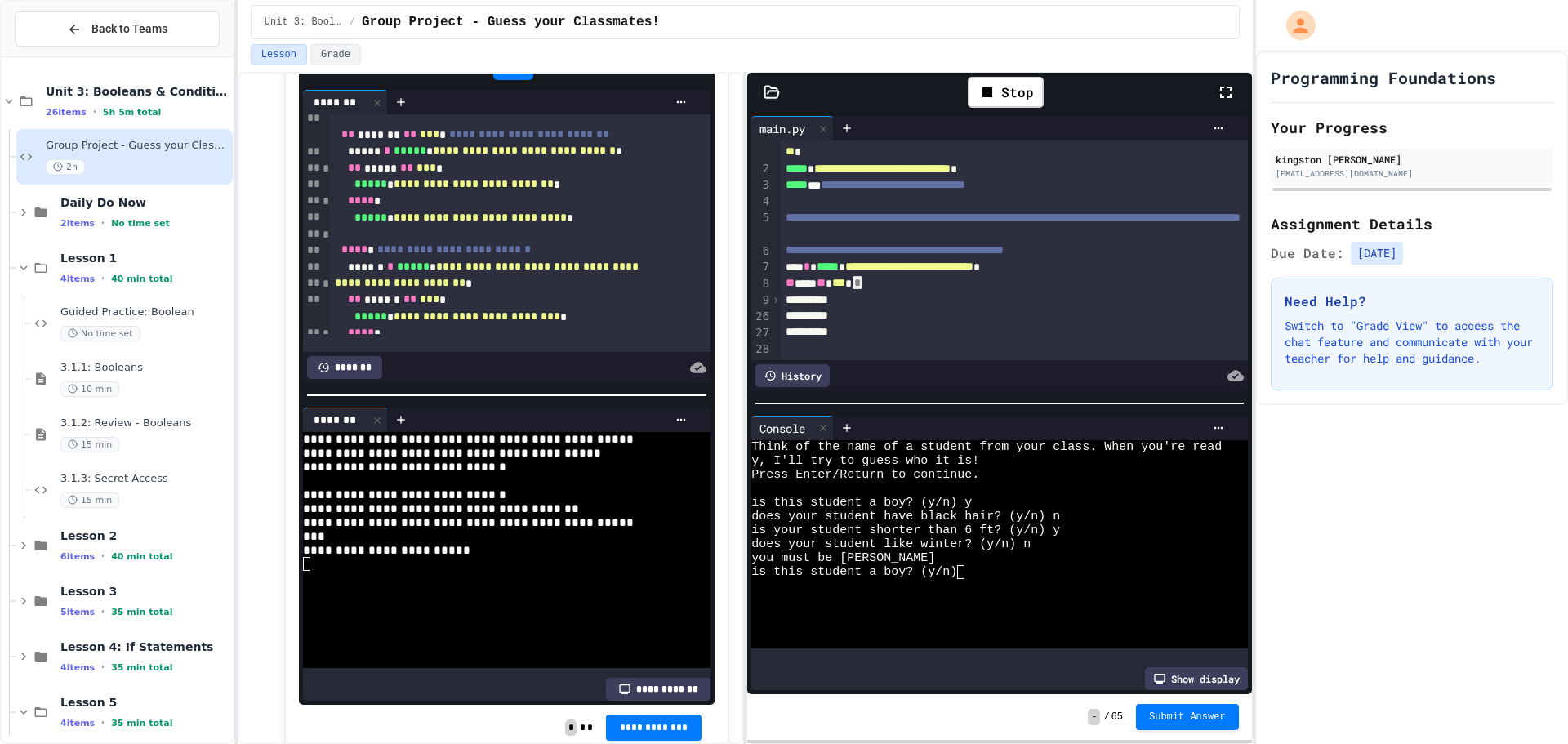
click at [772, 292] on div "›" at bounding box center [776, 300] width 8 height 16
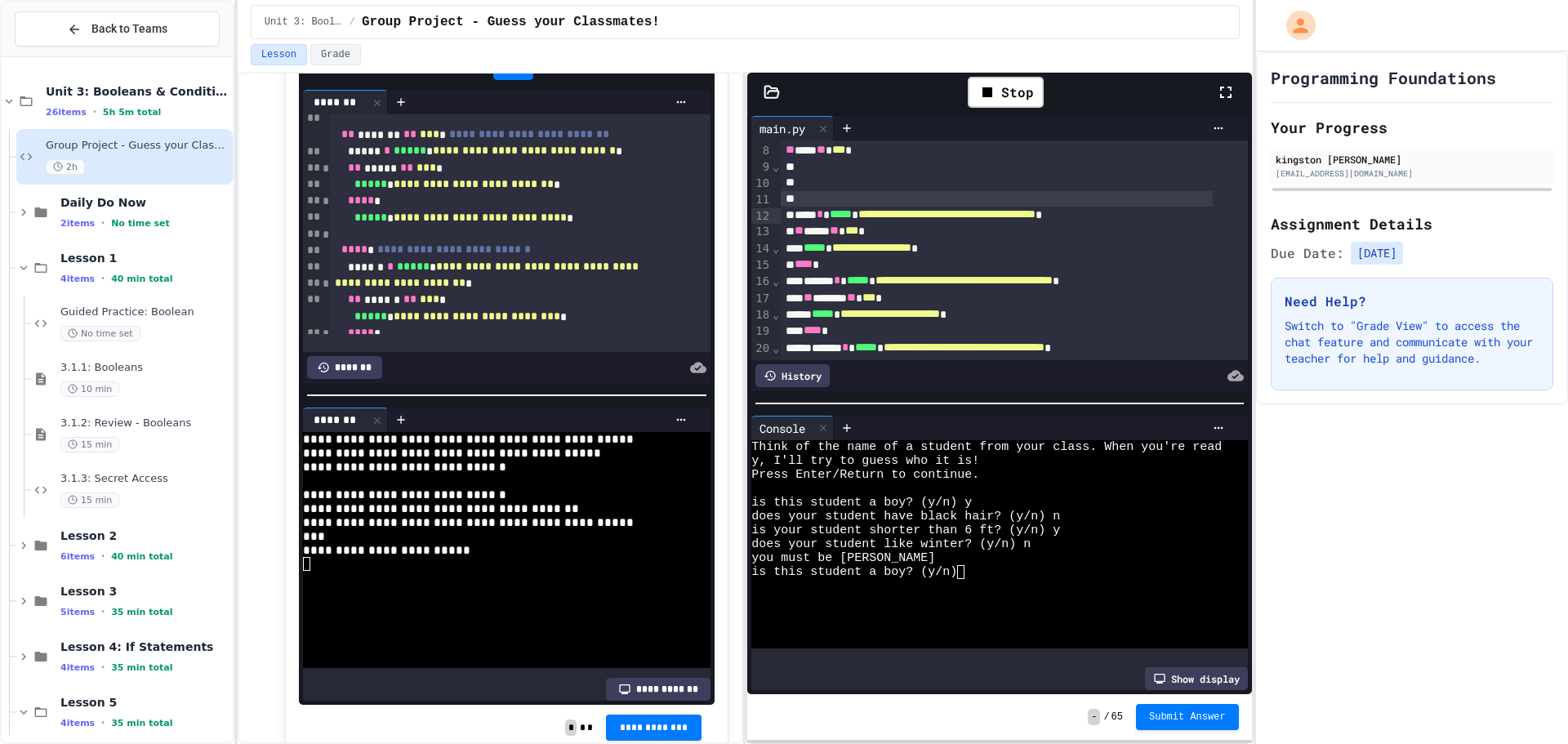
scroll to position [163, 0]
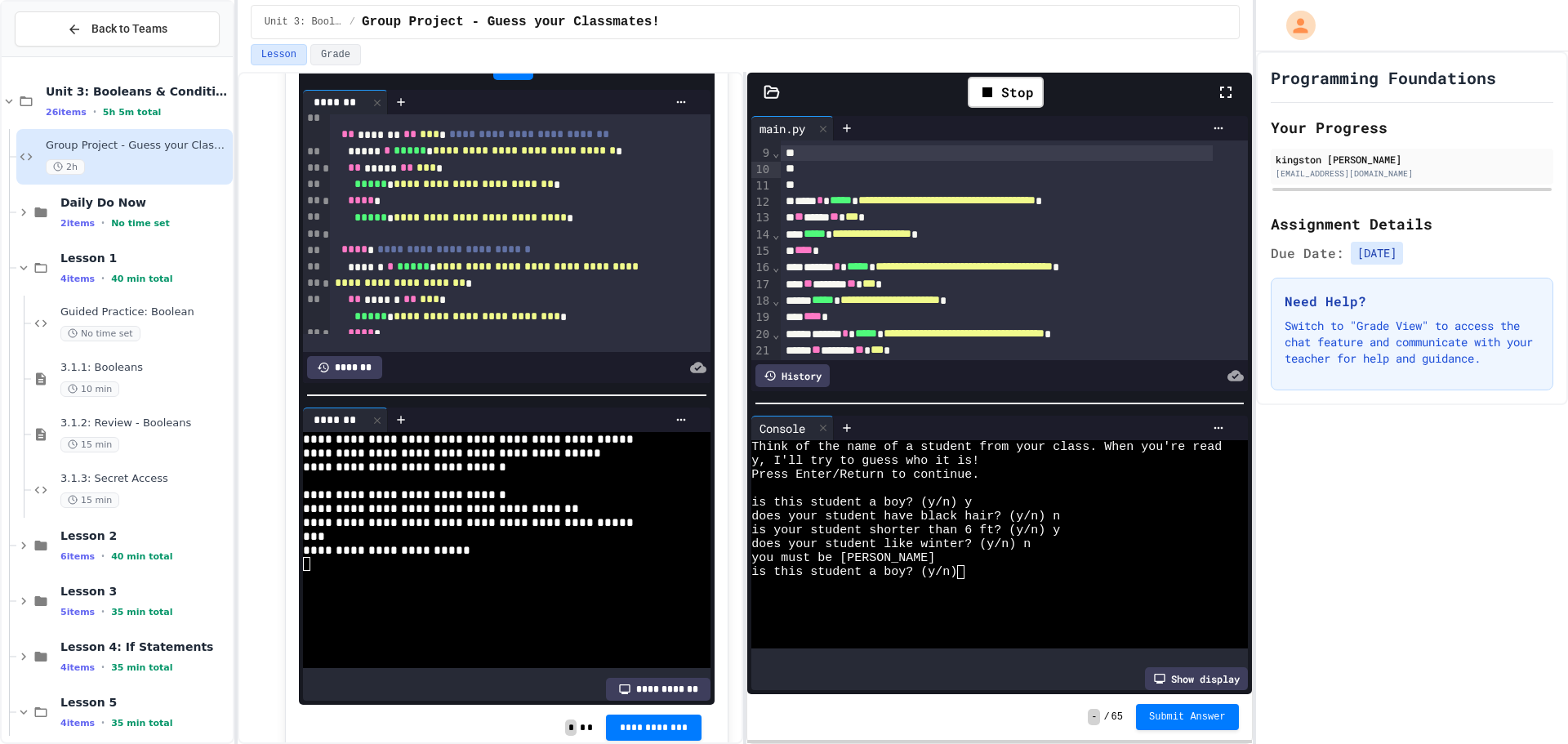
click at [835, 161] on div at bounding box center [997, 153] width 432 height 16
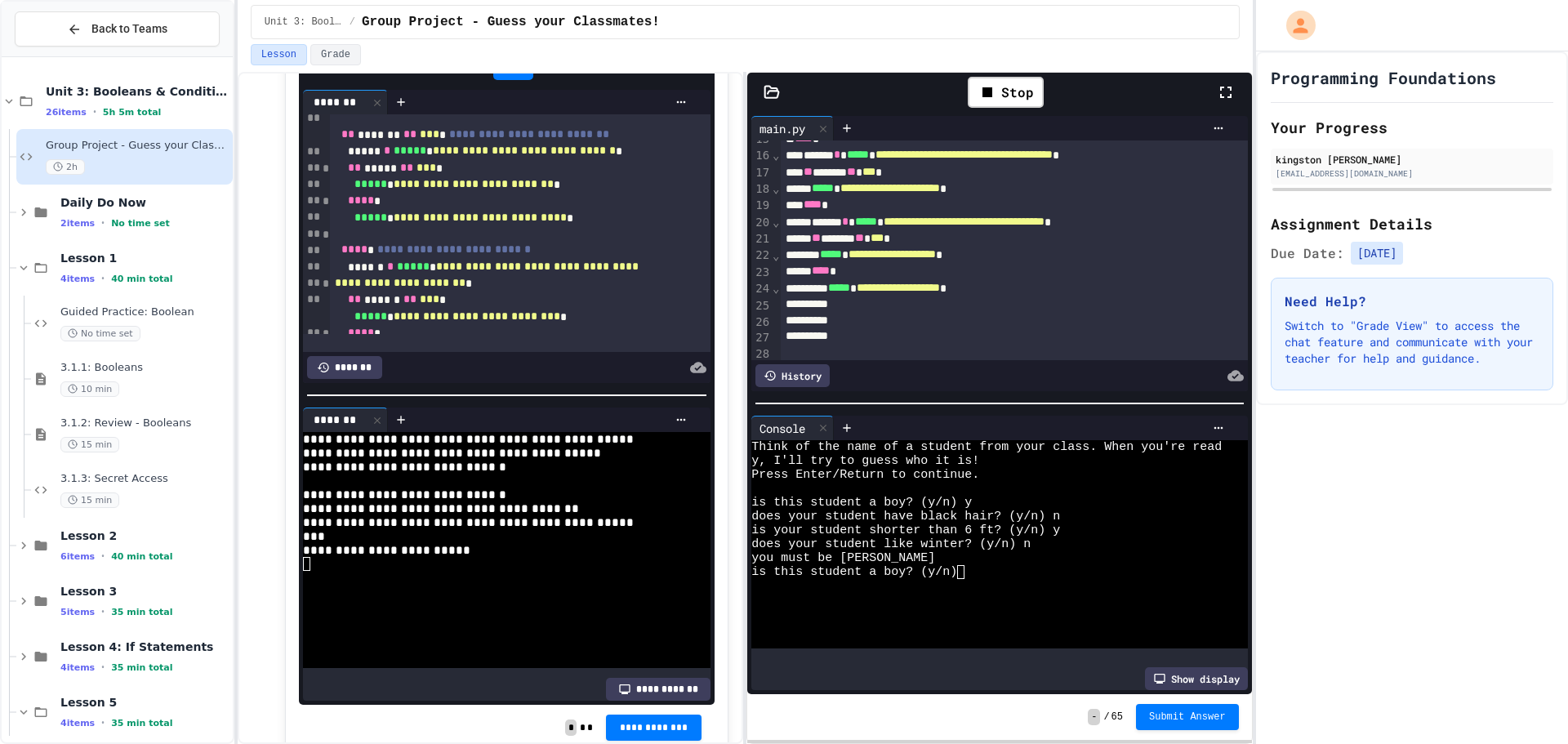
scroll to position [300, 0]
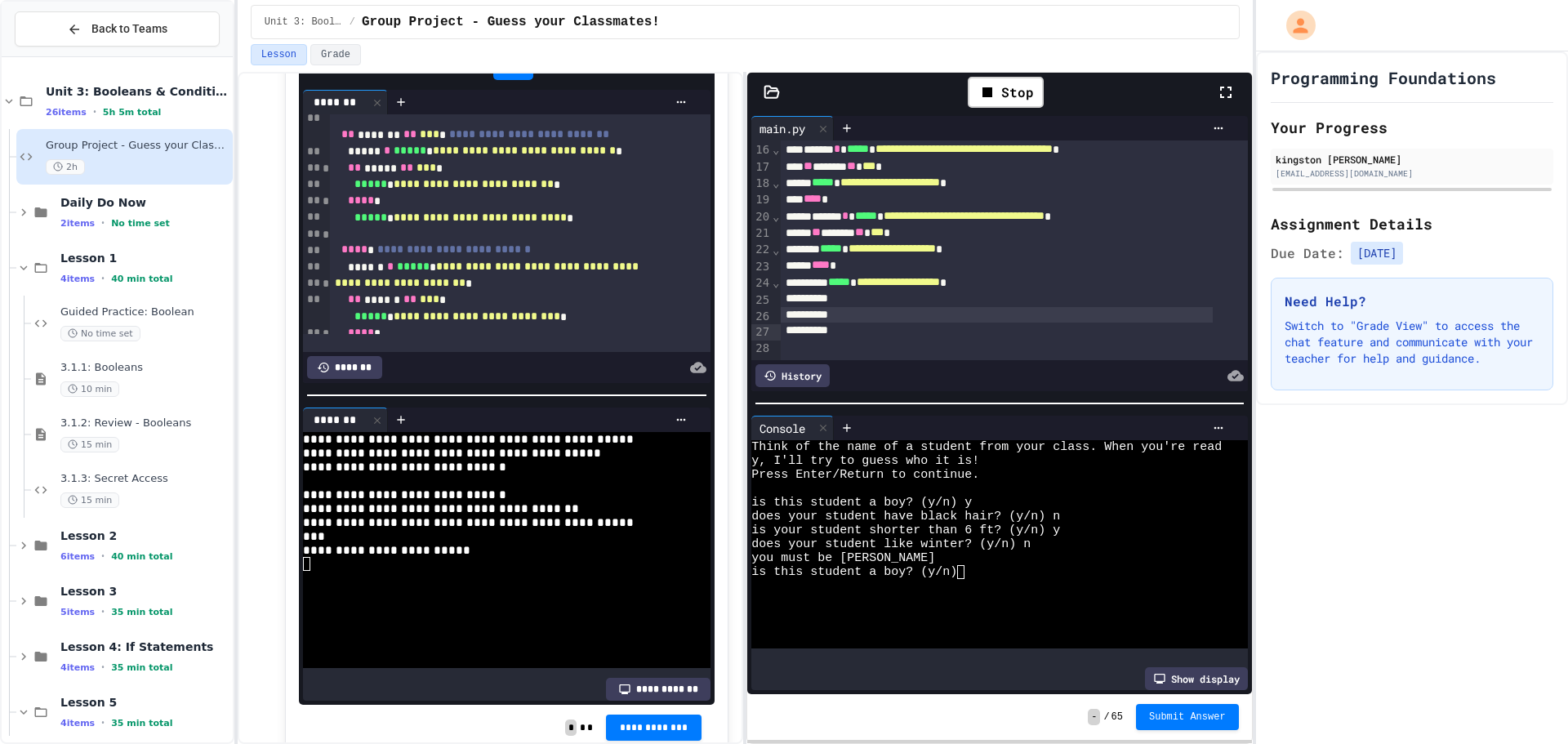
click at [837, 307] on div at bounding box center [997, 314] width 432 height 16
click at [803, 312] on div at bounding box center [997, 314] width 432 height 16
click at [781, 315] on div at bounding box center [997, 314] width 432 height 16
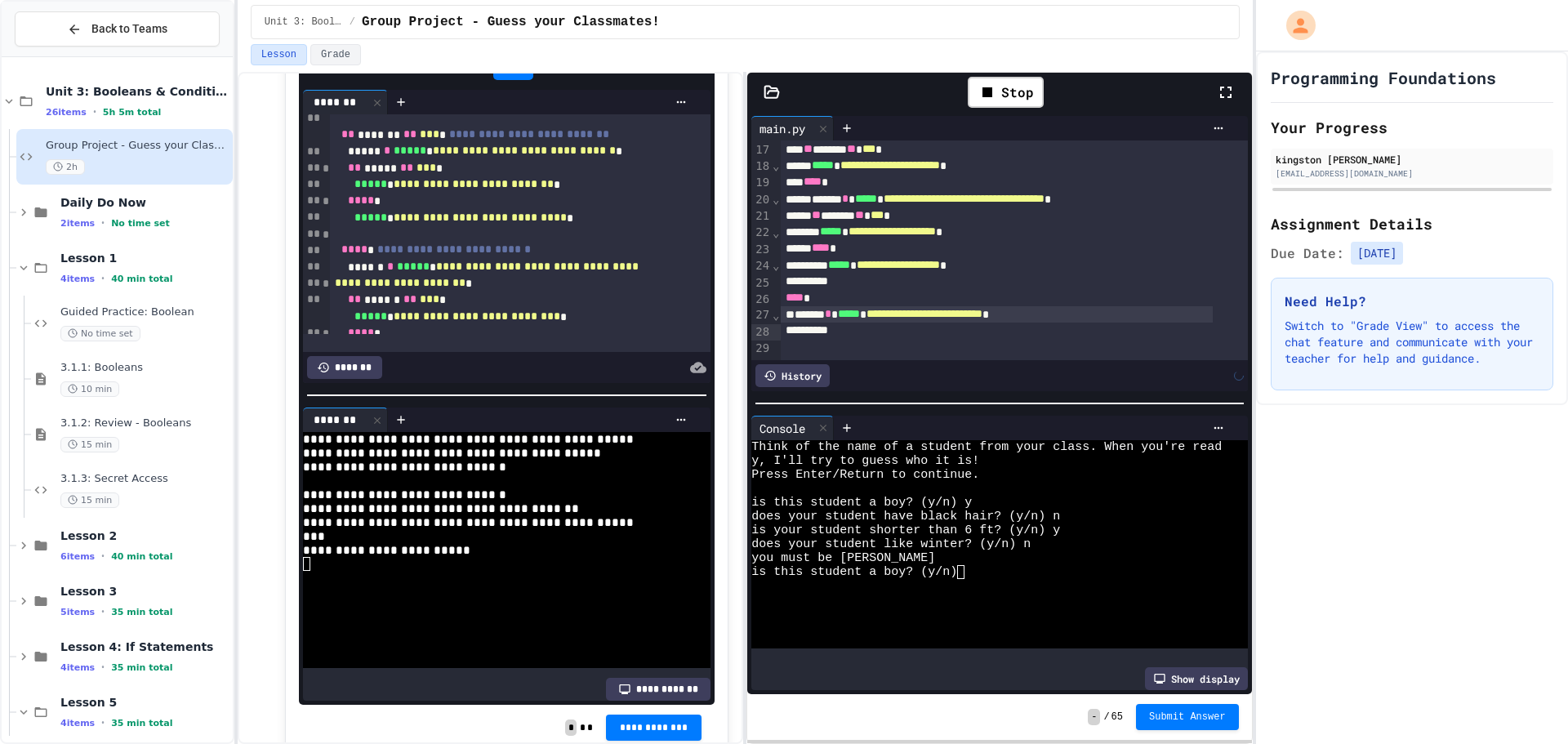
scroll to position [317, 0]
click at [1096, 320] on div "**********" at bounding box center [997, 313] width 432 height 16
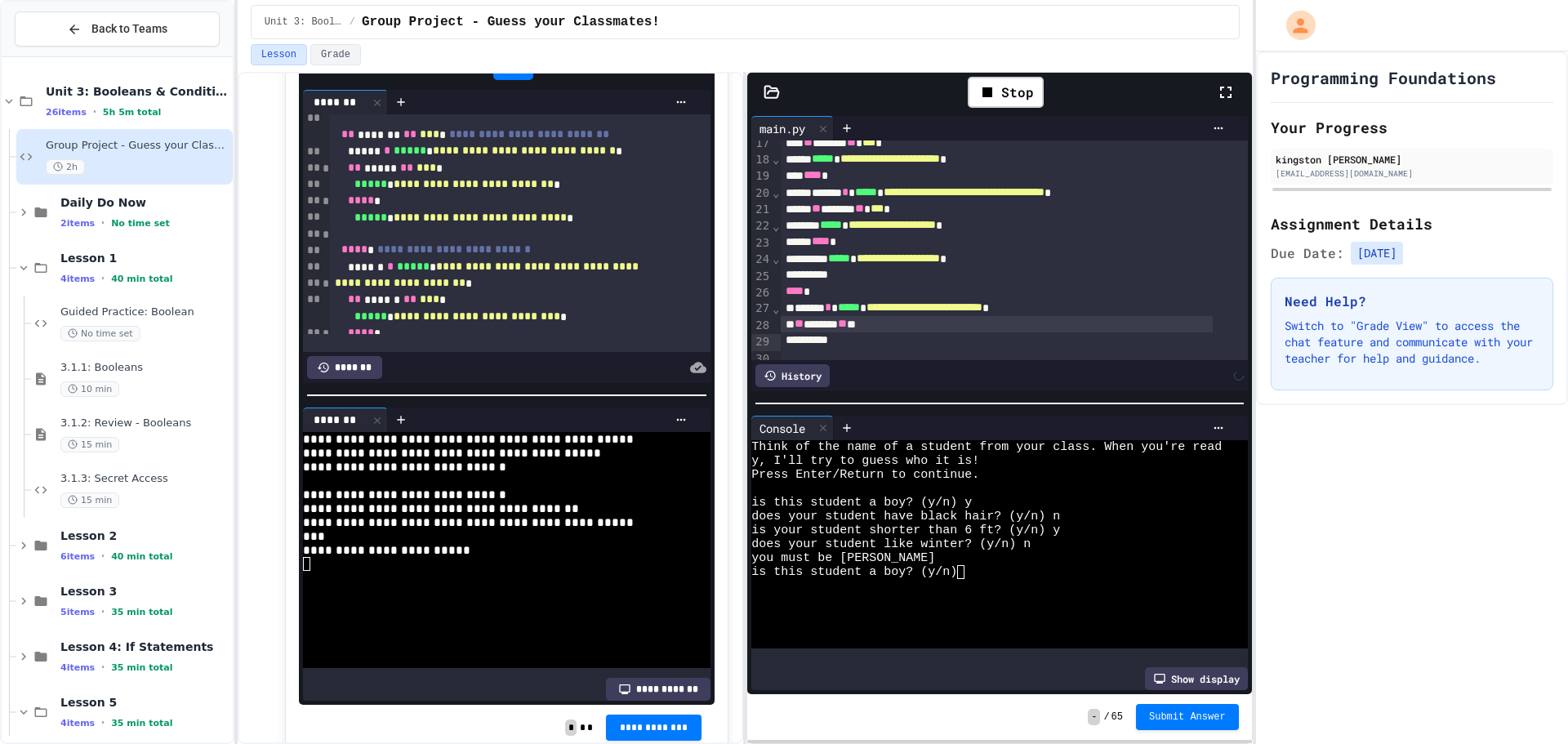
scroll to position [333, 0]
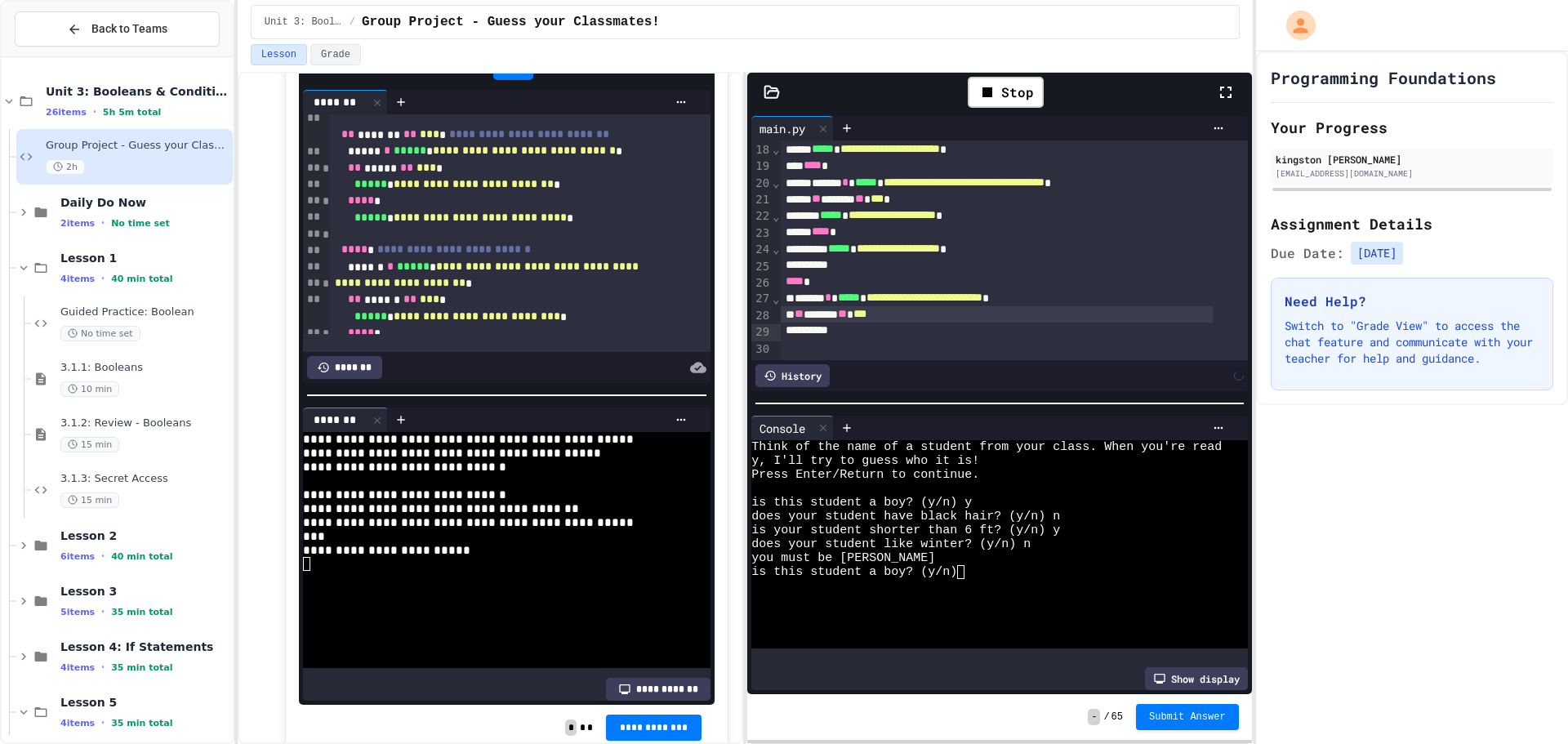
click at [955, 316] on div "** ****** ** ***" at bounding box center [997, 313] width 432 height 16
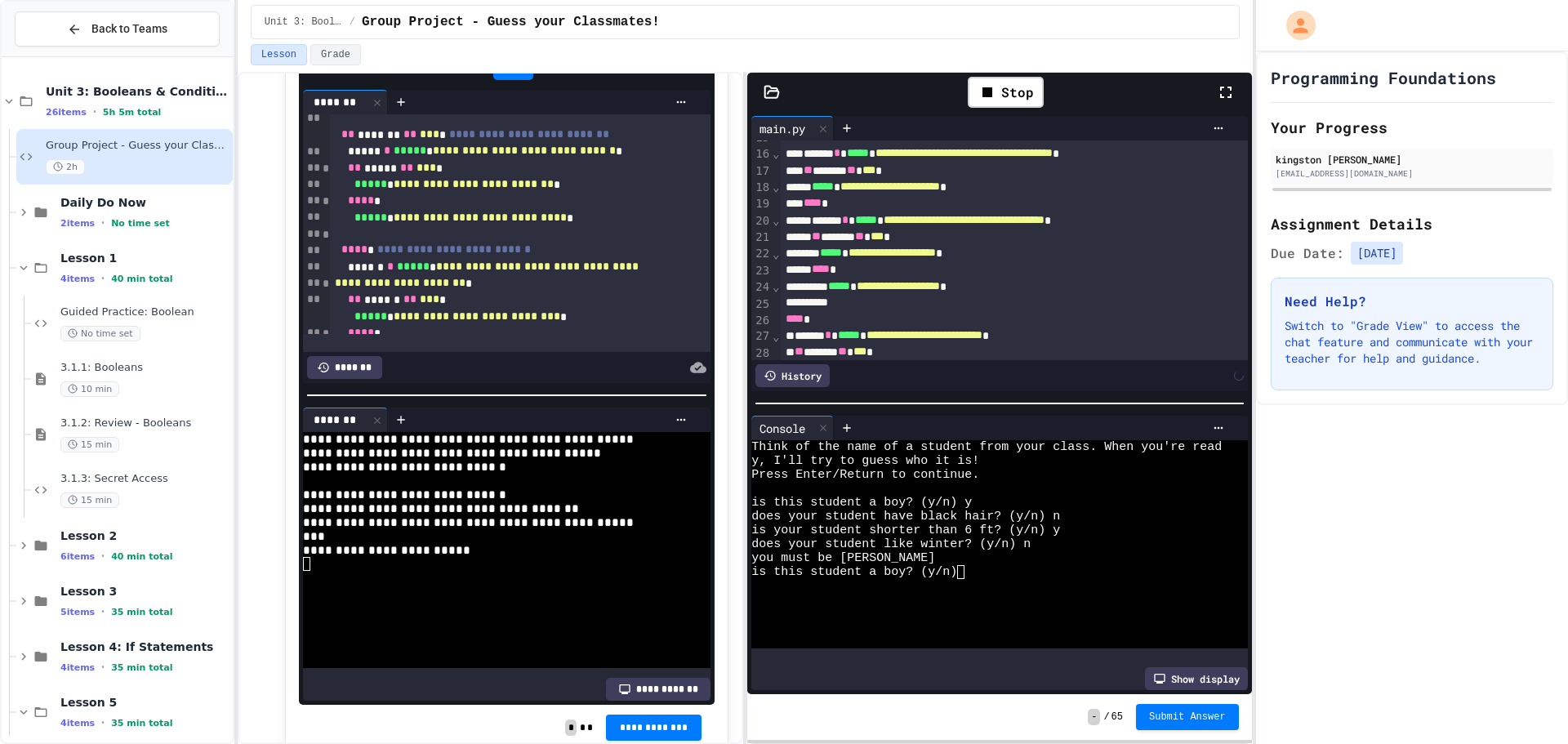
scroll to position [350, 0]
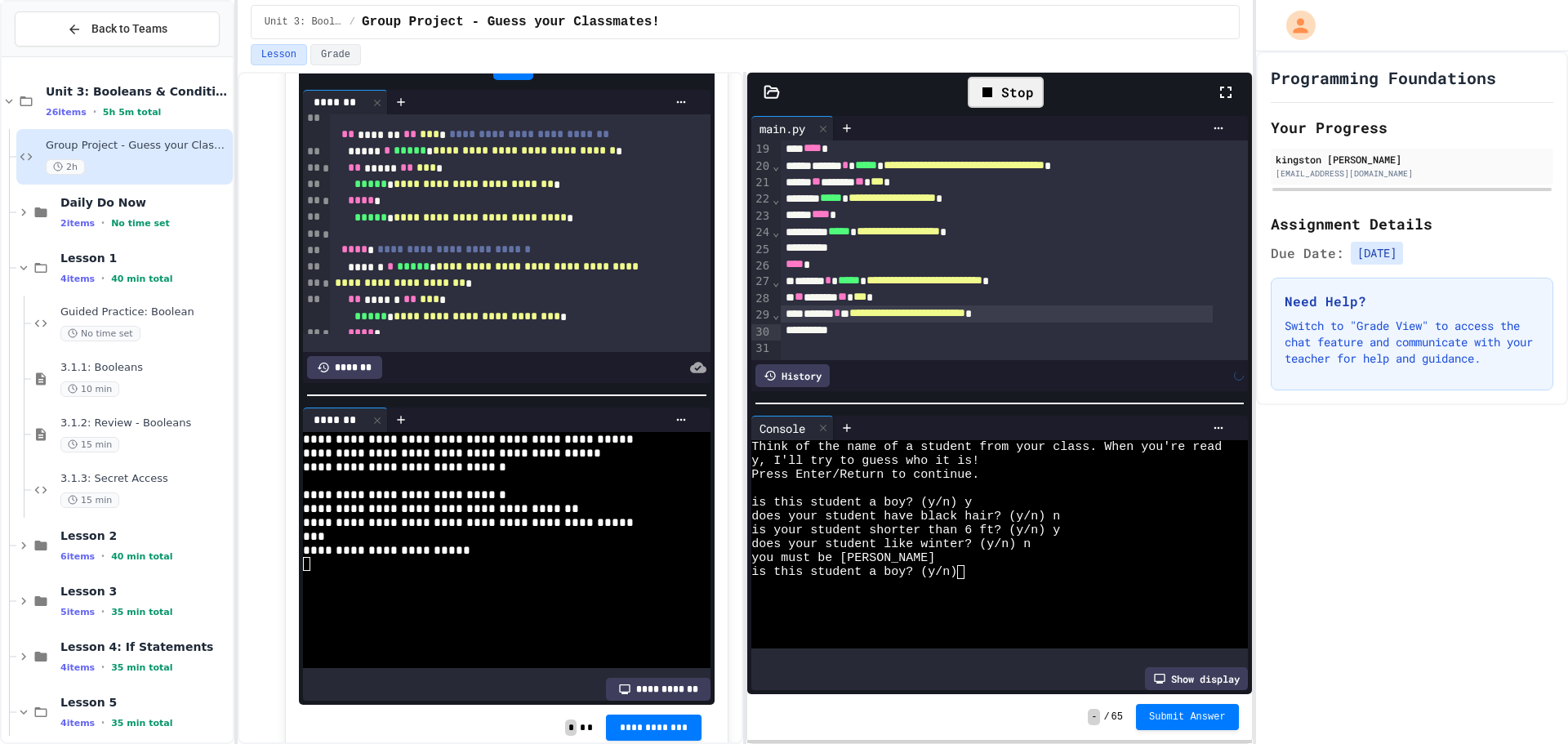
click at [989, 93] on icon at bounding box center [988, 93] width 10 height 10
click at [994, 93] on icon at bounding box center [1004, 92] width 20 height 20
click at [1039, 578] on div at bounding box center [987, 585] width 471 height 14
click at [1121, 318] on div "**********" at bounding box center [997, 313] width 432 height 16
click at [171, 318] on span "Guided Practice: Boolean" at bounding box center [144, 312] width 169 height 14
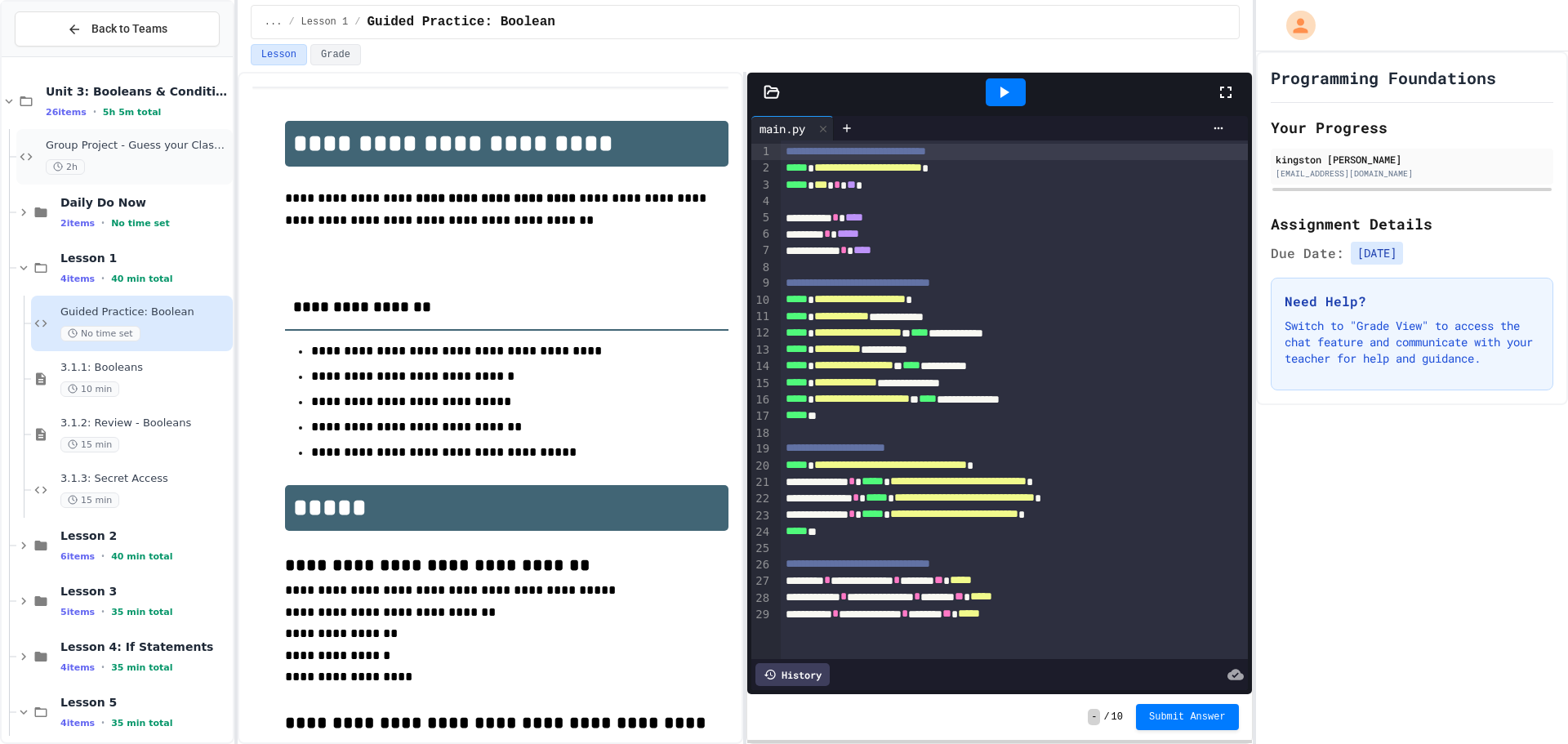
click at [127, 140] on span "Group Project - Guess your Classmates!" at bounding box center [138, 145] width 184 height 14
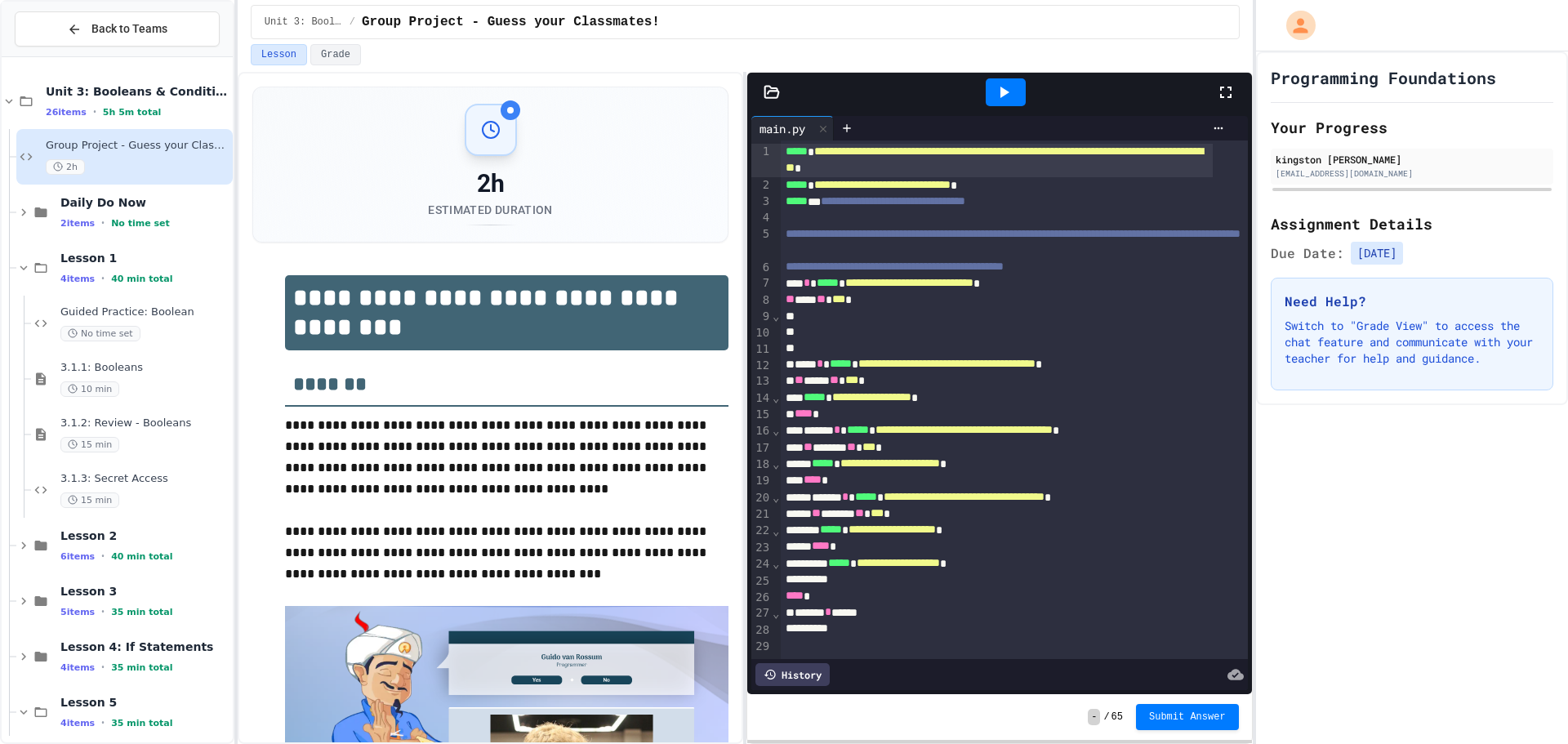
scroll to position [24, 0]
click at [944, 620] on div at bounding box center [997, 628] width 432 height 16
click at [944, 606] on div "****** * *****" at bounding box center [997, 612] width 432 height 16
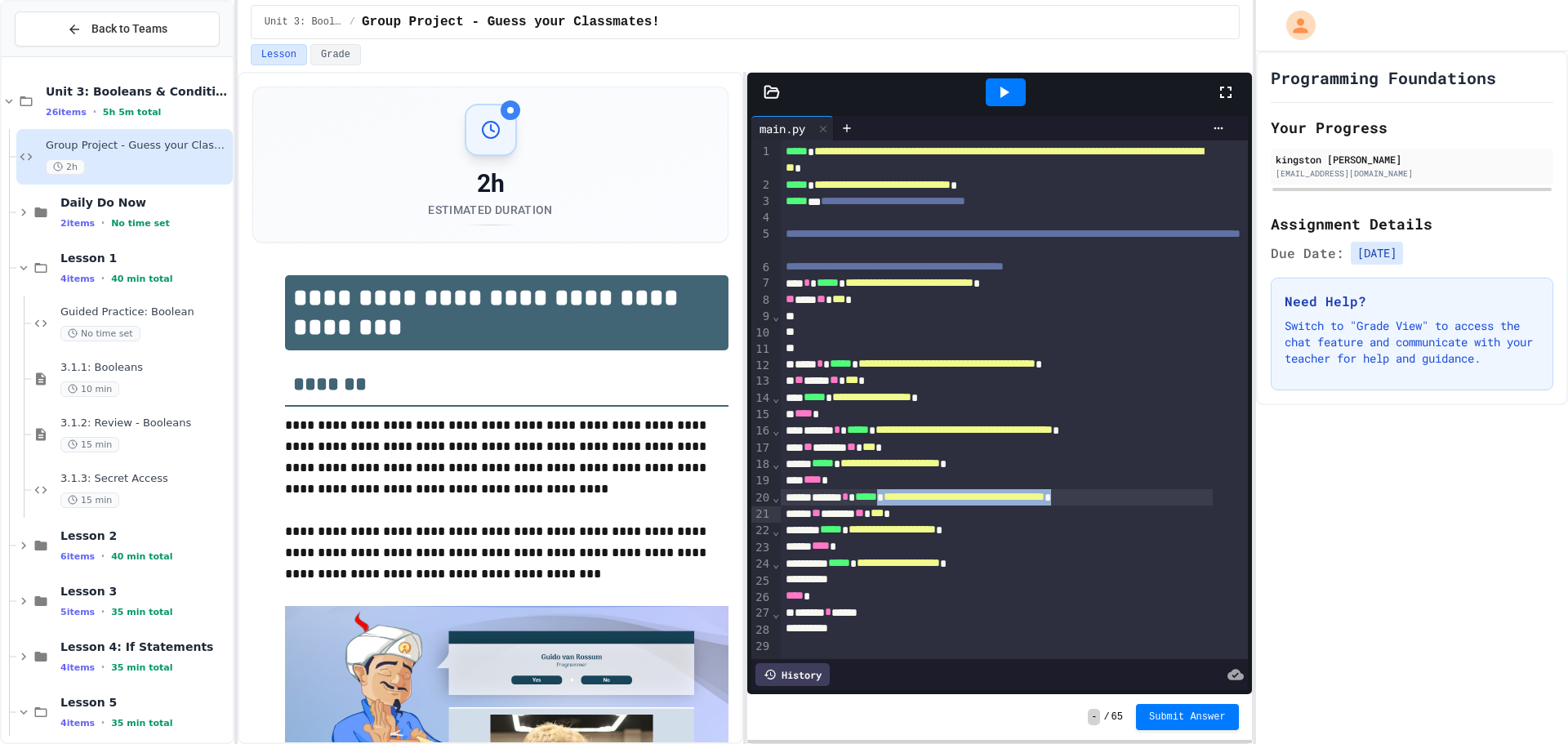
drag, startPoint x: 907, startPoint y: 492, endPoint x: 1189, endPoint y: 488, distance: 282.0
click at [1189, 489] on div "**********" at bounding box center [997, 497] width 432 height 16
copy div "**********"
click at [941, 620] on div at bounding box center [997, 628] width 432 height 16
click at [942, 595] on div "**** *" at bounding box center [997, 595] width 432 height 16
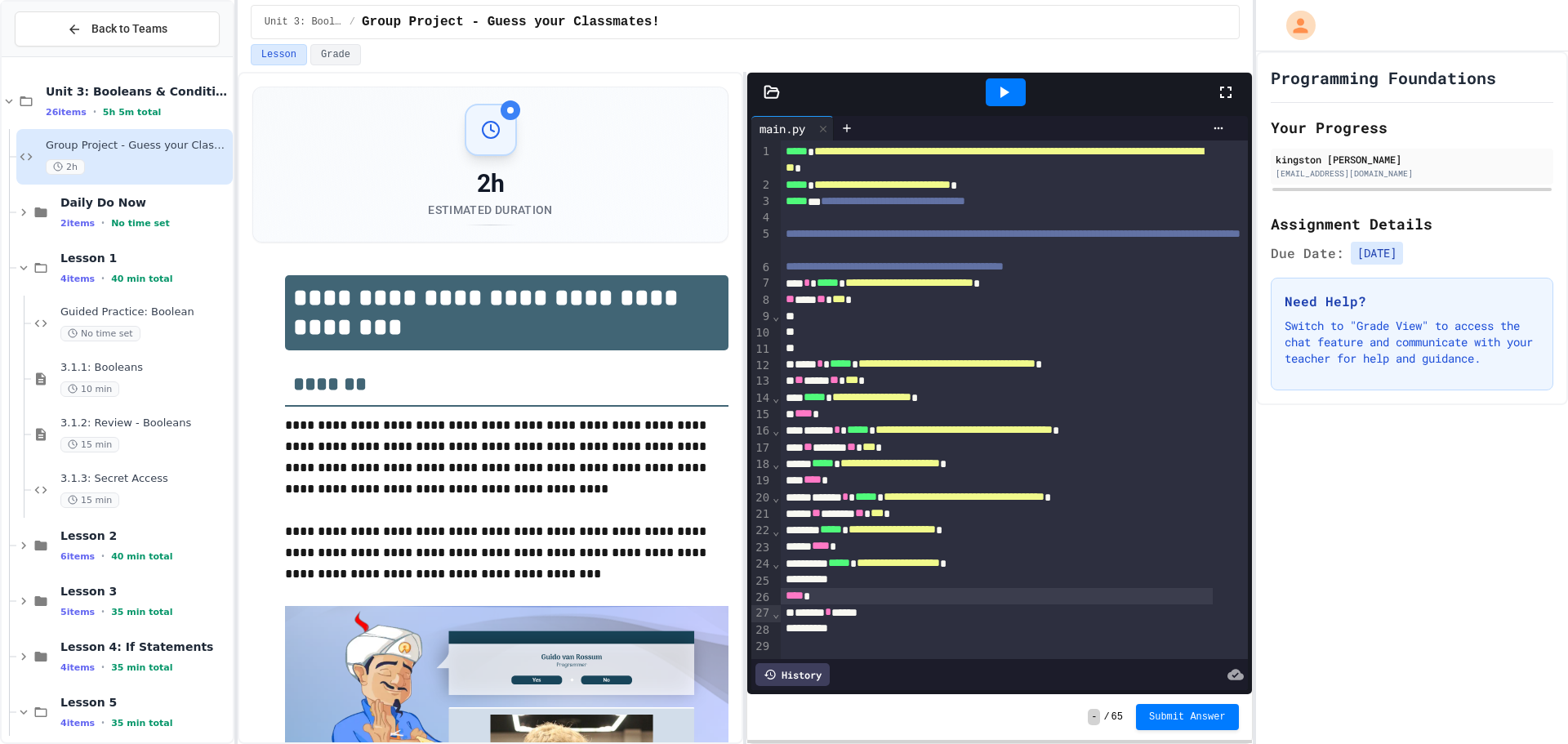
click at [940, 604] on div "****** * *****" at bounding box center [997, 612] width 432 height 16
click at [1017, 91] on div at bounding box center [1005, 92] width 40 height 28
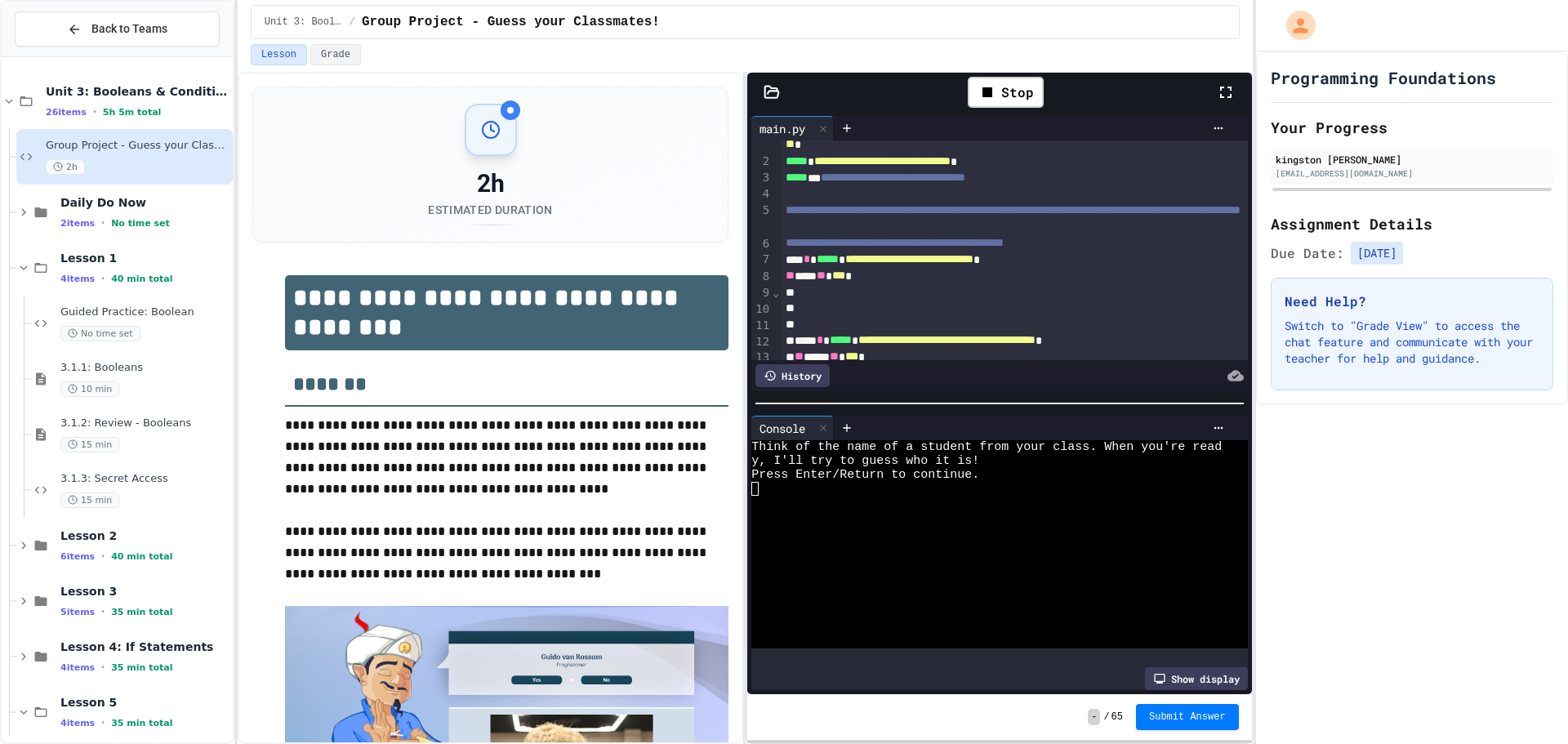
click at [836, 527] on div at bounding box center [987, 530] width 471 height 14
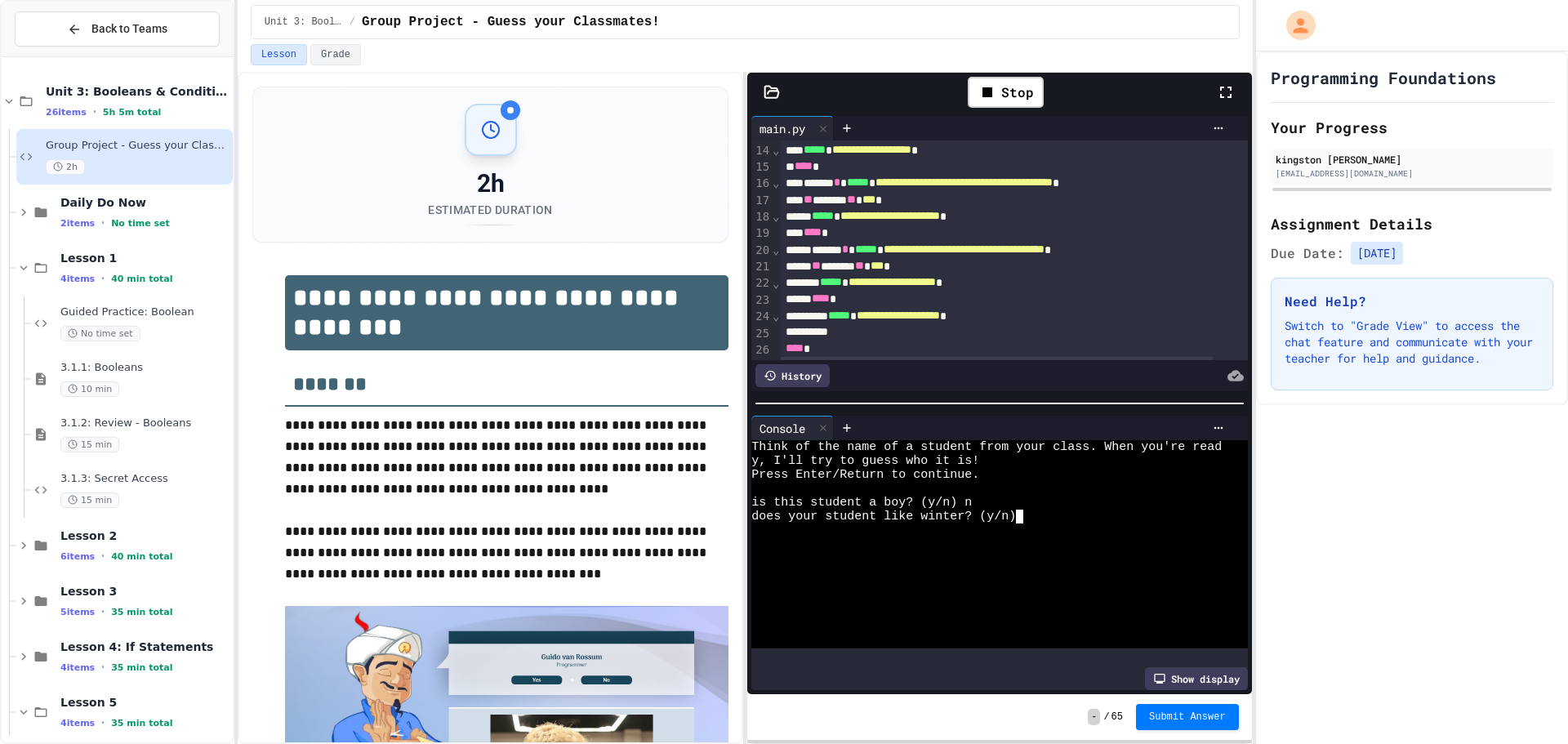
scroll to position [317, 0]
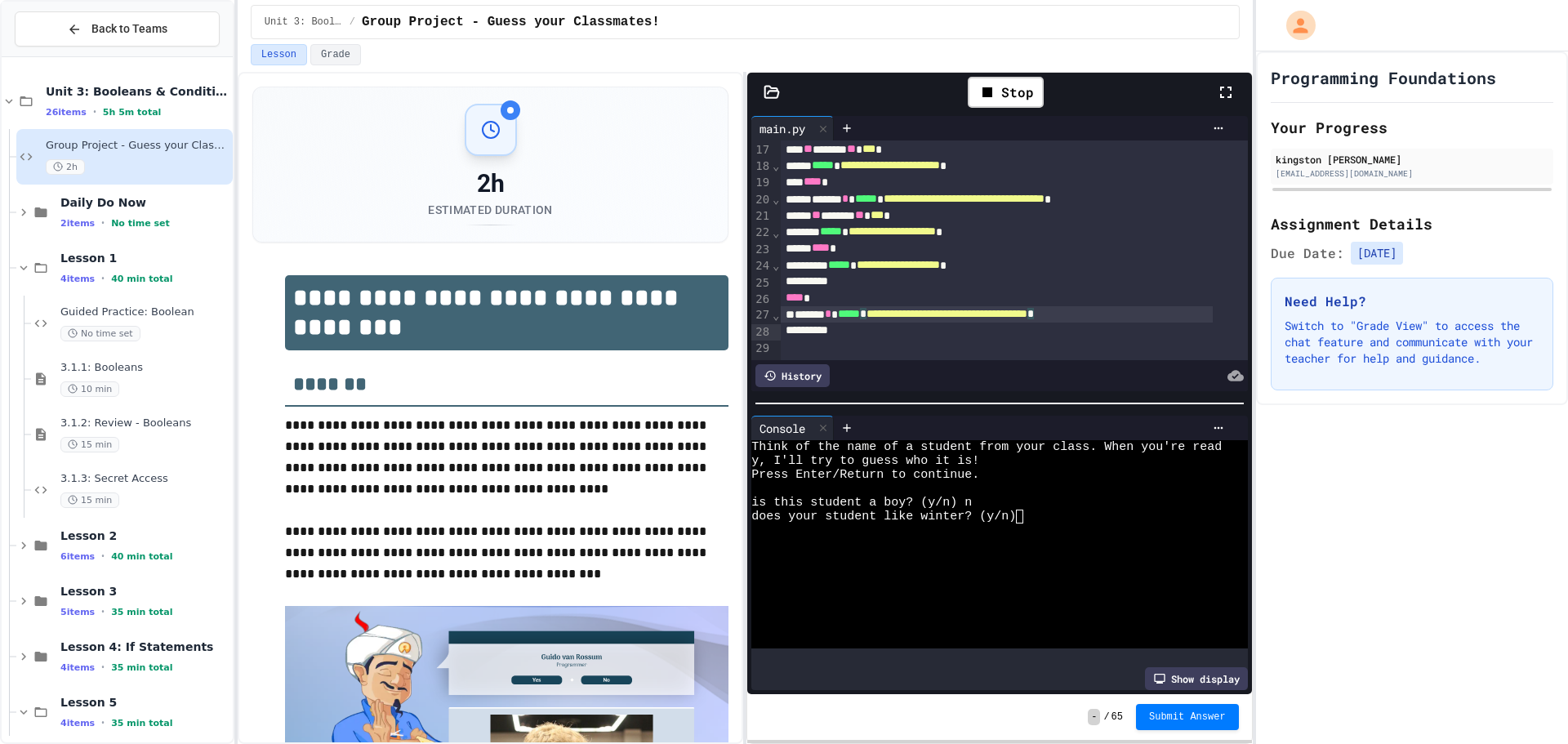
click at [1179, 313] on div "**********" at bounding box center [997, 313] width 432 height 16
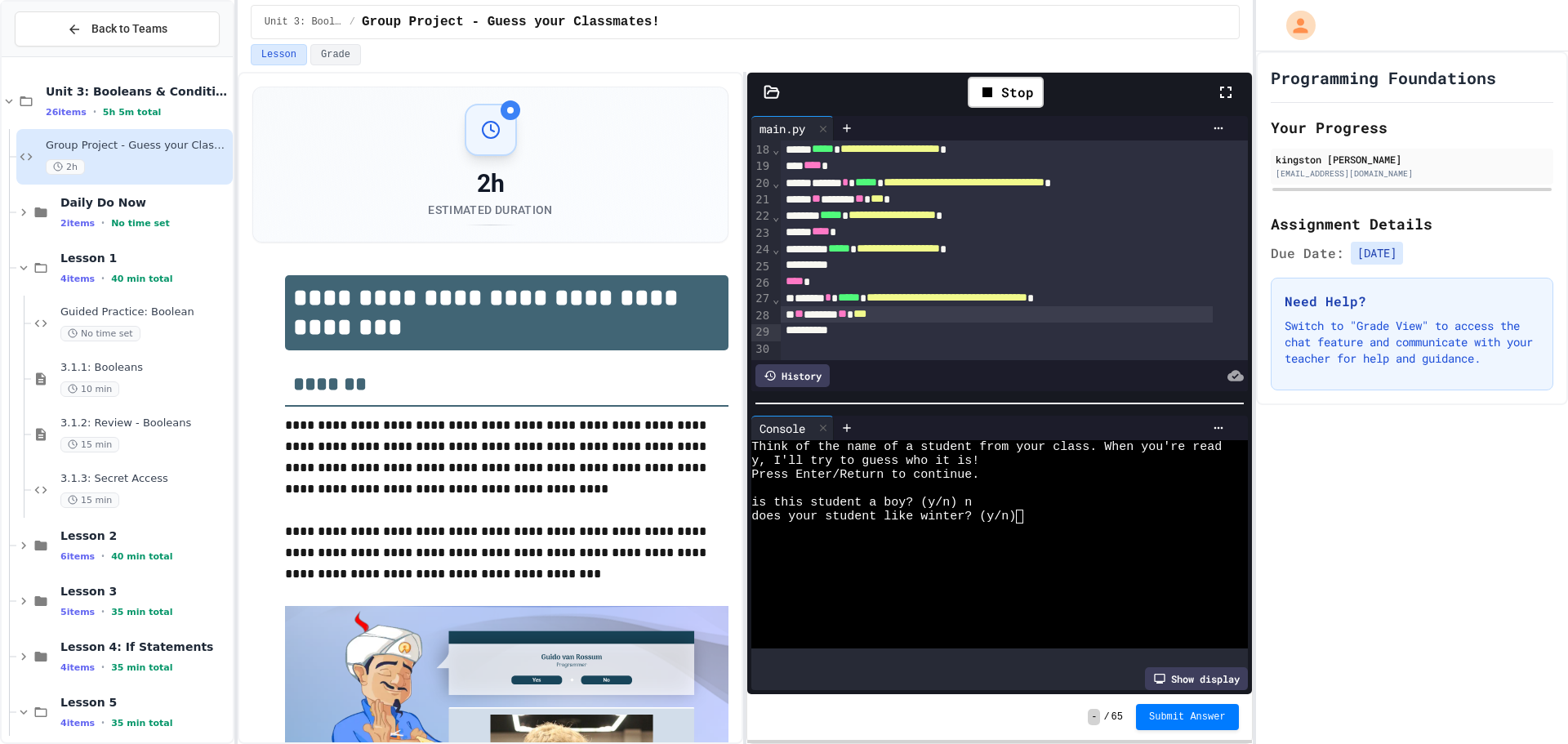
click at [1010, 323] on div "** ****** ** ***" at bounding box center [997, 313] width 432 height 16
click at [999, 324] on div at bounding box center [997, 330] width 432 height 16
click at [993, 317] on div "** ****** ** *** *" at bounding box center [997, 313] width 432 height 16
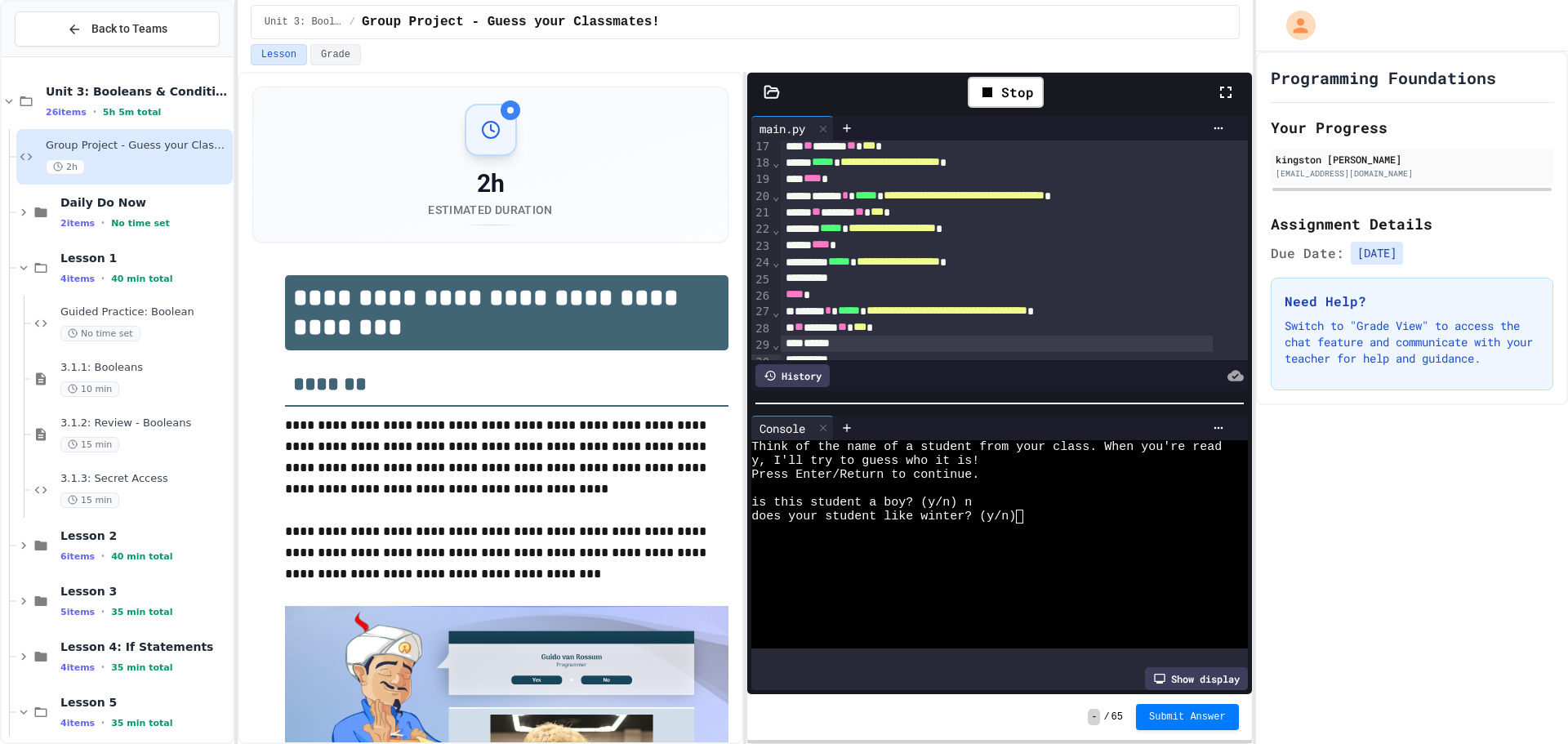
scroll to position [349, 0]
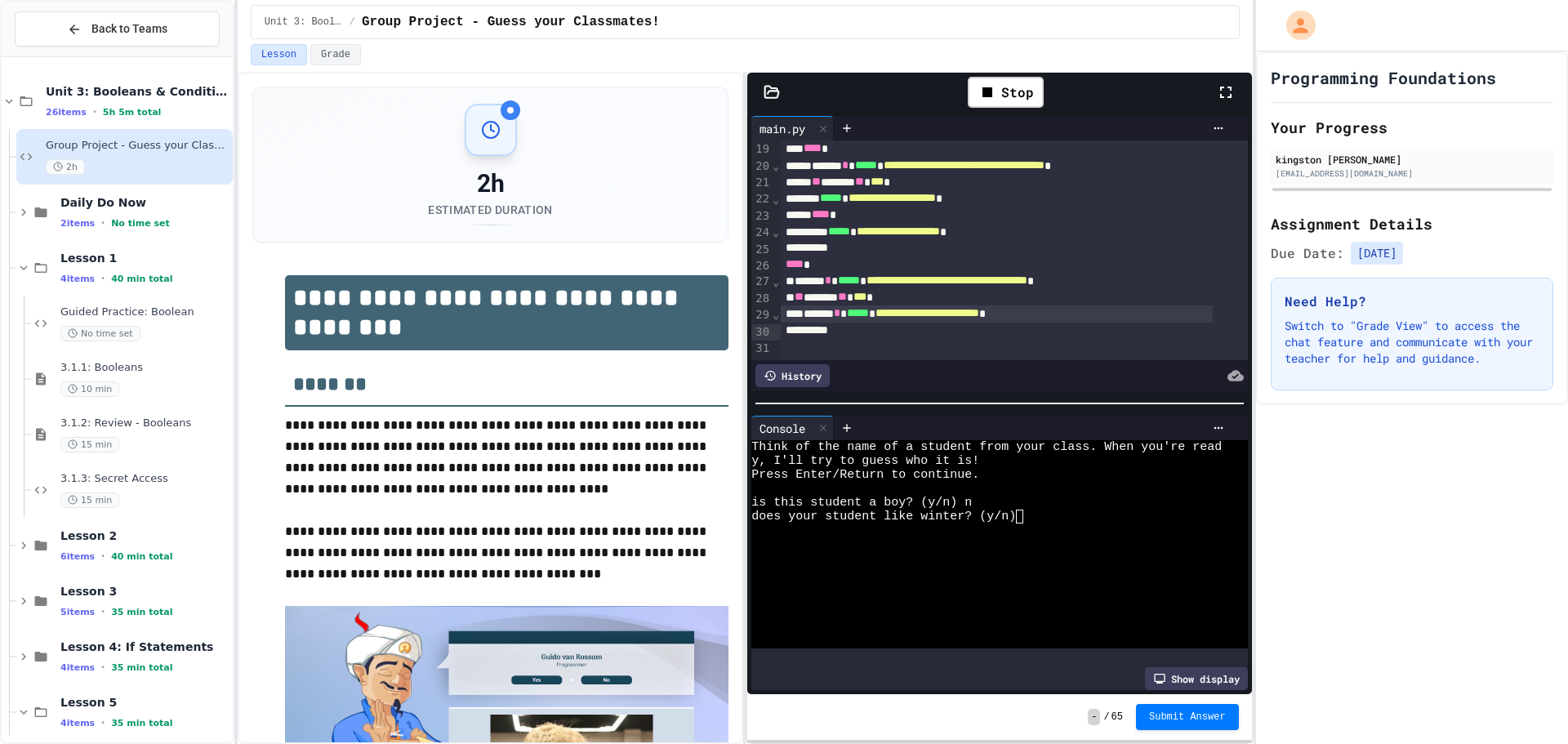
click at [979, 314] on span "**********" at bounding box center [927, 312] width 104 height 11
click at [1141, 301] on div "** ****** ** *** *" at bounding box center [997, 296] width 432 height 16
click at [1130, 313] on div "**********" at bounding box center [997, 313] width 432 height 16
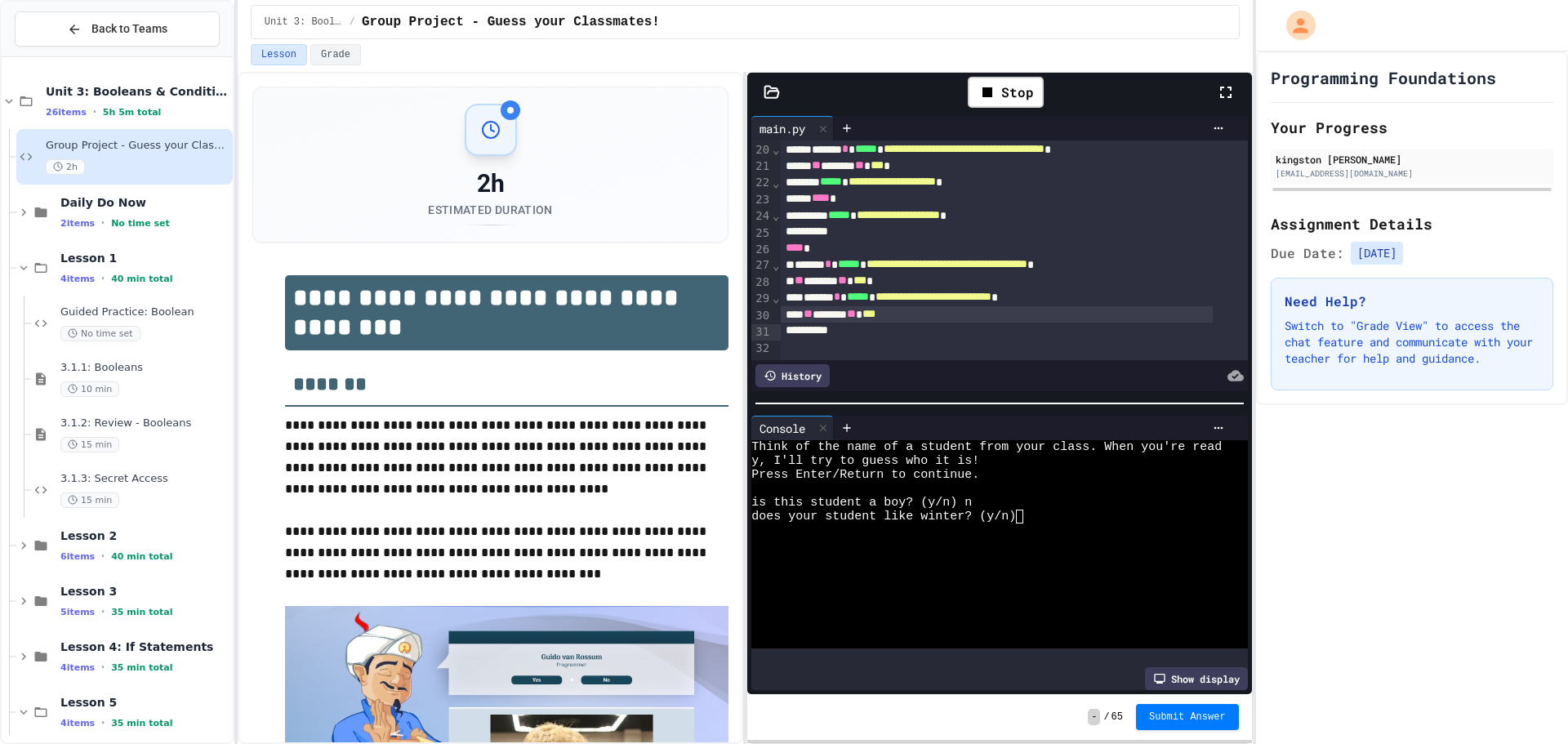
click at [1071, 323] on div "** ****** ** ***" at bounding box center [997, 313] width 432 height 16
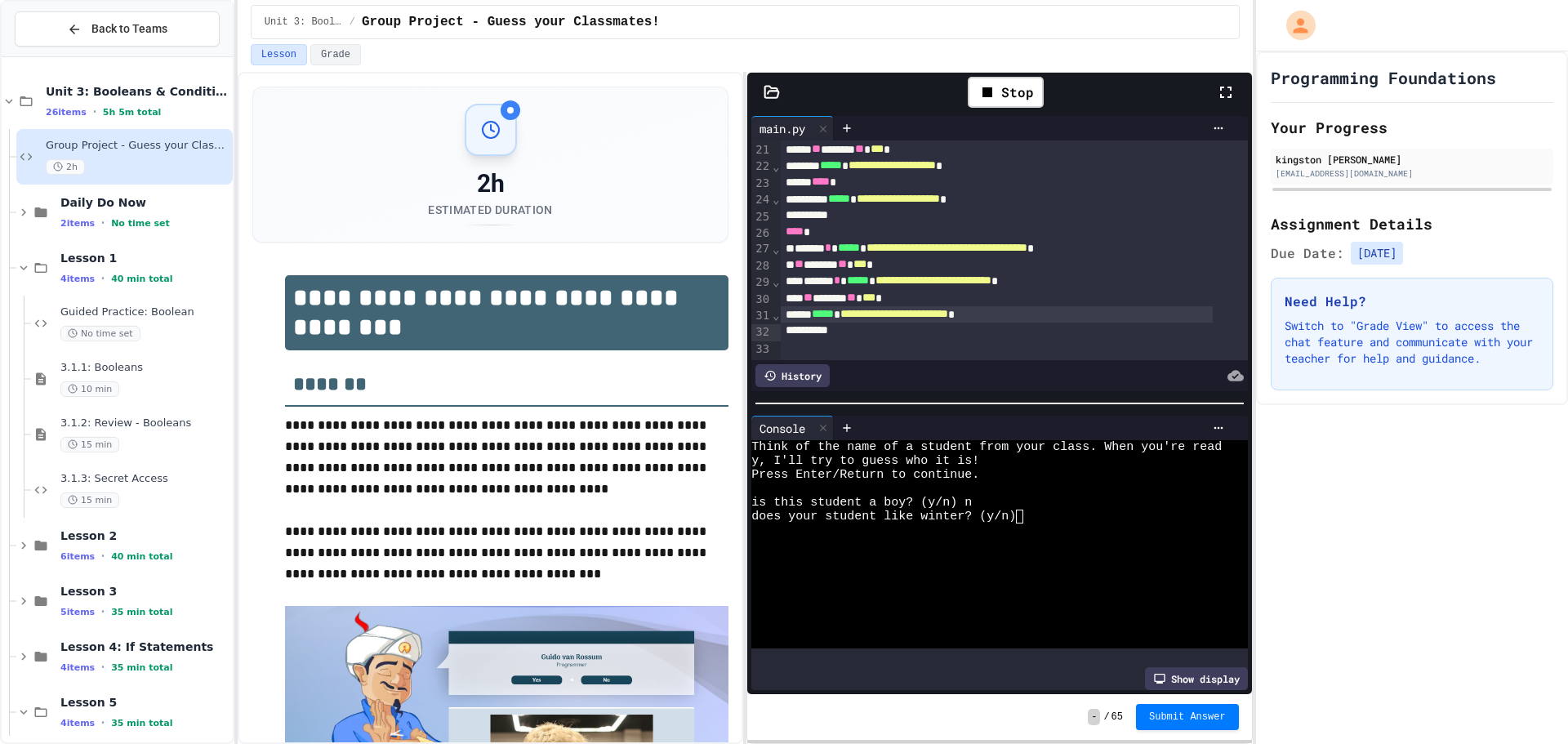
click at [1071, 323] on div "**********" at bounding box center [997, 313] width 432 height 16
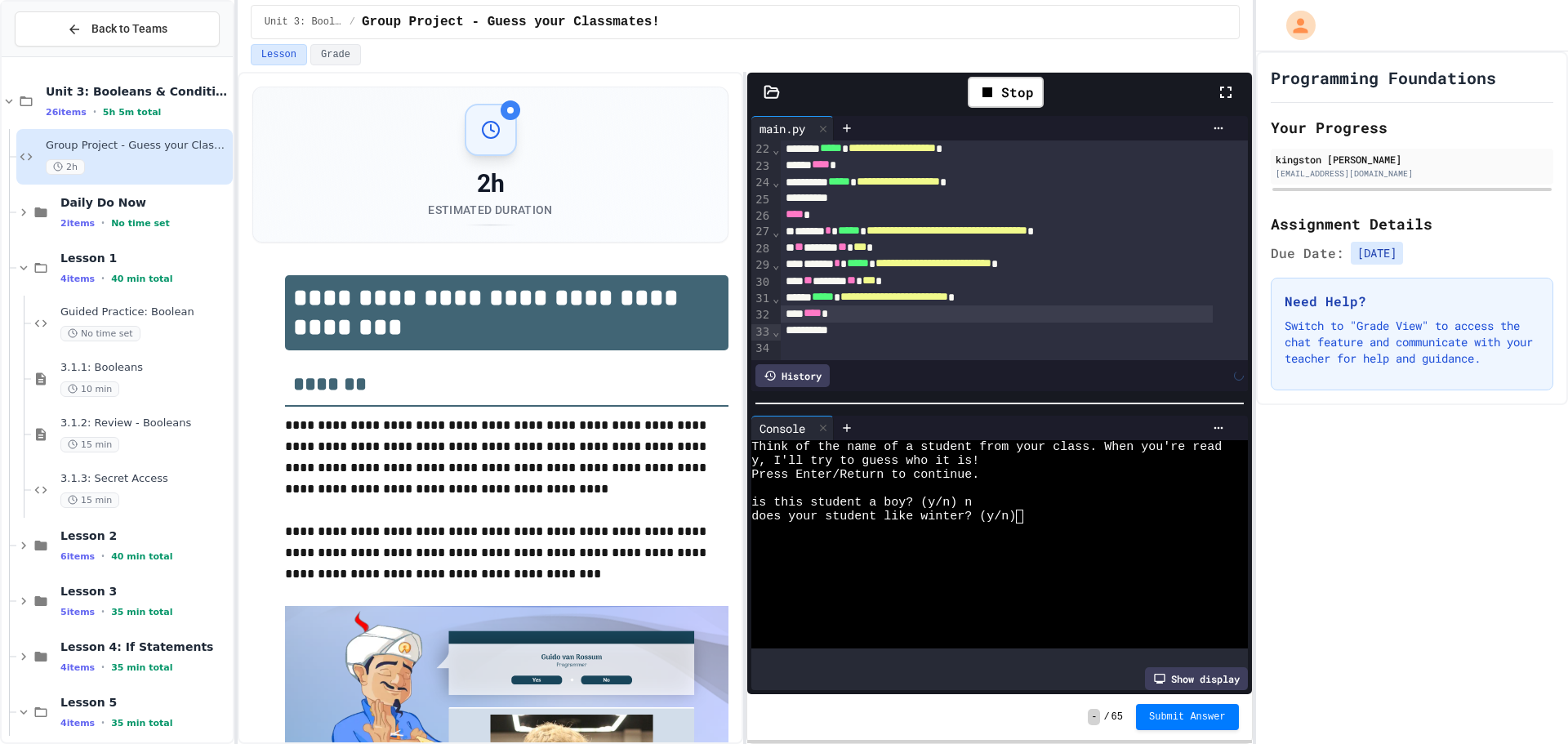
scroll to position [399, 0]
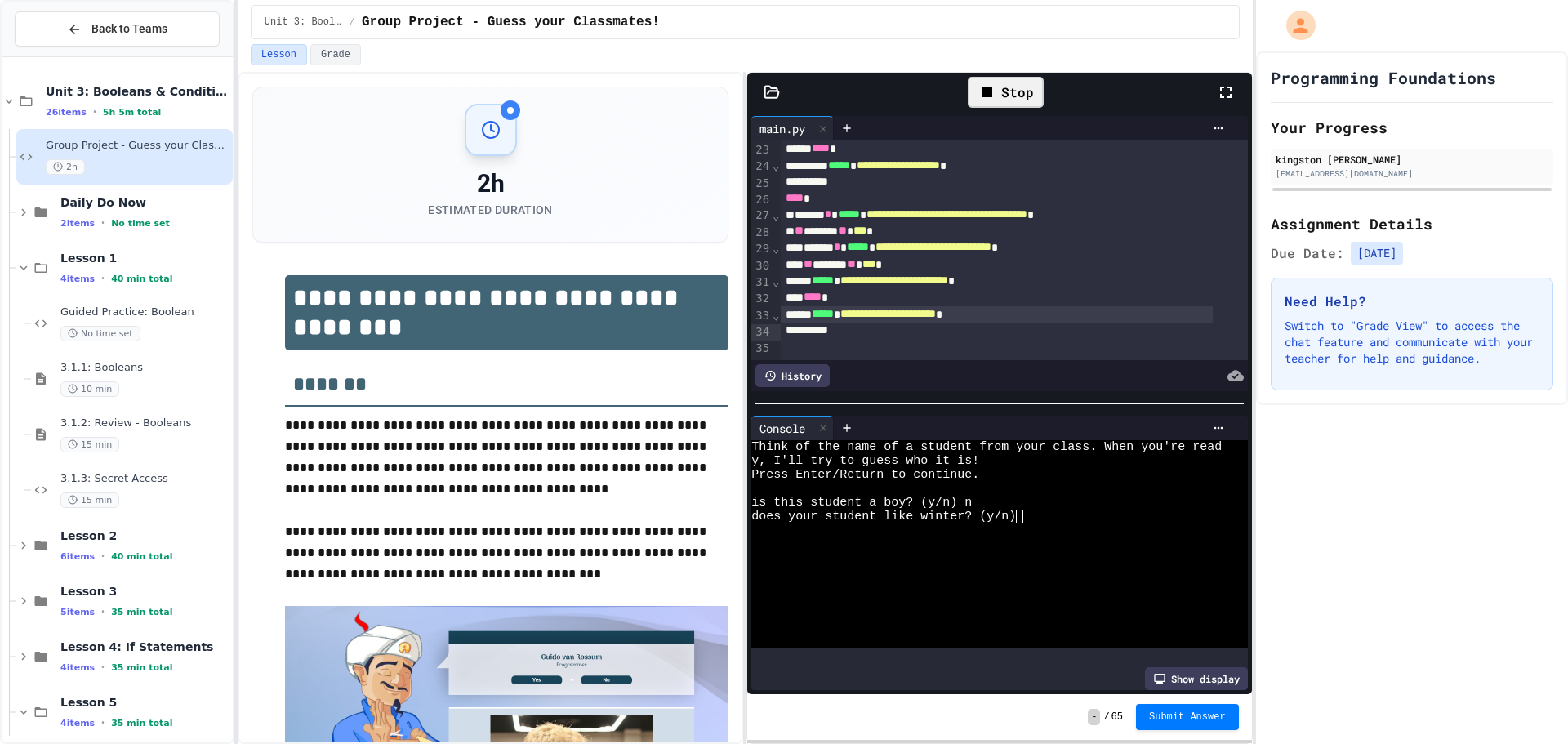
click at [1034, 97] on div "Stop" at bounding box center [1005, 92] width 76 height 31
click at [1011, 96] on icon at bounding box center [1004, 92] width 20 height 20
click at [990, 495] on div at bounding box center [987, 502] width 471 height 14
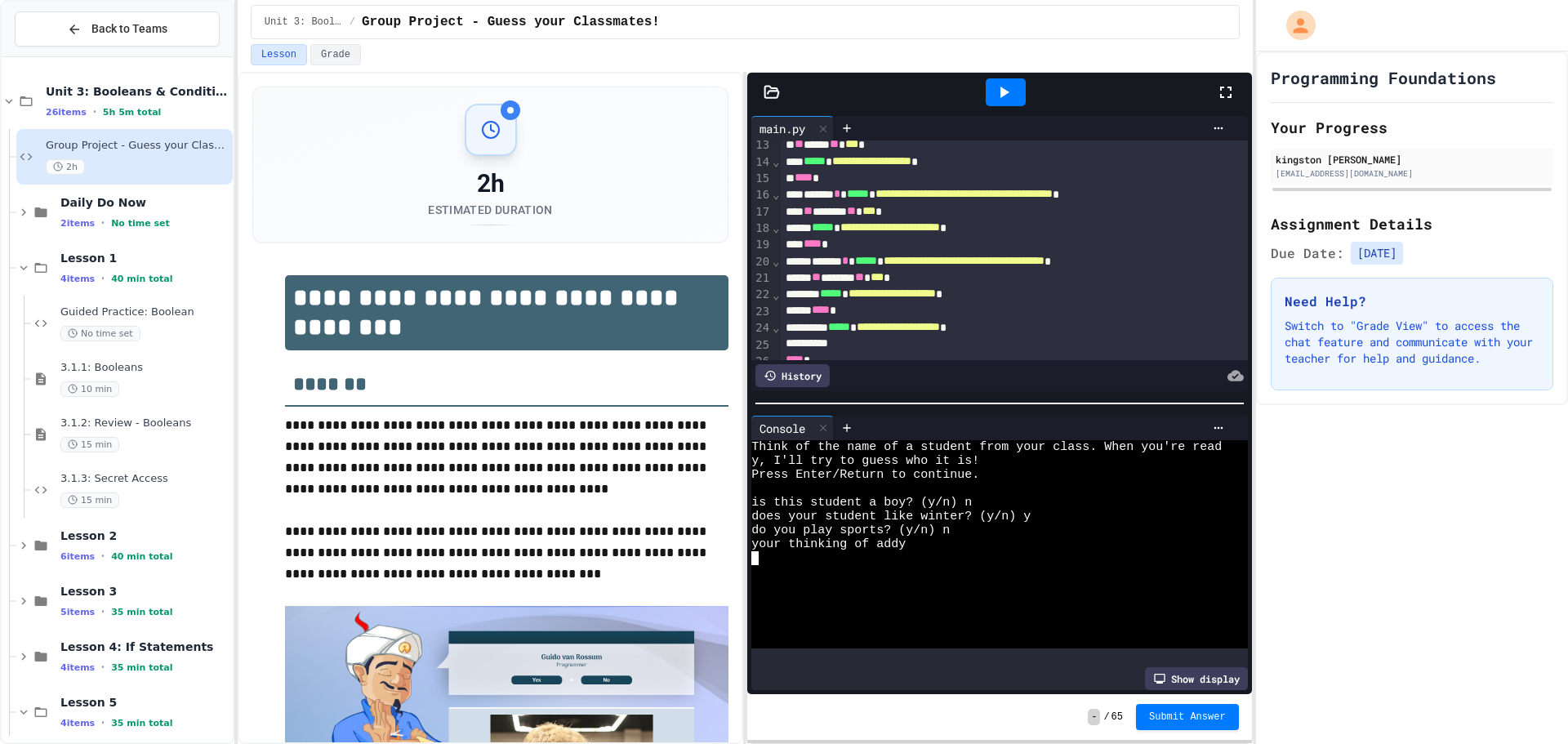
scroll to position [155, 0]
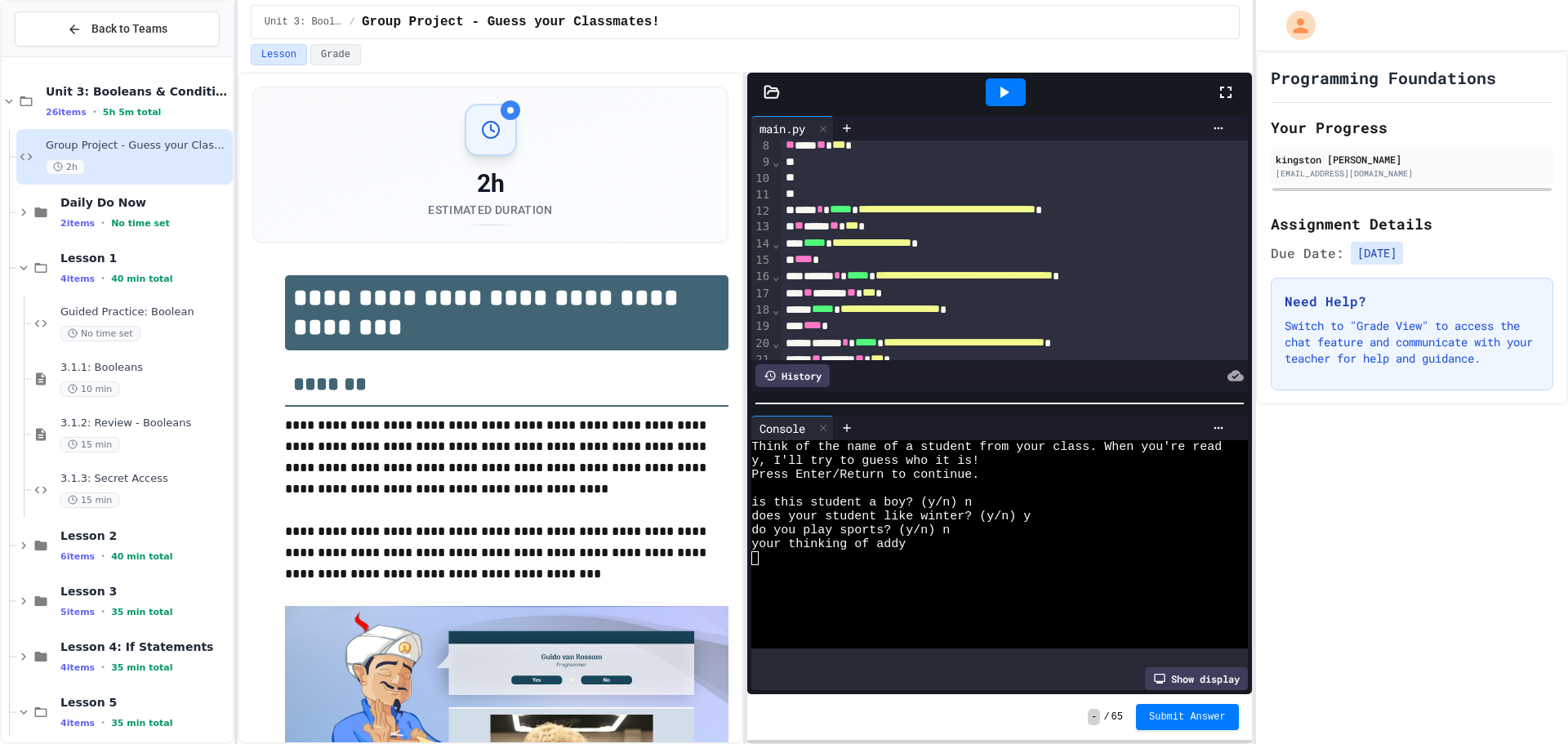
click at [999, 99] on icon at bounding box center [1004, 92] width 20 height 20
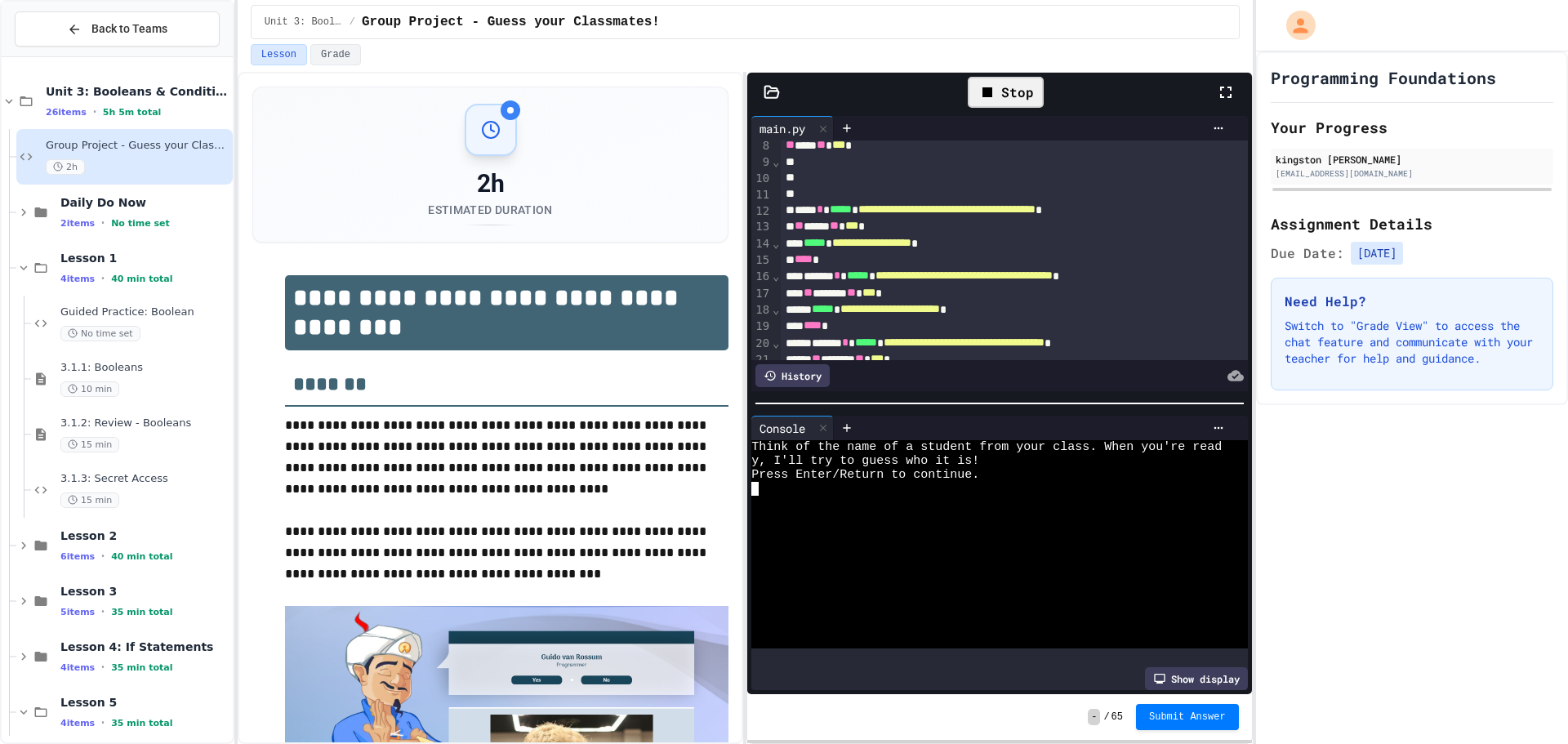
click at [928, 482] on div at bounding box center [987, 488] width 471 height 14
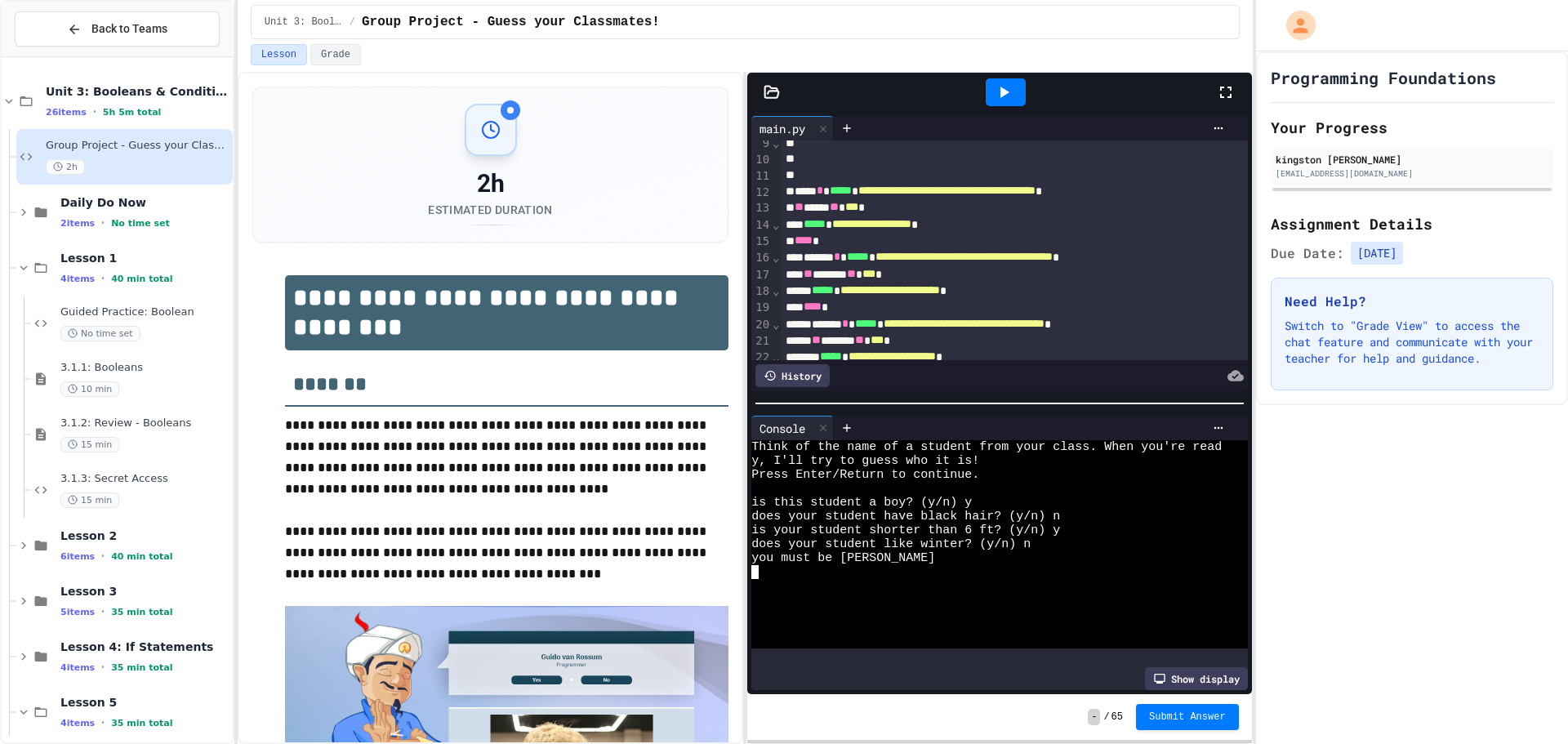
scroll to position [172, 0]
click at [992, 94] on div at bounding box center [1005, 92] width 40 height 28
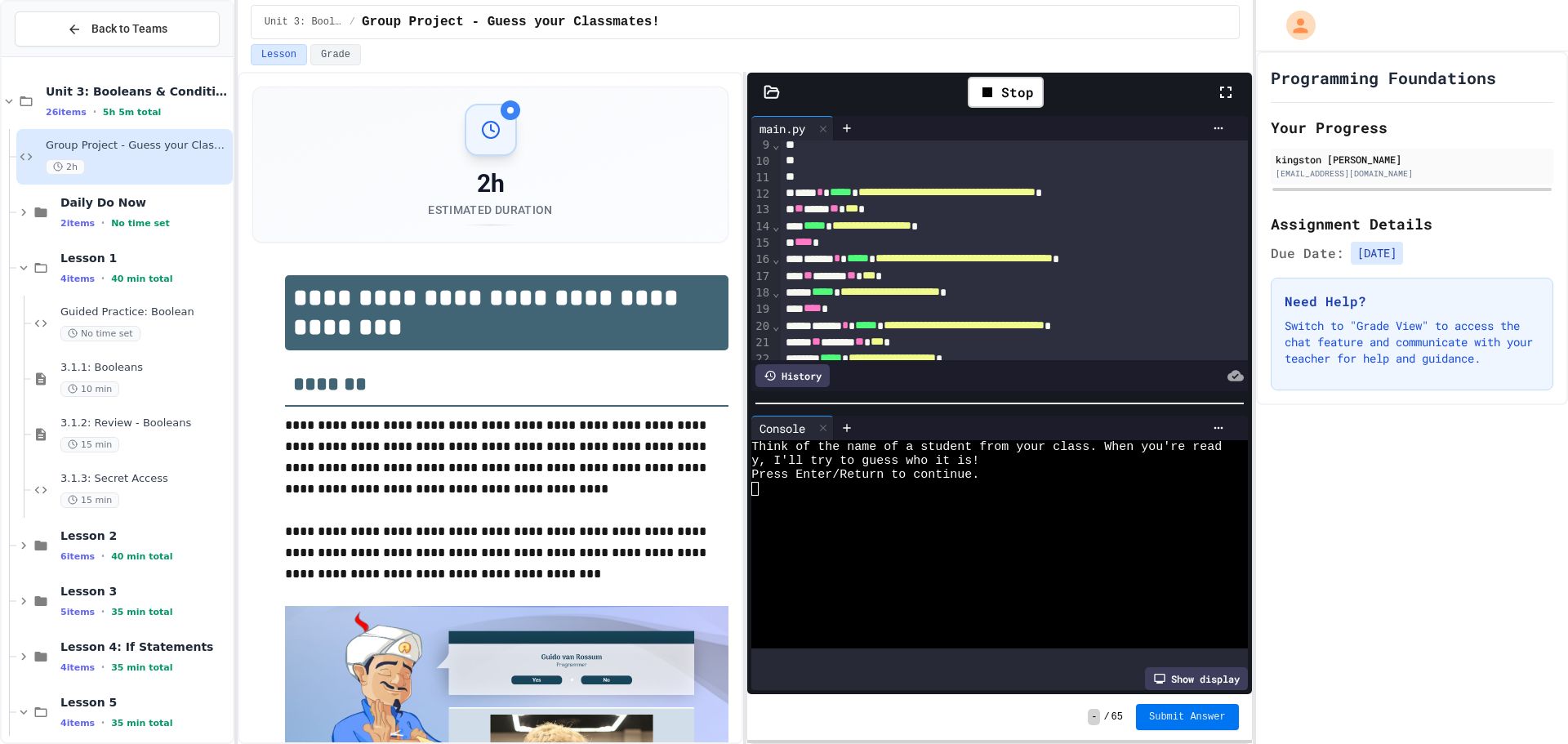
click at [1181, 720] on span "Submit Answer" at bounding box center [1187, 716] width 76 height 13
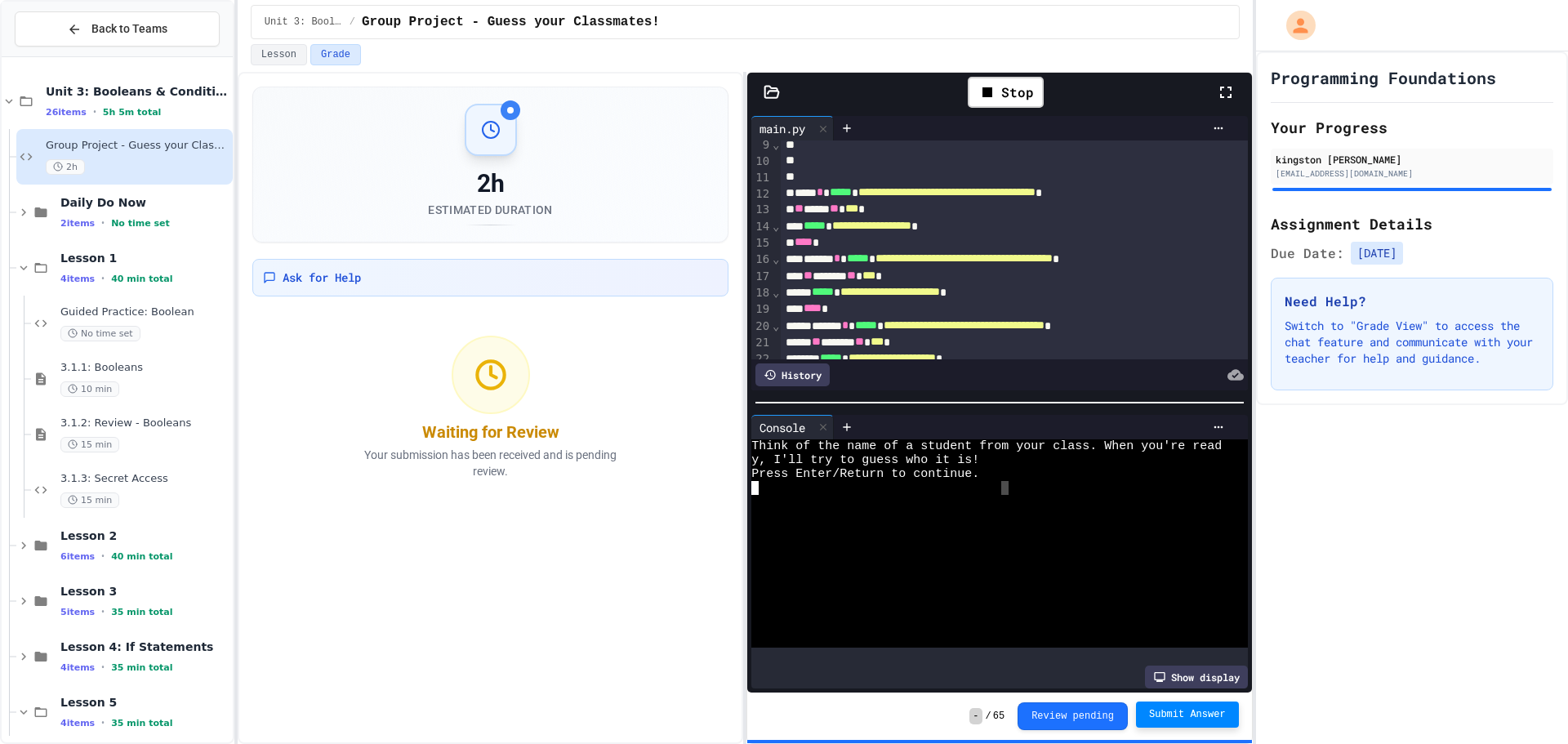
click at [1005, 482] on div at bounding box center [987, 488] width 471 height 14
